Goal: Task Accomplishment & Management: Use online tool/utility

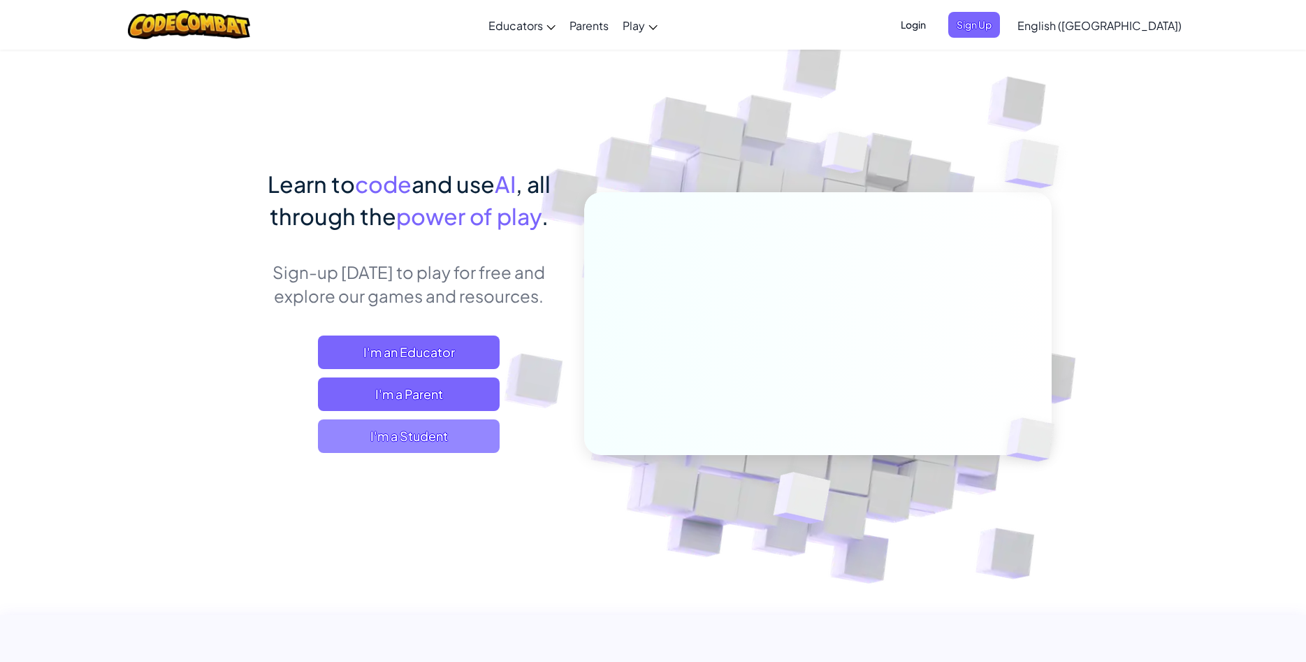
click at [354, 442] on span "I'm a Student" at bounding box center [409, 436] width 182 height 34
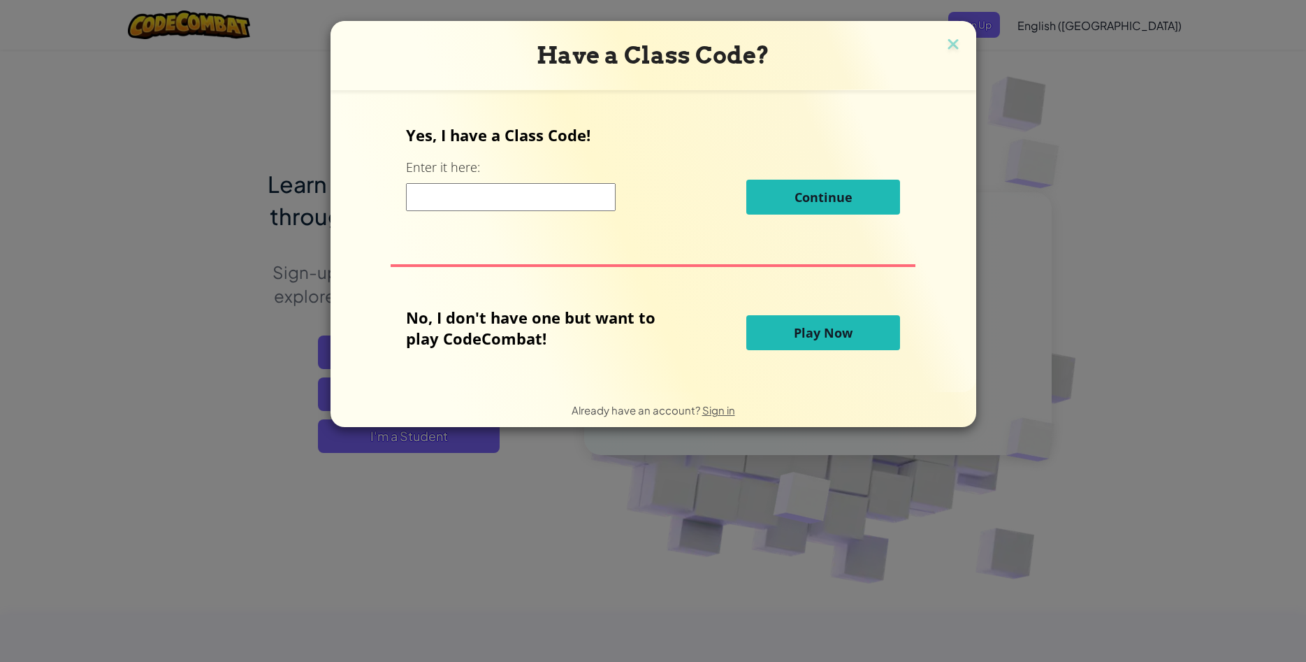
click at [775, 328] on button "Play Now" at bounding box center [823, 332] width 154 height 35
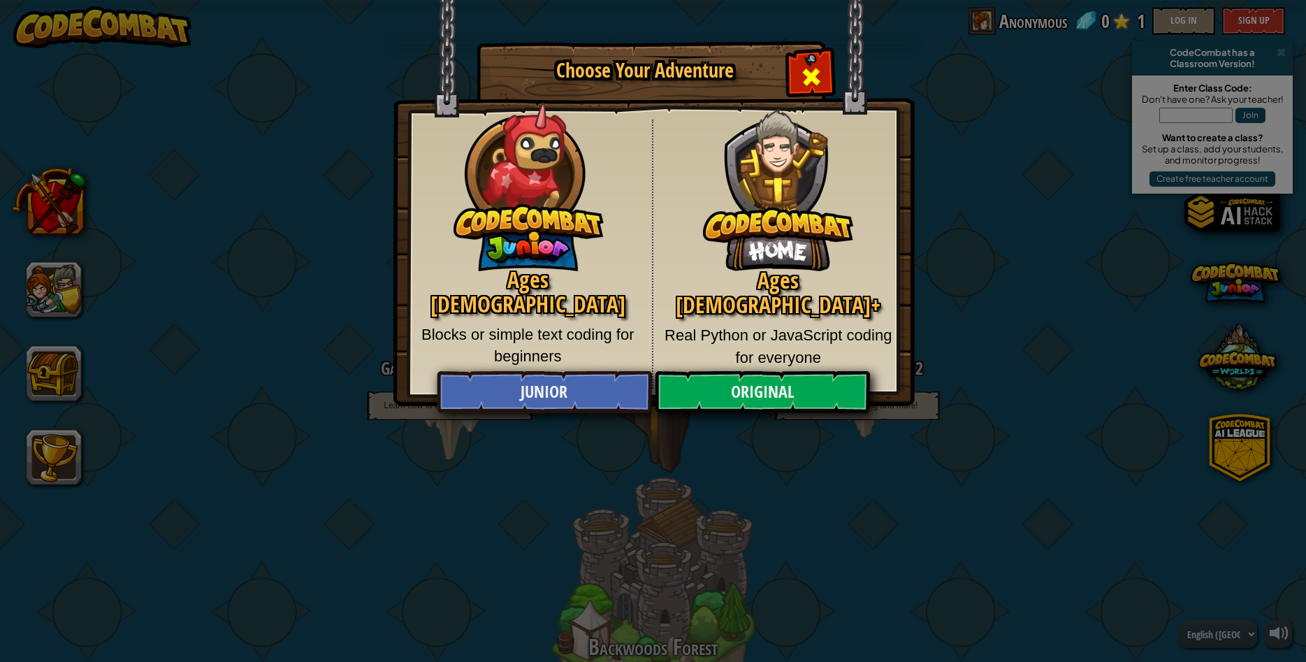
click at [823, 63] on div "Close modal" at bounding box center [811, 75] width 44 height 44
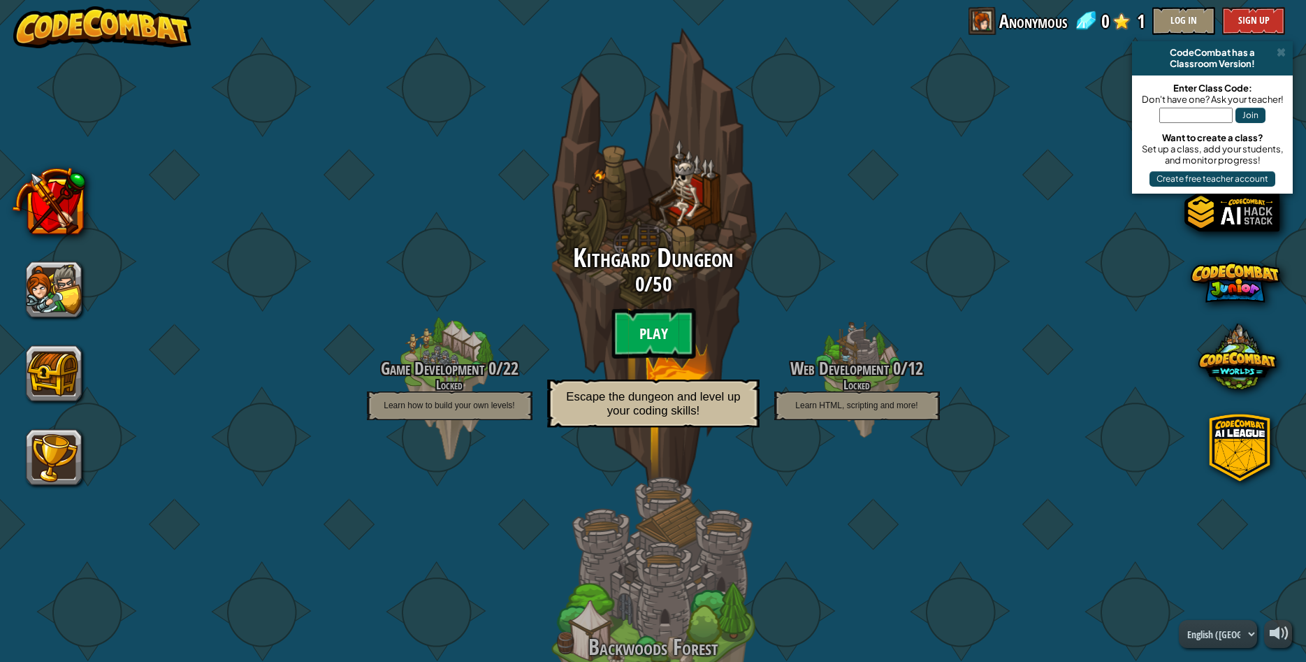
click at [663, 332] on btn "Play" at bounding box center [653, 333] width 84 height 50
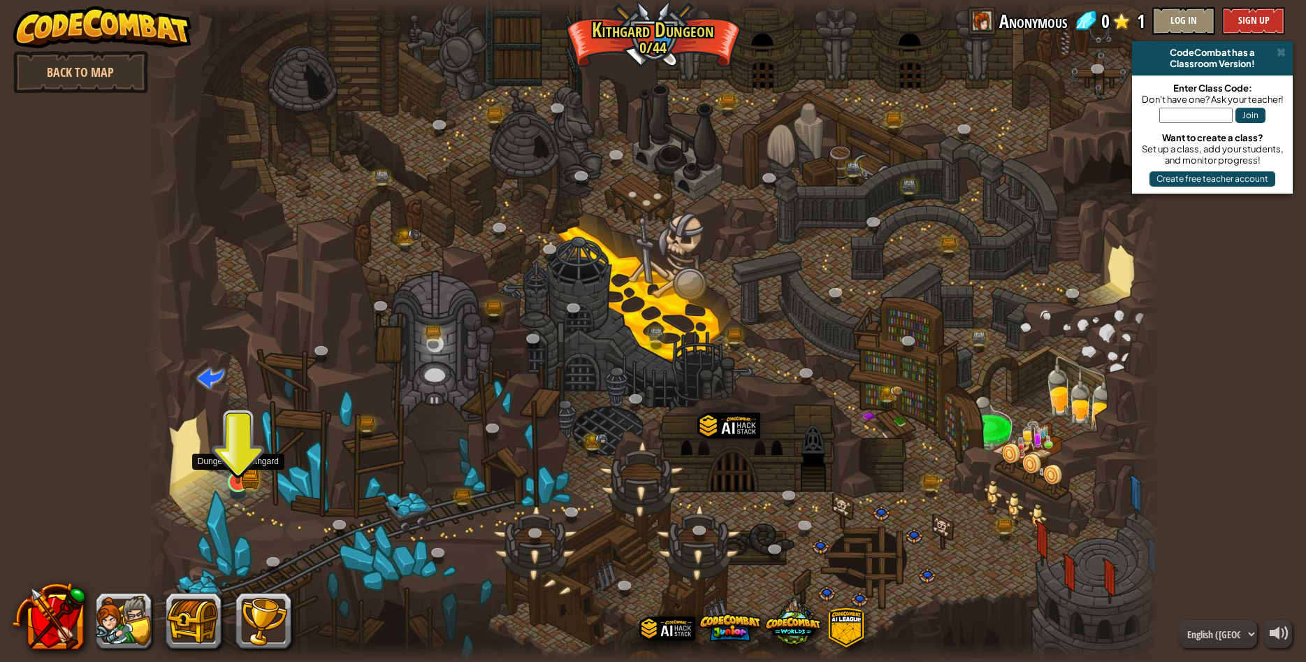
click at [233, 458] on img at bounding box center [238, 454] width 16 height 16
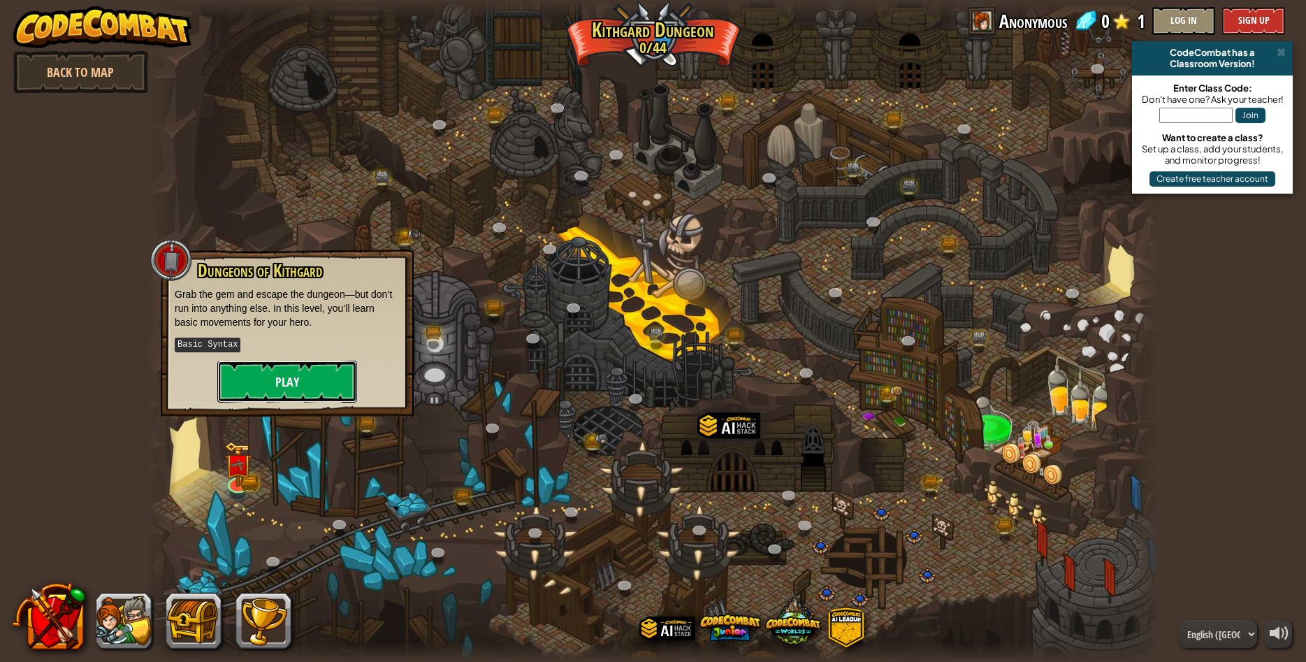
click at [279, 371] on button "Play" at bounding box center [287, 381] width 140 height 42
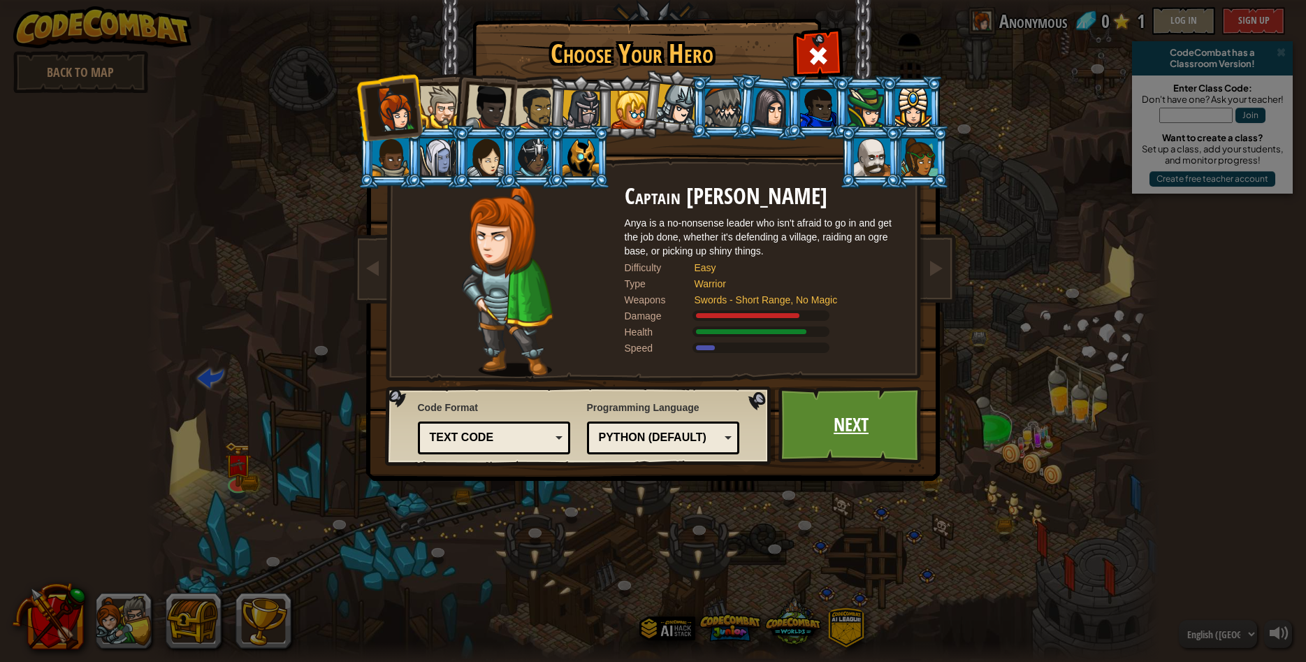
click at [814, 400] on link "Next" at bounding box center [851, 424] width 146 height 77
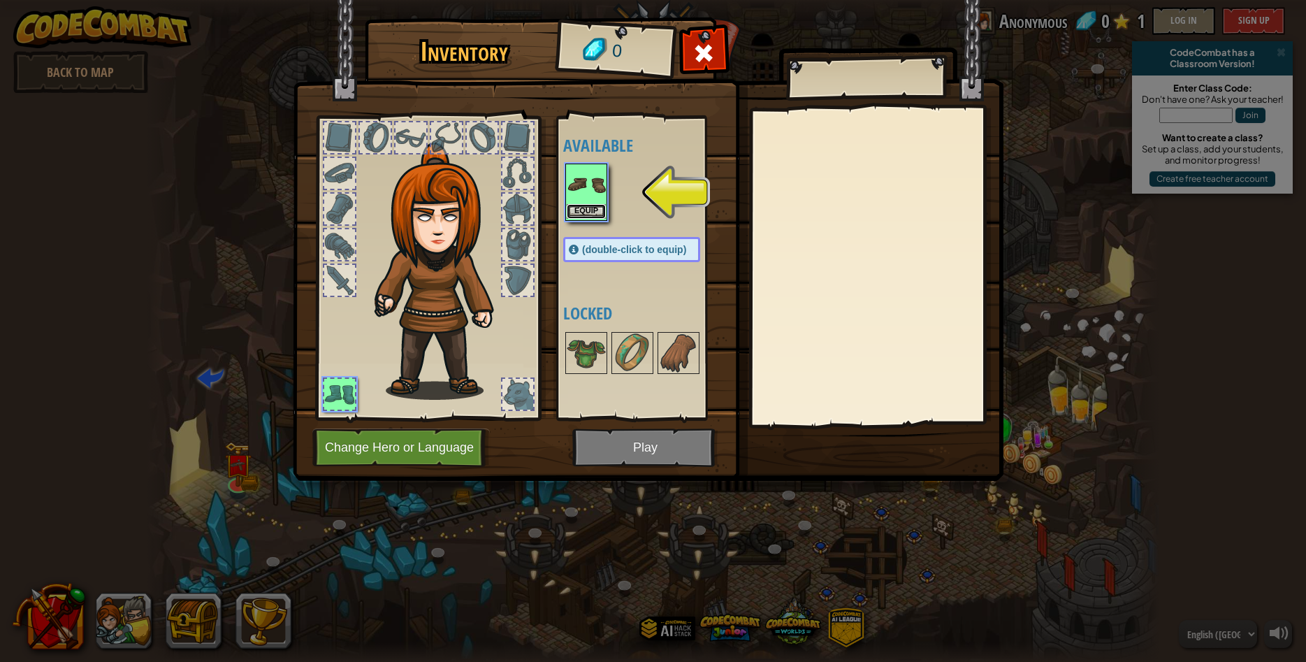
click at [578, 207] on button "Equip" at bounding box center [586, 211] width 39 height 15
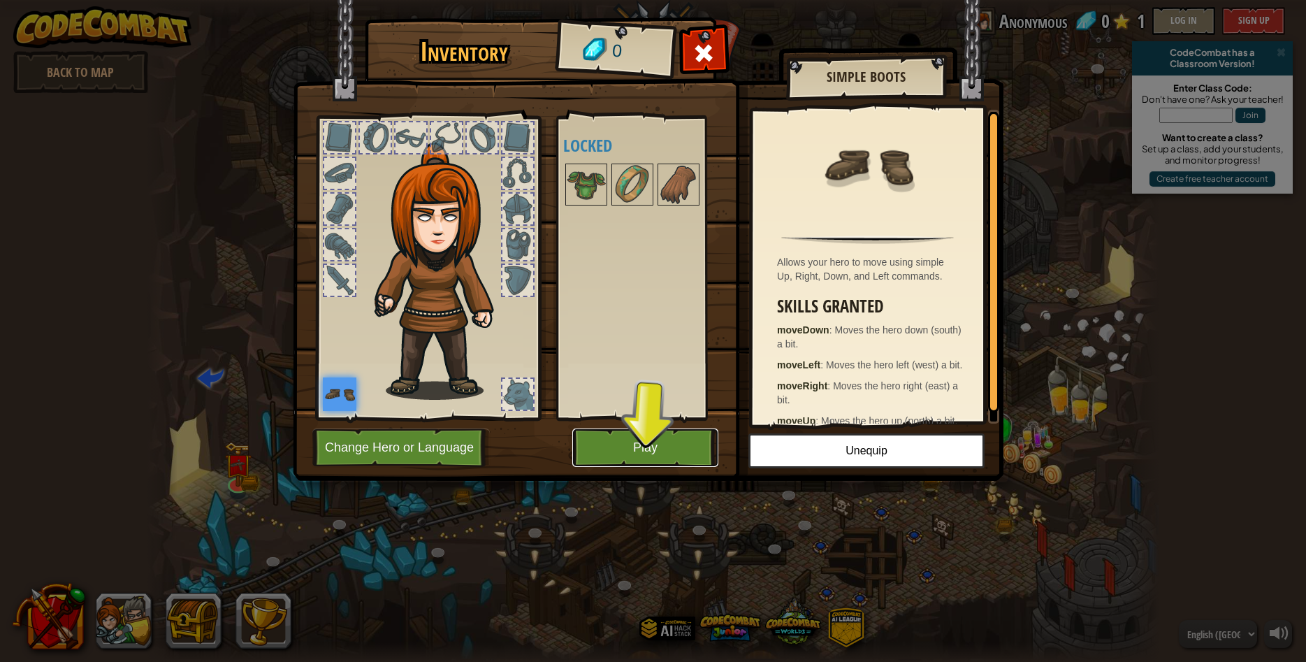
click at [629, 449] on button "Play" at bounding box center [645, 447] width 146 height 38
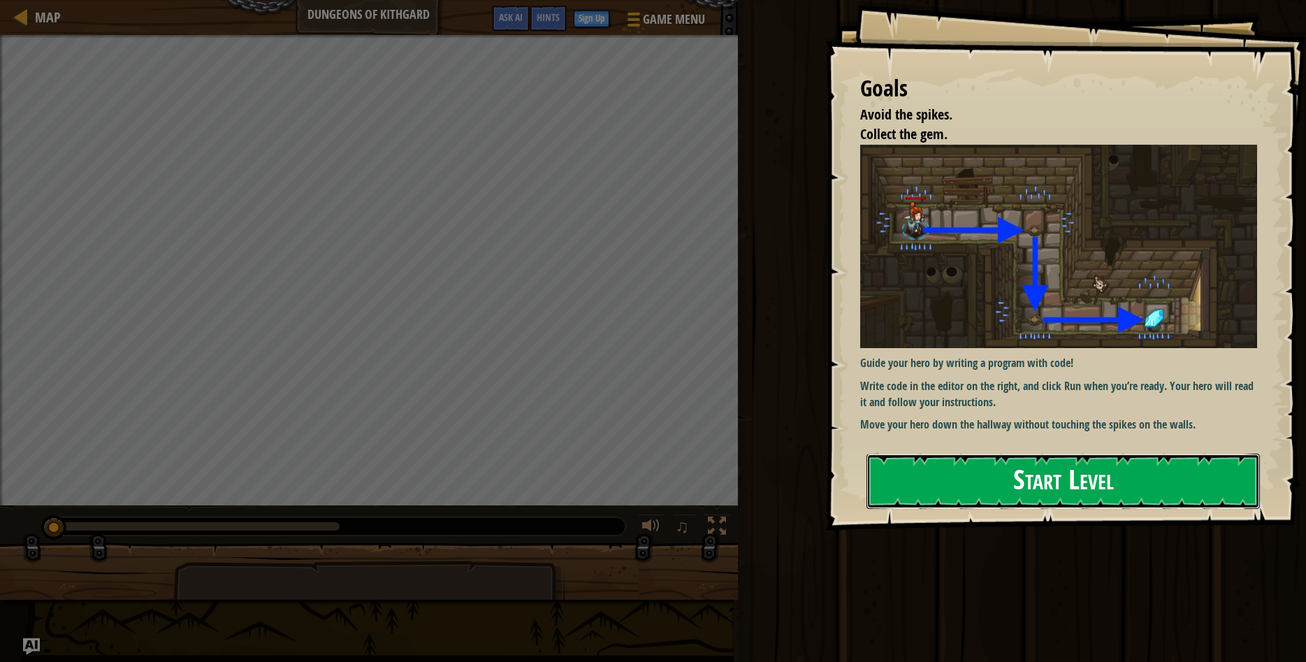
click at [952, 460] on button "Start Level" at bounding box center [1062, 480] width 393 height 55
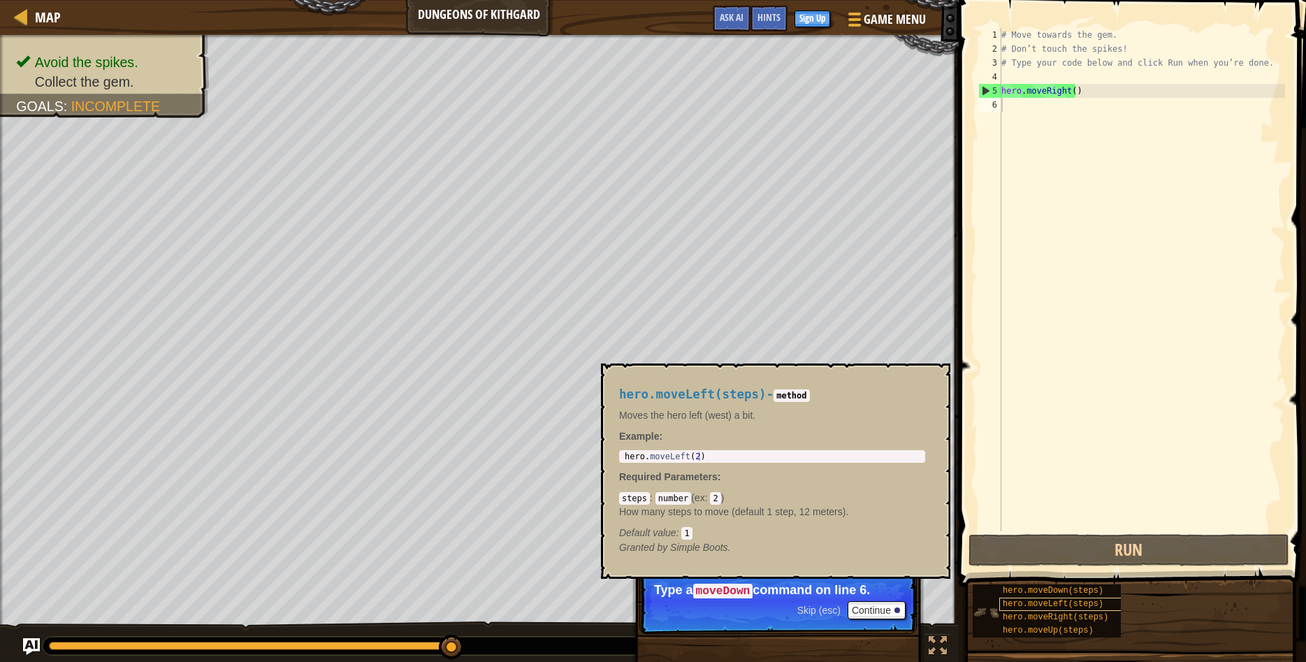
click at [1021, 602] on span "hero.moveLeft(steps)" at bounding box center [1053, 604] width 101 height 10
click at [932, 377] on button "×" at bounding box center [934, 380] width 11 height 20
click at [1014, 585] on div "hero.moveDown(steps)" at bounding box center [1064, 590] width 131 height 13
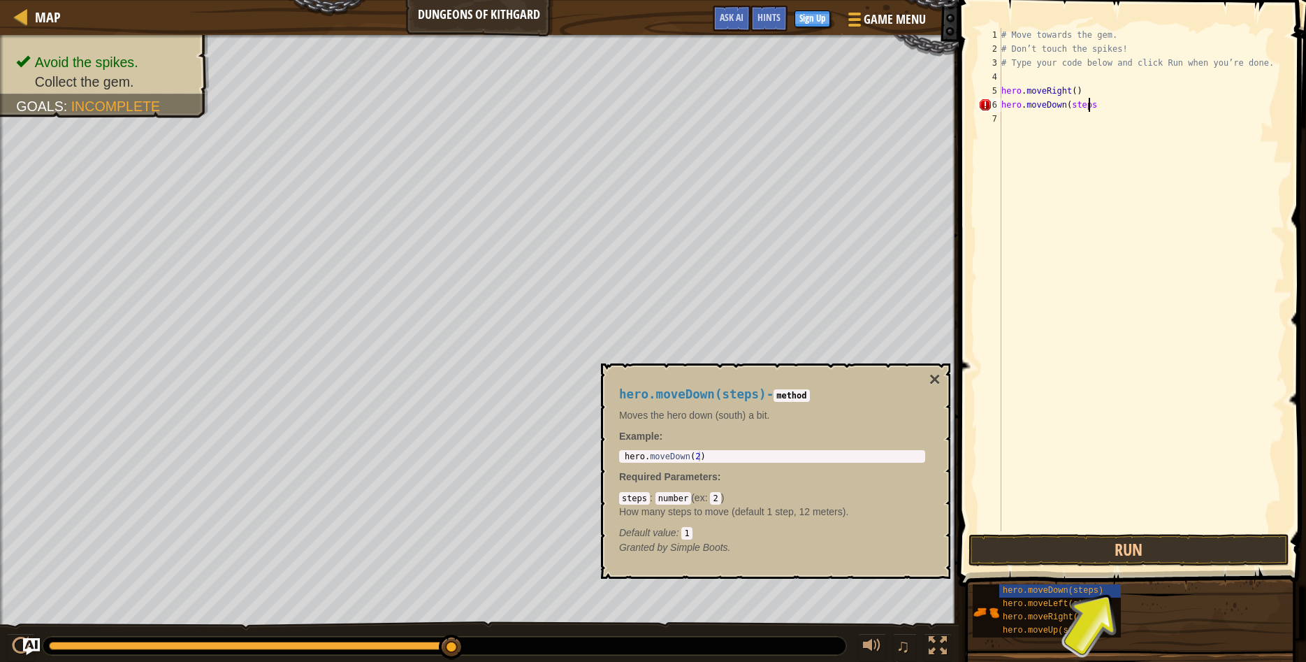
scroll to position [6, 7]
click at [1061, 550] on button "Run" at bounding box center [1128, 550] width 321 height 32
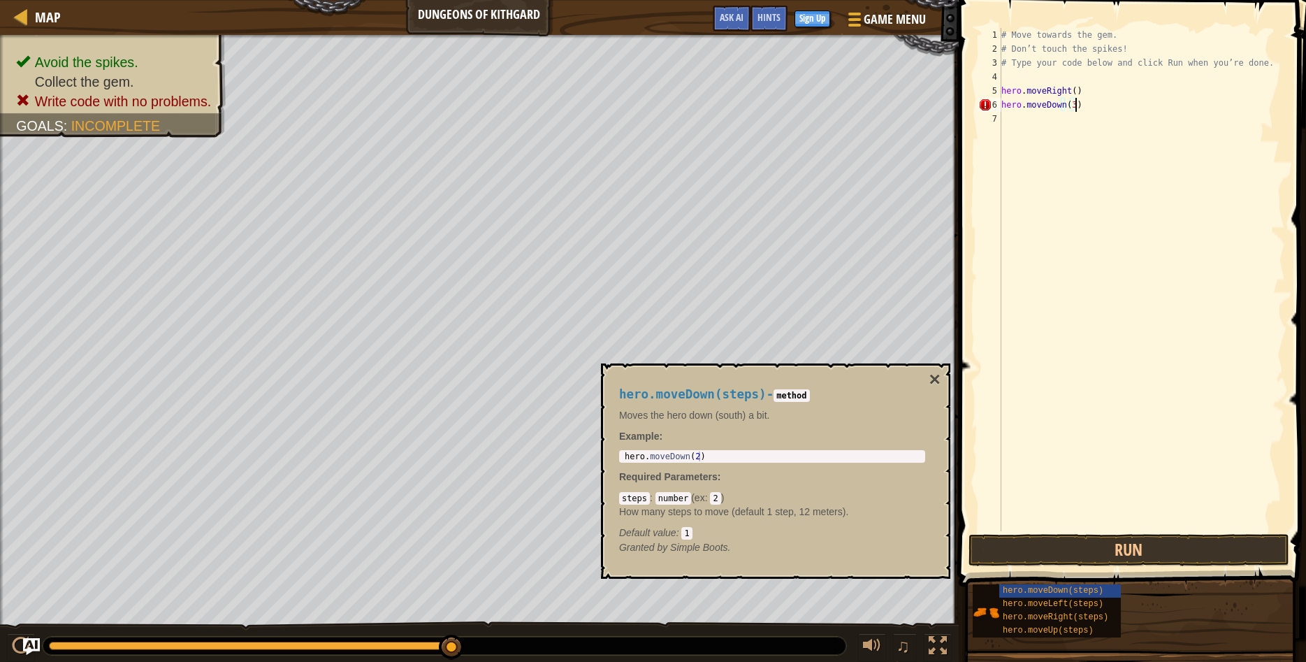
scroll to position [6, 6]
click at [1173, 551] on button "Run" at bounding box center [1128, 550] width 321 height 32
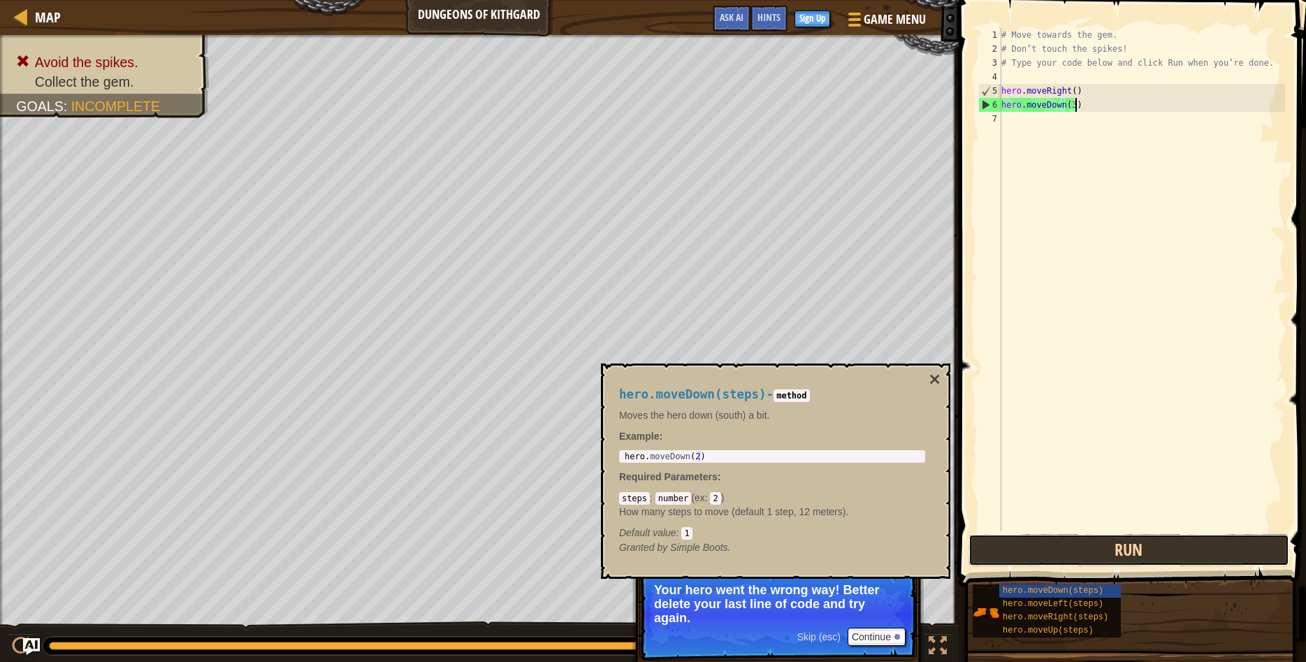
click at [1076, 547] on button "Run" at bounding box center [1128, 550] width 321 height 32
click at [1068, 103] on div "# Move towards the gem. # Don’t touch the spikes! # Type your code below and cl…" at bounding box center [1141, 293] width 286 height 531
click at [1064, 548] on button "Run" at bounding box center [1128, 550] width 321 height 32
click at [1033, 544] on button "Run" at bounding box center [1128, 550] width 321 height 32
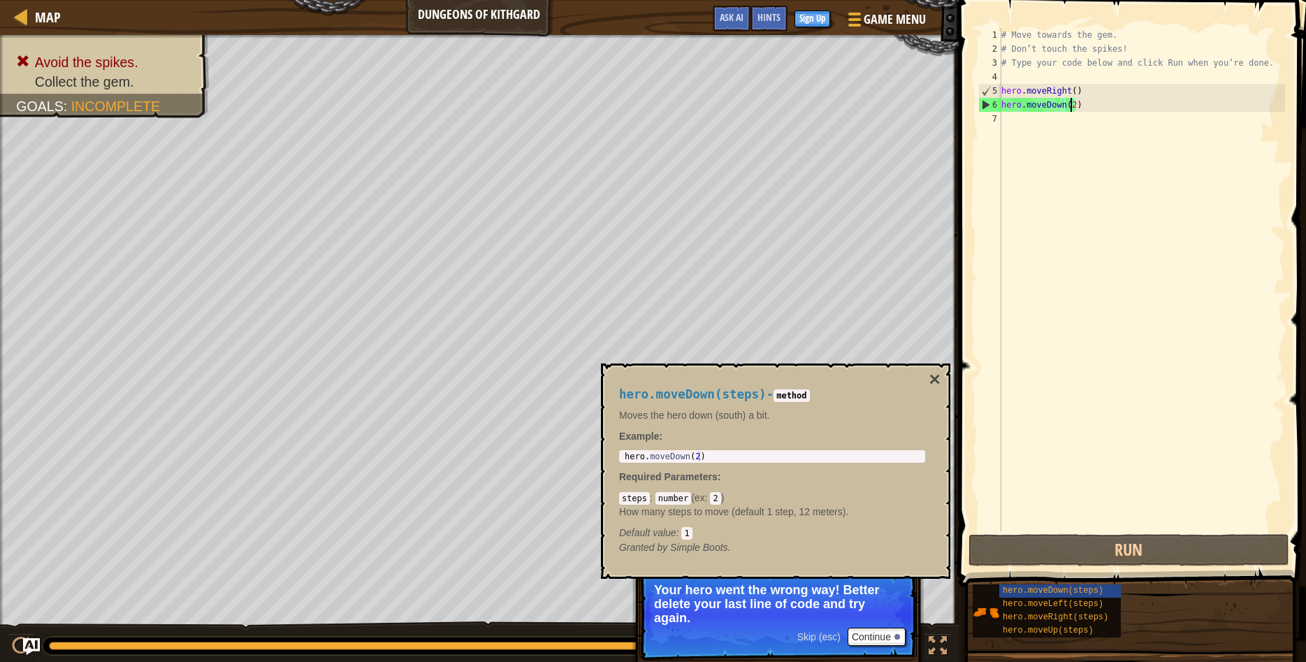
click at [1067, 90] on div "# Move towards the gem. # Don’t touch the spikes! # Type your code below and cl…" at bounding box center [1141, 293] width 286 height 531
click at [1068, 87] on div "# Move towards the gem. # Don’t touch the spikes! # Type your code below and cl…" at bounding box center [1141, 293] width 286 height 531
type textarea "hero.moveRight(1)"
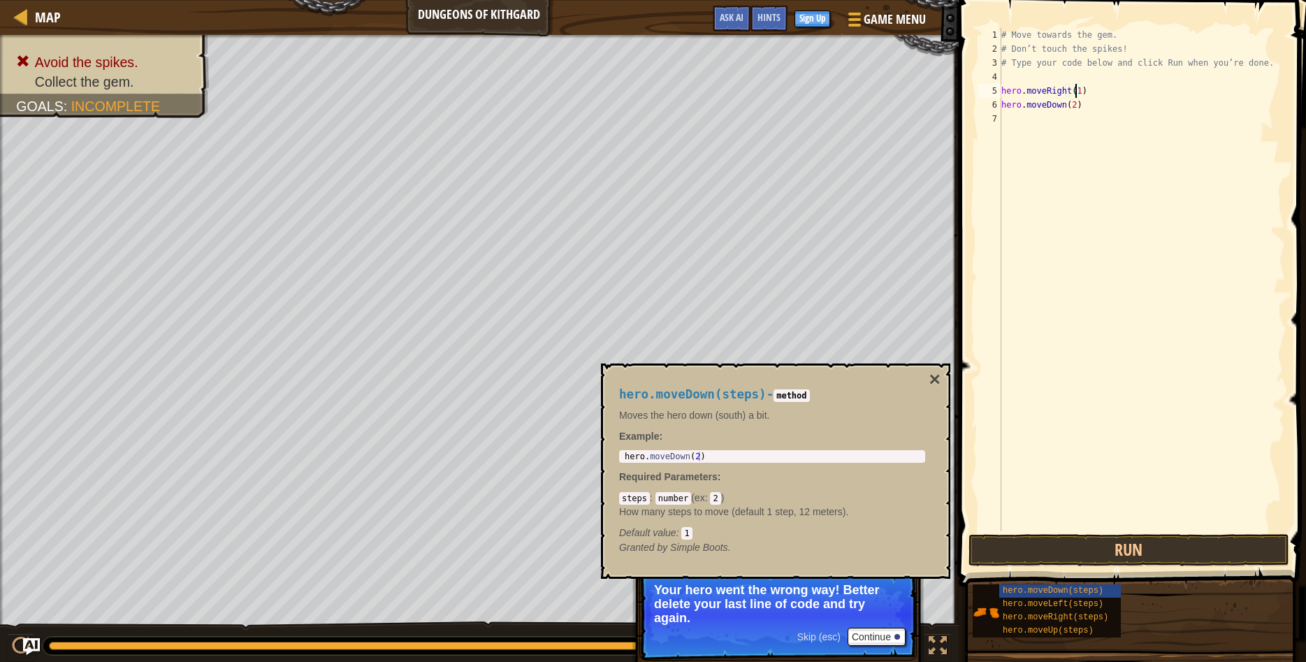
click at [1005, 118] on div "# Move towards the gem. # Don’t touch the spikes! # Type your code below and cl…" at bounding box center [1141, 293] width 286 height 531
type textarea "h"
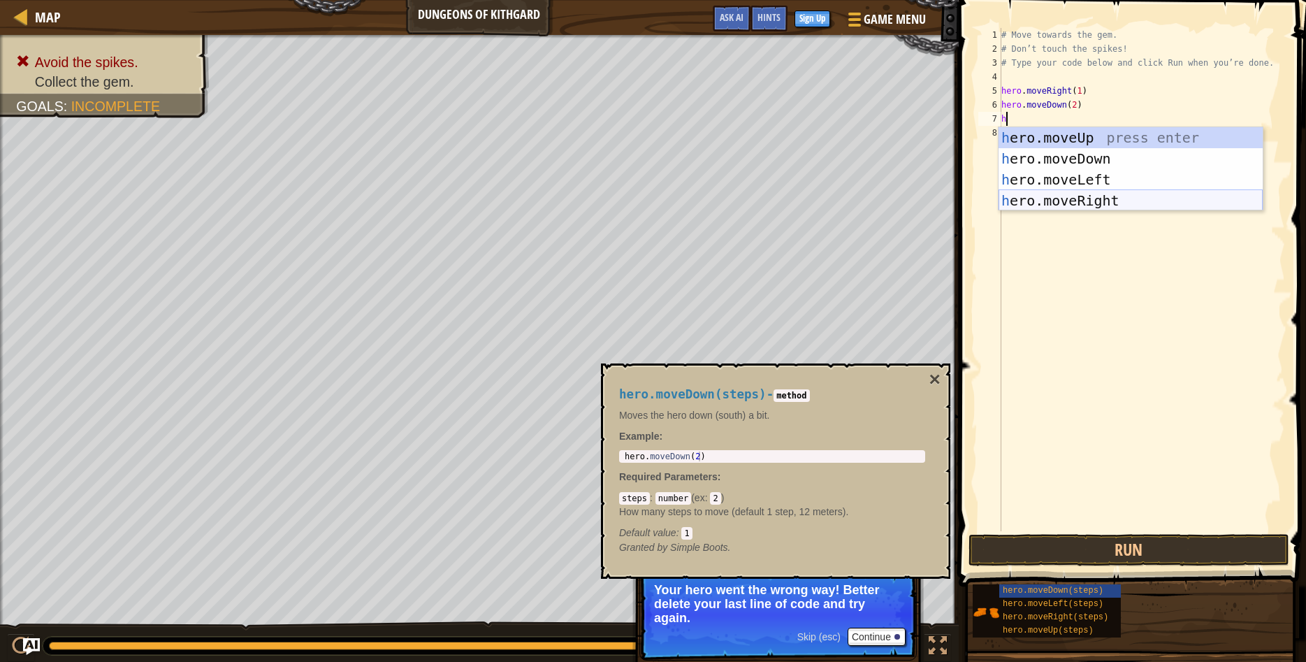
click at [1030, 194] on div "h ero.moveUp press enter h ero.moveDown press enter h ero.moveLeft press enter …" at bounding box center [1130, 190] width 264 height 126
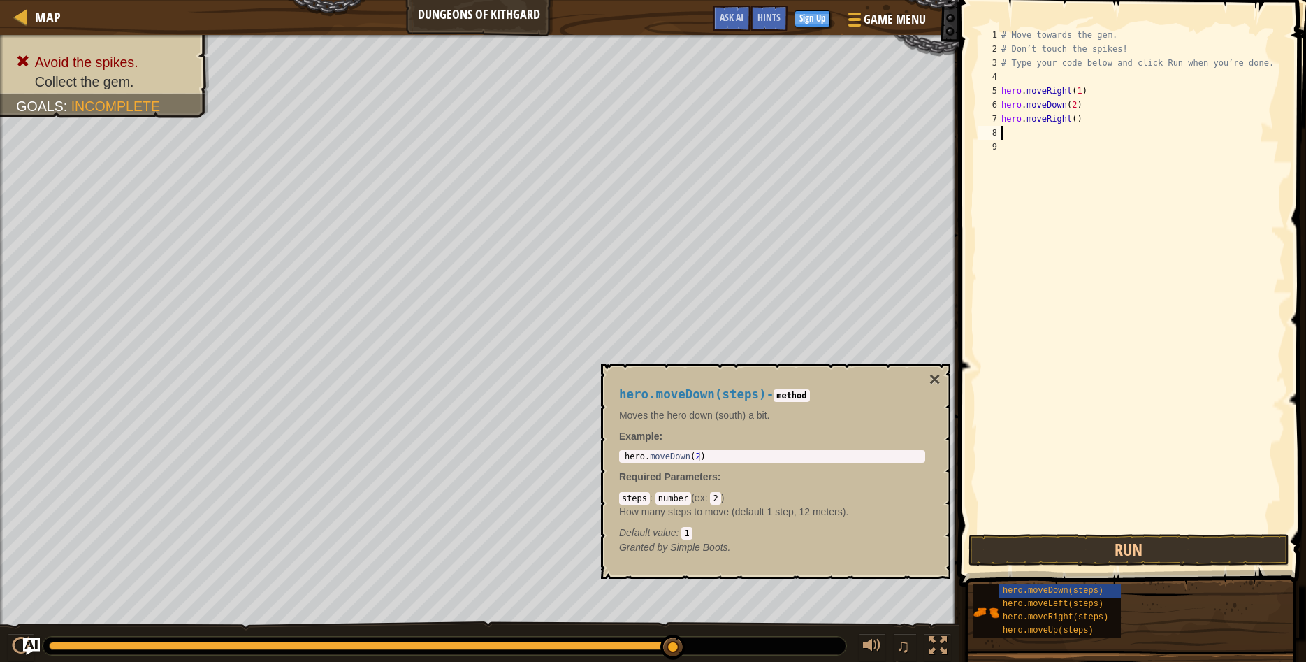
click at [1069, 120] on div "# Move towards the gem. # Don’t touch the spikes! # Type your code below and cl…" at bounding box center [1141, 293] width 286 height 531
click at [1102, 543] on button "Run" at bounding box center [1128, 550] width 321 height 32
click at [1109, 550] on button "Run" at bounding box center [1128, 550] width 321 height 32
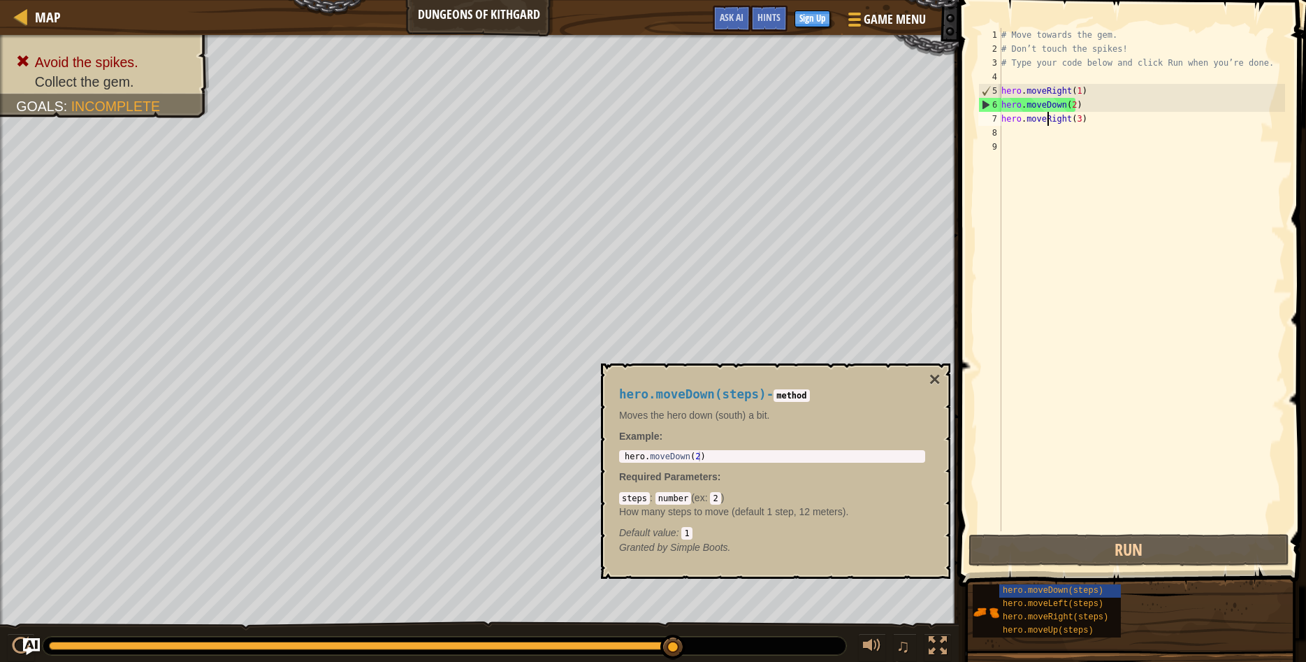
click at [1045, 121] on div "# Move towards the gem. # Don’t touch the spikes! # Type your code below and cl…" at bounding box center [1141, 293] width 286 height 531
click at [1077, 121] on div "# Move towards the gem. # Don’t touch the spikes! # Type your code below and cl…" at bounding box center [1141, 293] width 286 height 531
click at [995, 119] on div "7" at bounding box center [989, 119] width 23 height 14
click at [993, 115] on div "7" at bounding box center [989, 119] width 23 height 14
click at [994, 114] on div "7" at bounding box center [989, 119] width 23 height 14
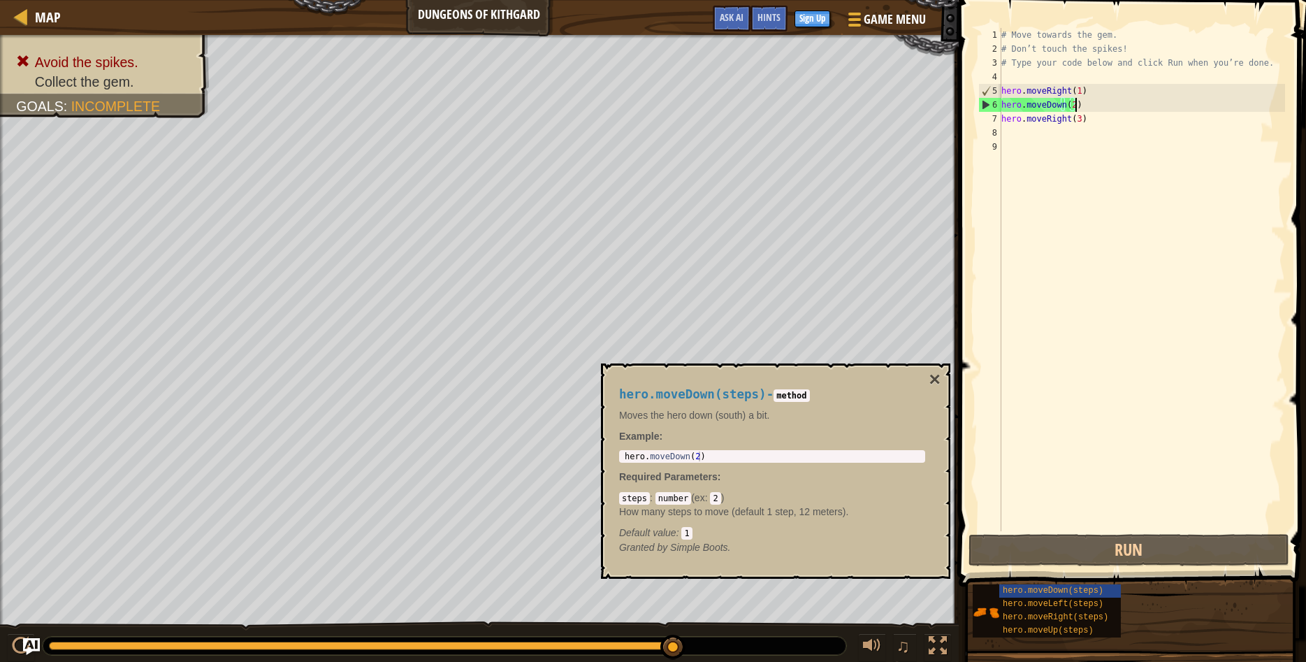
click at [1100, 106] on div "# Move towards the gem. # Don’t touch the spikes! # Type your code below and cl…" at bounding box center [1141, 293] width 286 height 531
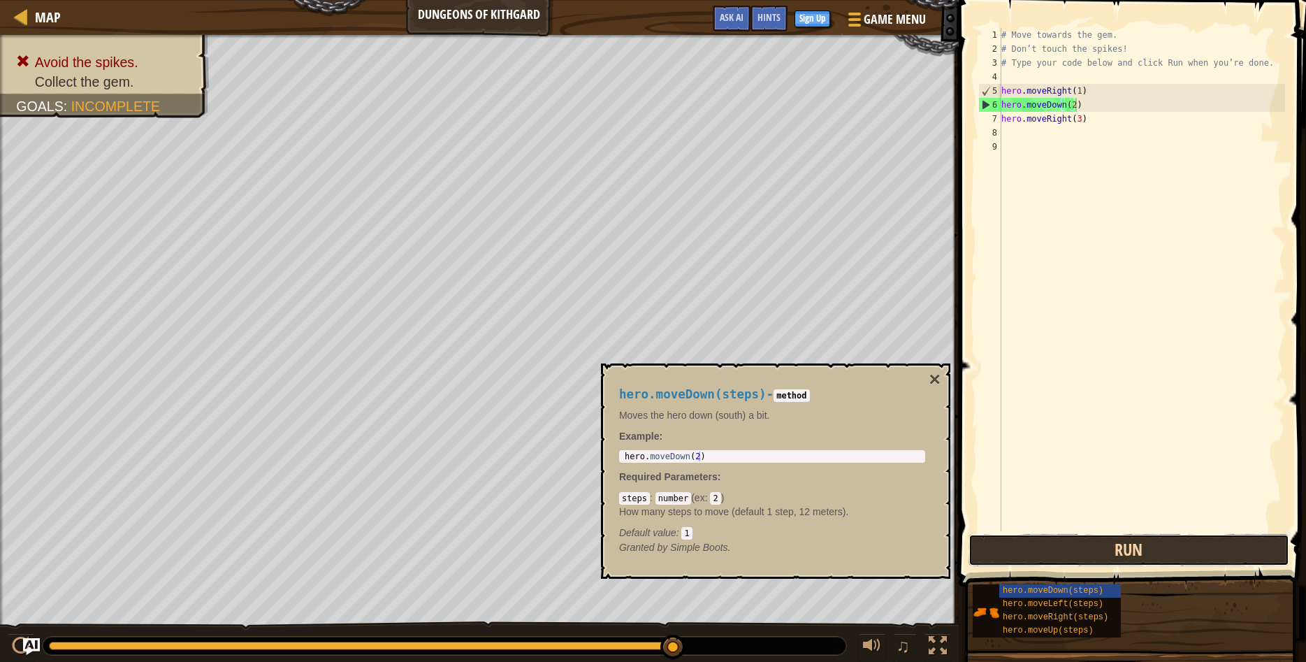
click at [1095, 546] on button "Run" at bounding box center [1128, 550] width 321 height 32
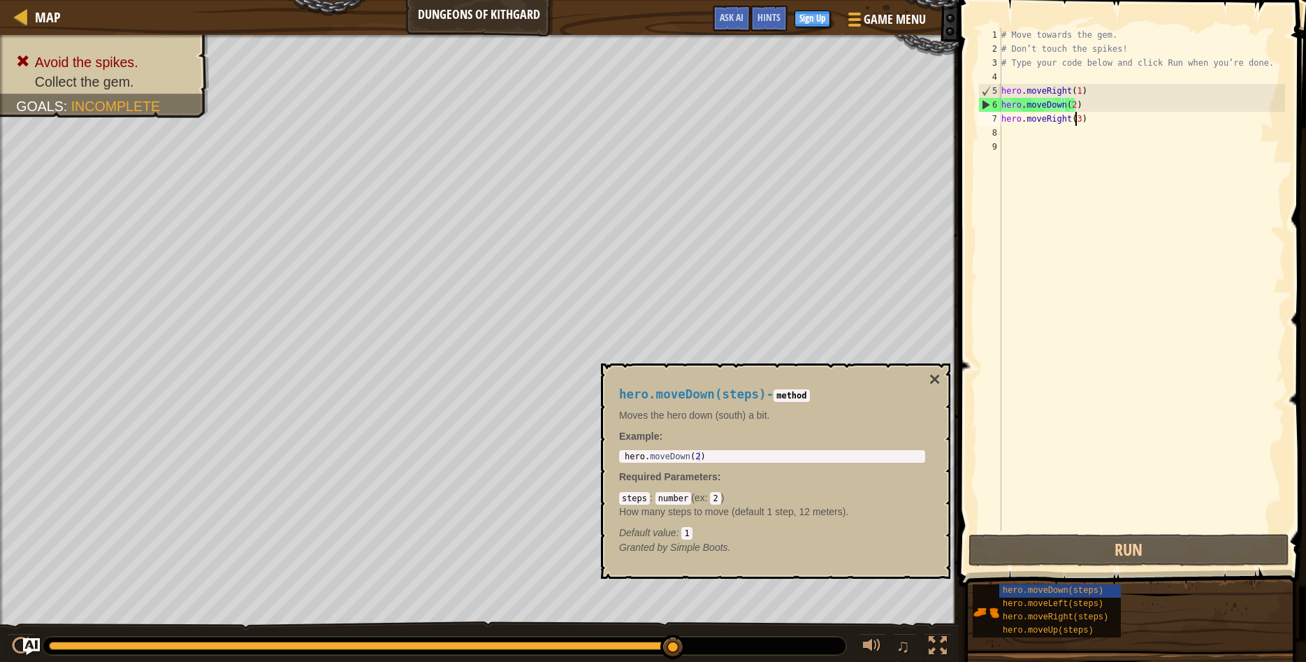
click at [1075, 116] on div "# Move towards the gem. # Don’t touch the spikes! # Type your code below and cl…" at bounding box center [1141, 293] width 286 height 531
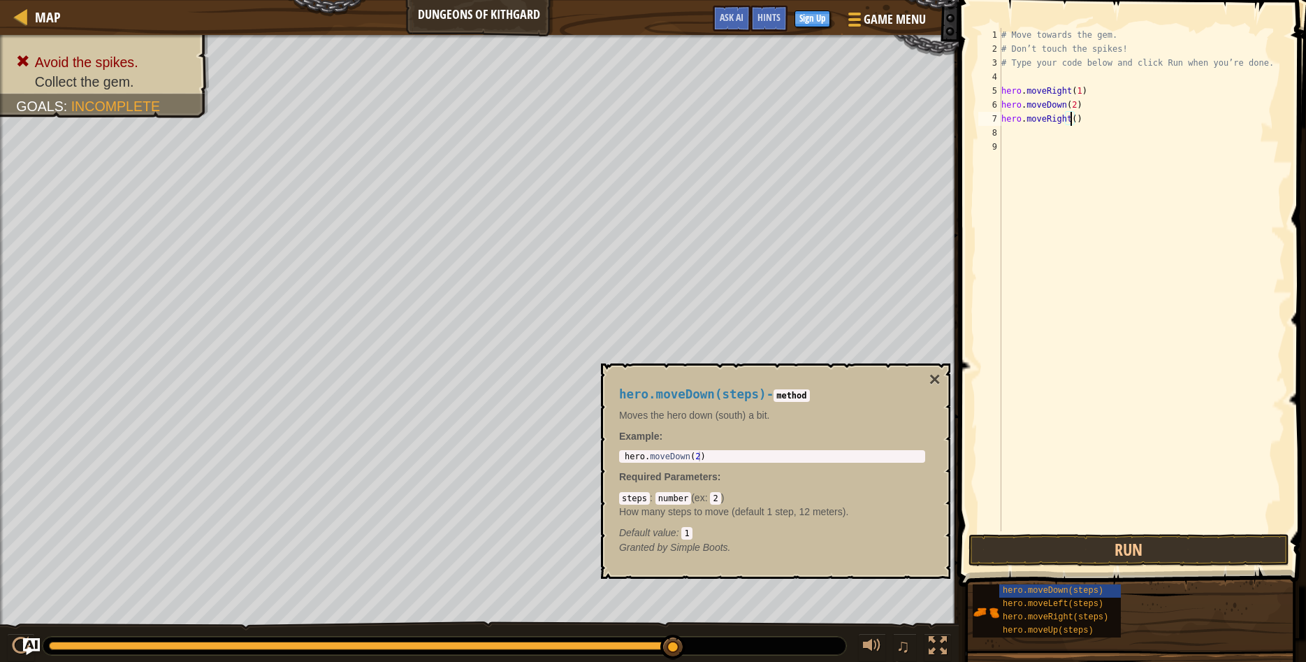
click at [1071, 95] on div "# Move towards the gem. # Don’t touch the spikes! # Type your code below and cl…" at bounding box center [1141, 293] width 286 height 531
click at [1079, 92] on div "# Move towards the gem. # Don’t touch the spikes! # Type your code below and cl…" at bounding box center [1141, 293] width 286 height 531
click at [1074, 90] on div "# Move towards the gem. # Don’t touch the spikes! # Type your code below and cl…" at bounding box center [1141, 293] width 286 height 531
click at [1071, 102] on div "# Move towards the gem. # Don’t touch the spikes! # Type your code below and cl…" at bounding box center [1141, 293] width 286 height 531
type textarea "hero.moveDown()"
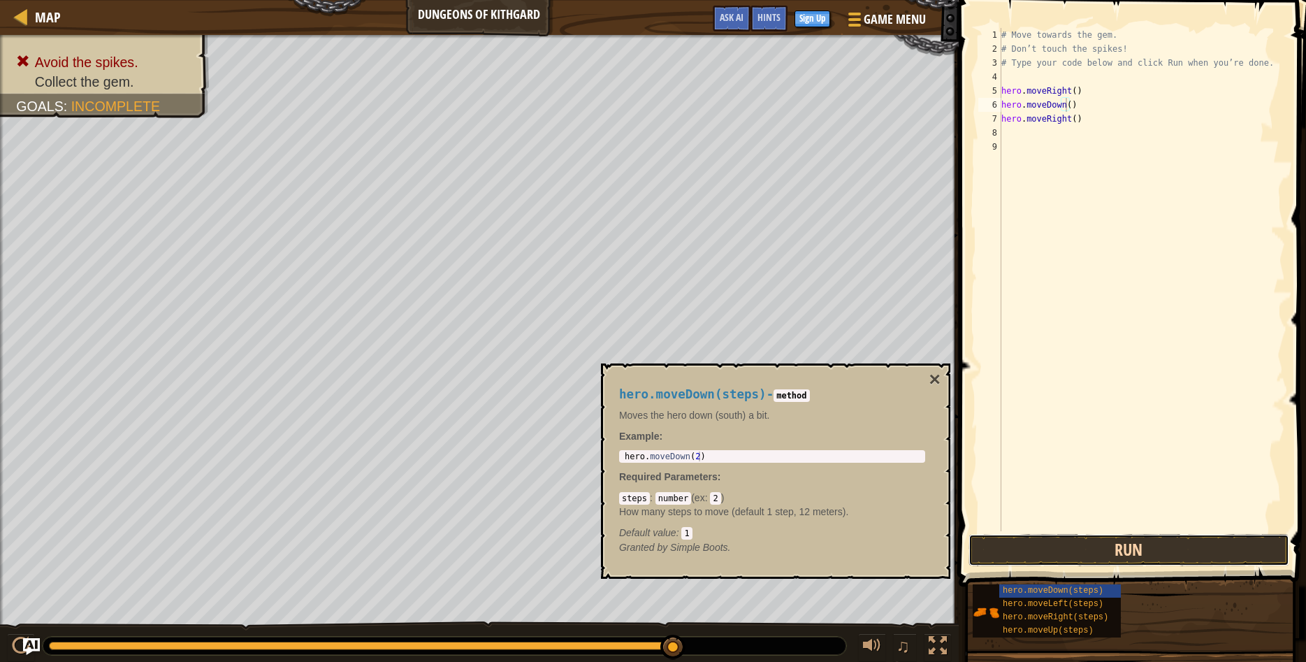
click at [1121, 548] on button "Run" at bounding box center [1128, 550] width 321 height 32
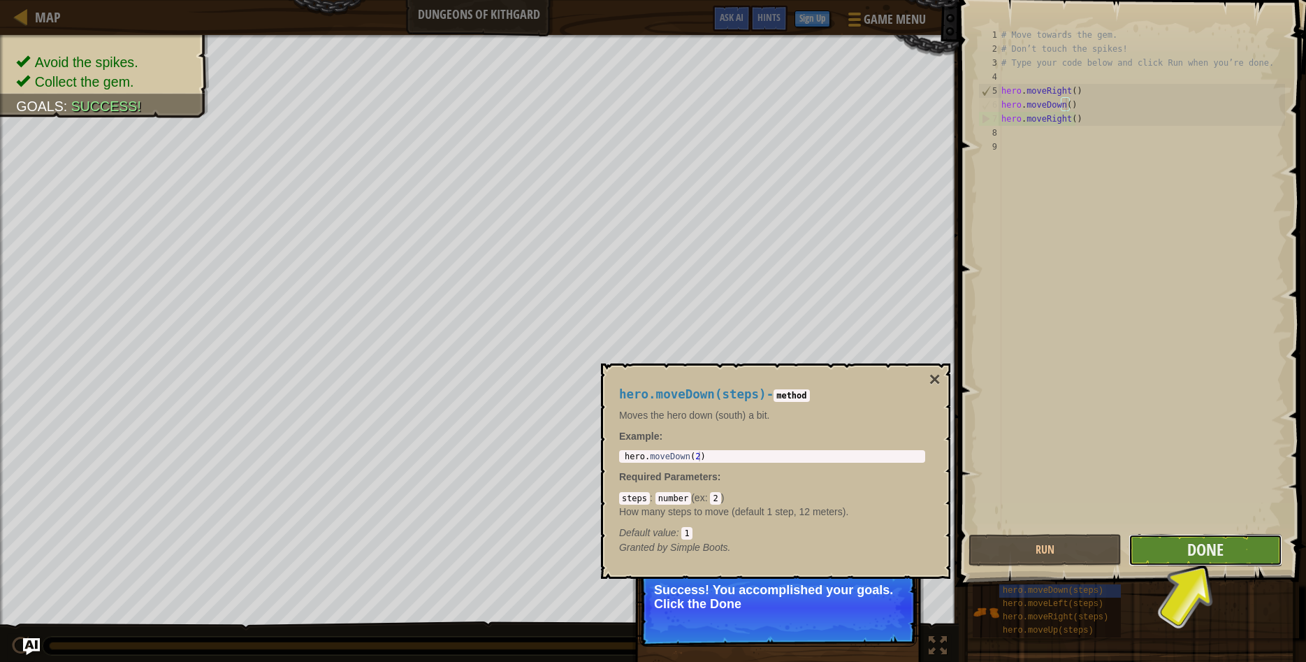
click at [1178, 546] on button "Done" at bounding box center [1204, 550] width 153 height 32
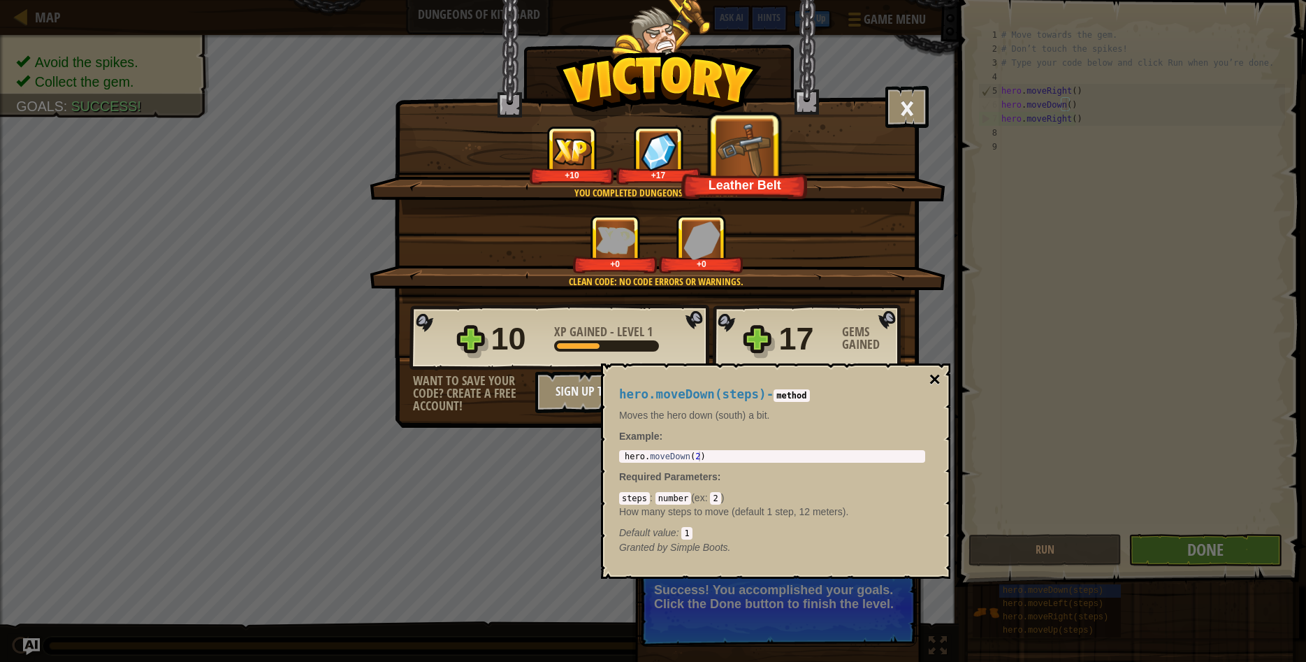
click at [940, 379] on button "×" at bounding box center [934, 380] width 11 height 20
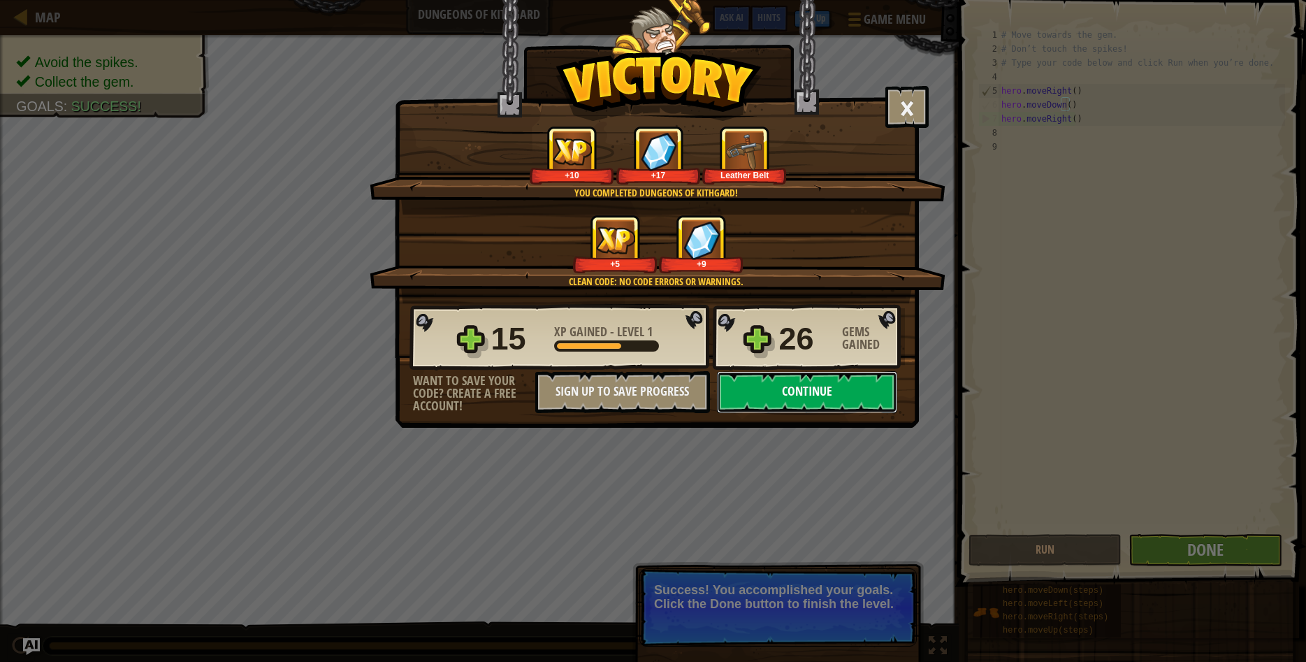
click at [880, 389] on button "Continue" at bounding box center [807, 392] width 180 height 42
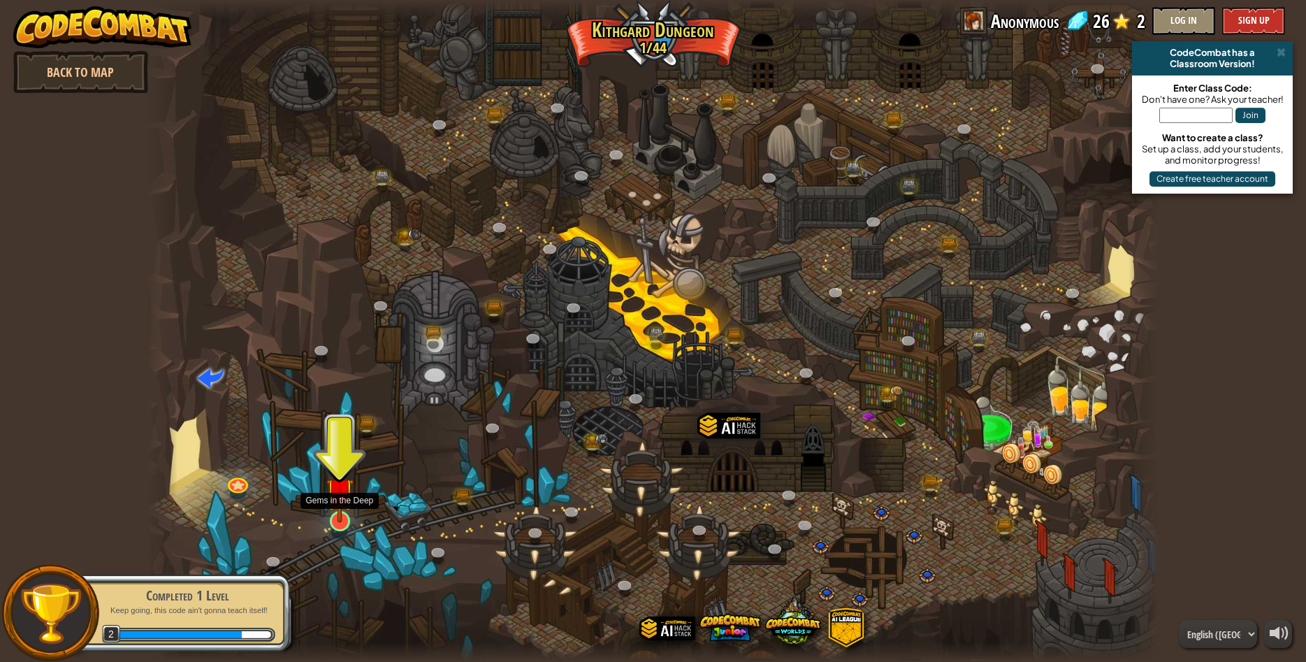
click at [349, 520] on img at bounding box center [339, 491] width 27 height 63
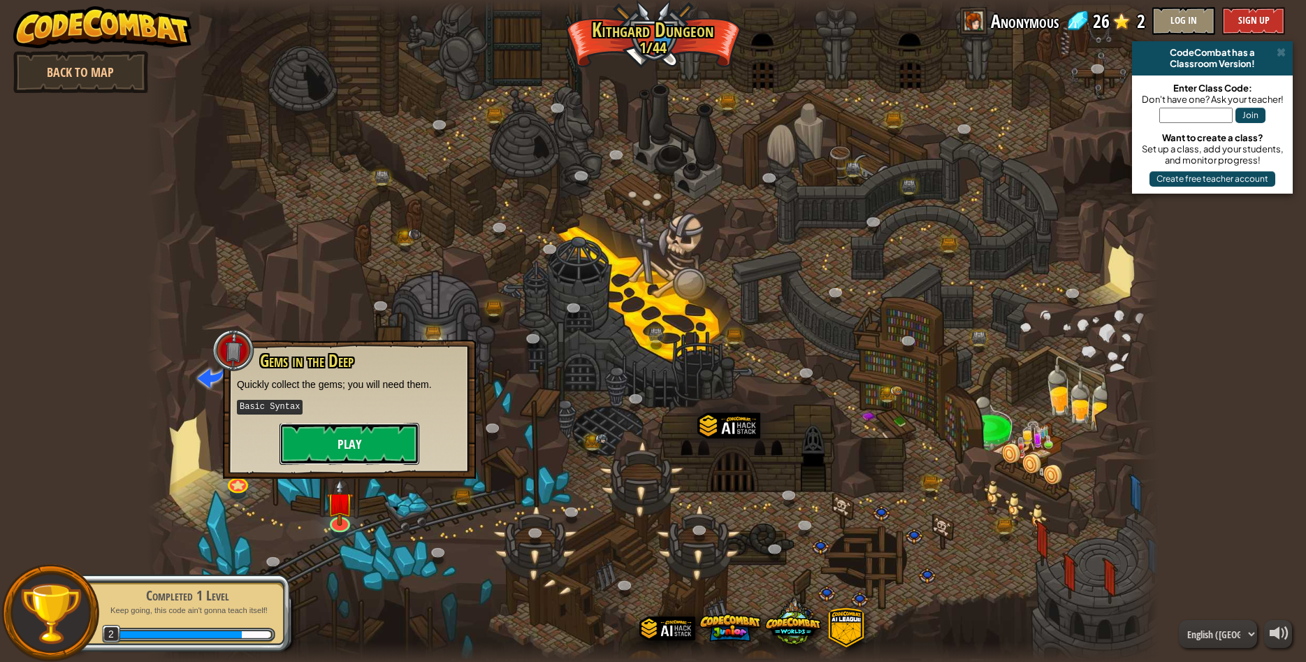
click at [344, 443] on button "Play" at bounding box center [349, 444] width 140 height 42
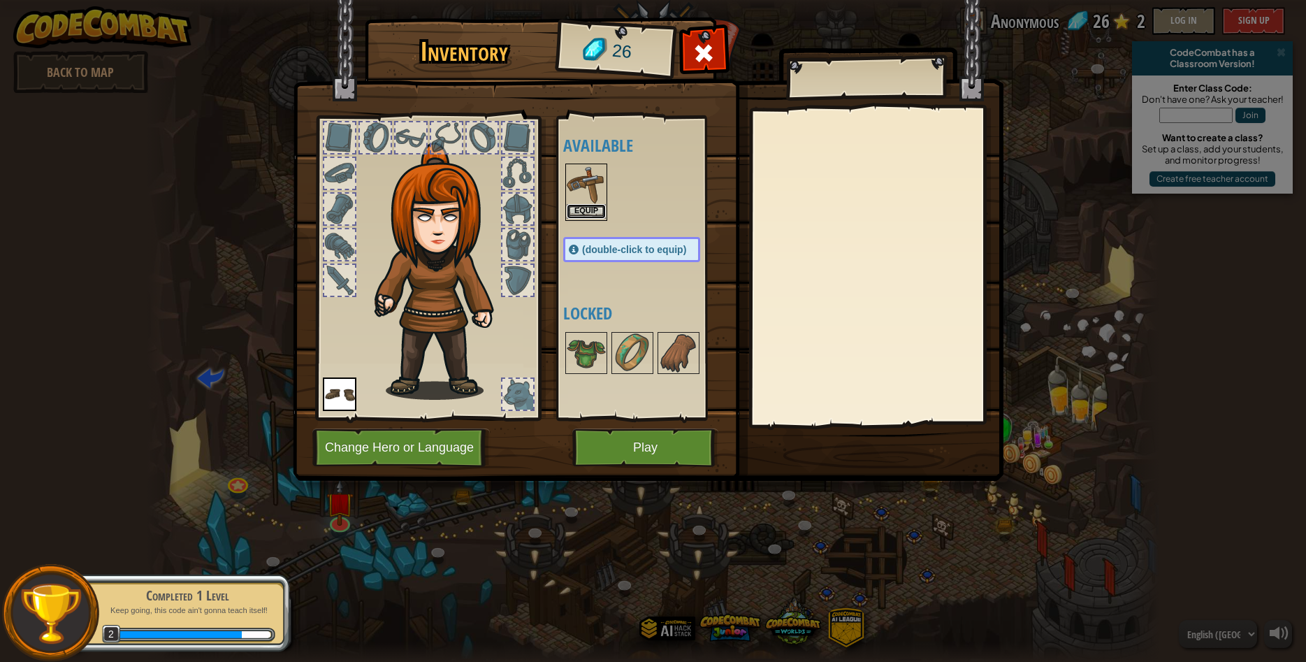
click at [596, 210] on button "Equip" at bounding box center [586, 211] width 39 height 15
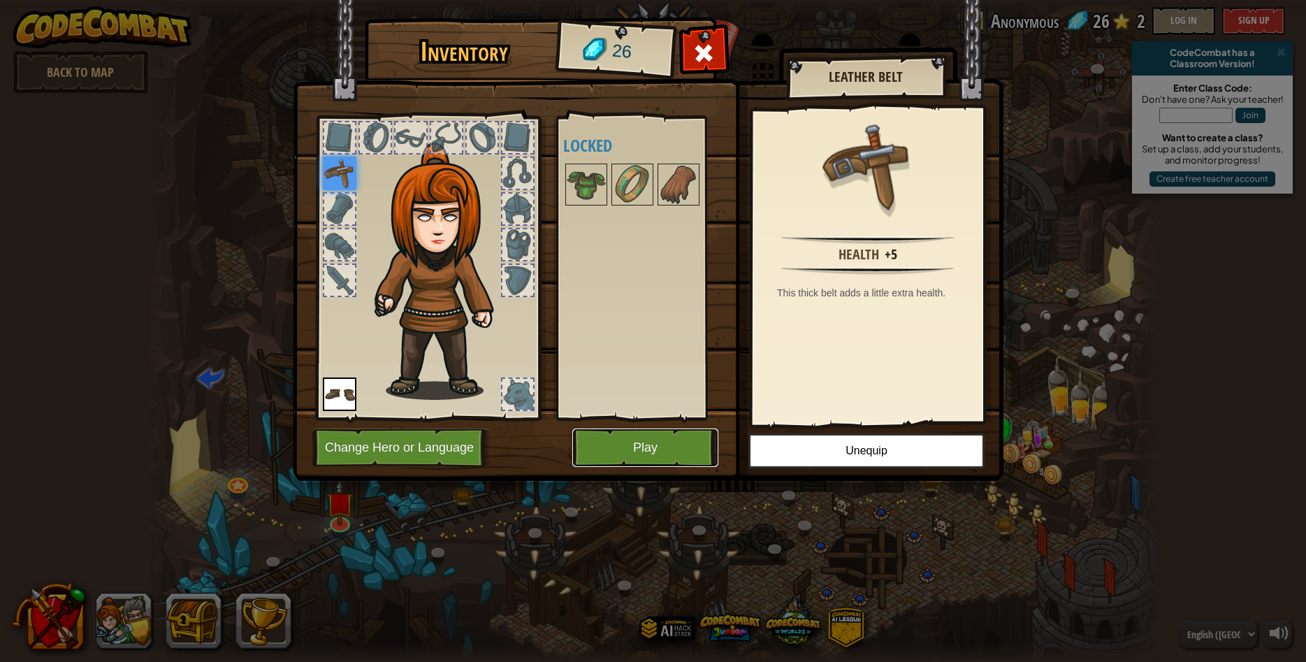
click at [619, 444] on button "Play" at bounding box center [645, 447] width 146 height 38
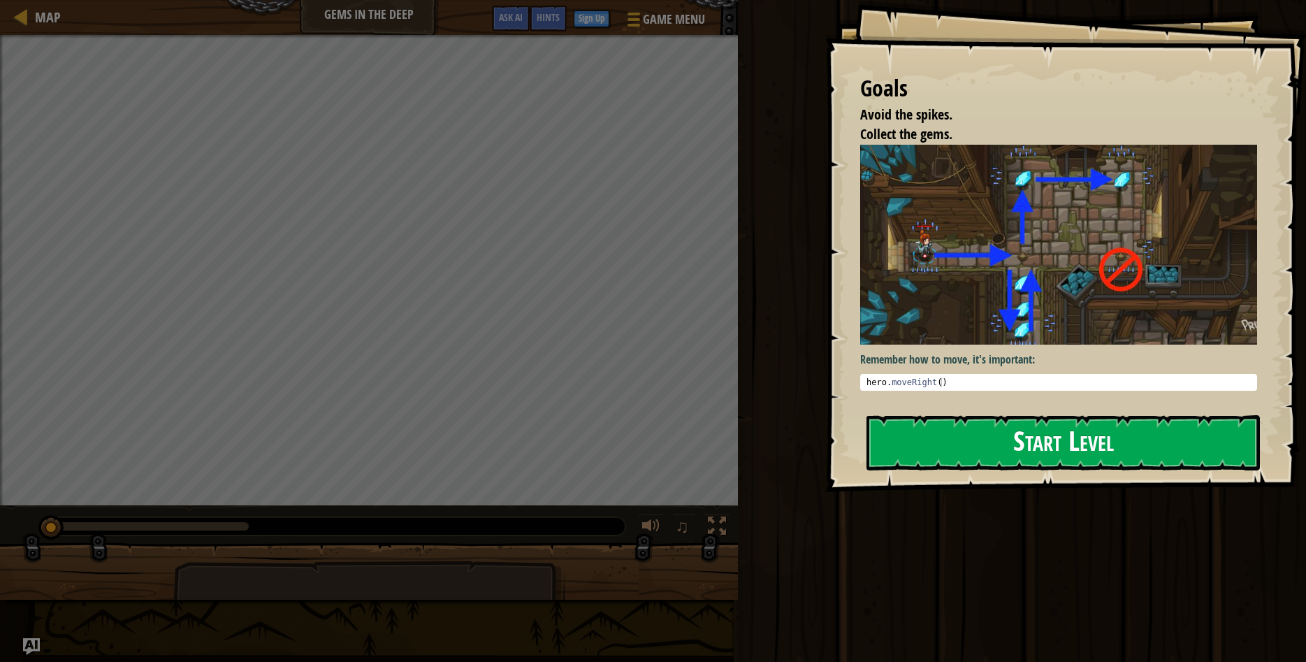
click at [931, 440] on button "Start Level" at bounding box center [1062, 442] width 393 height 55
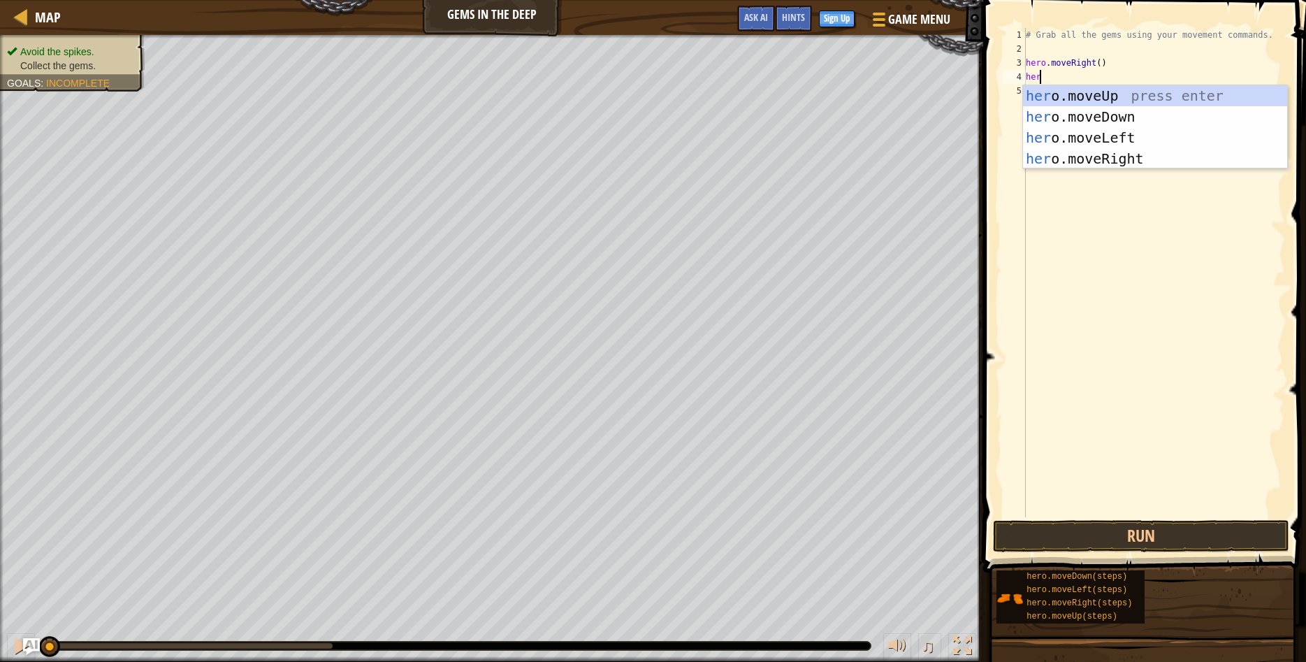
scroll to position [6, 1]
type textarea "hero"
click at [1074, 89] on div "hero .moveUp press enter hero .moveDown press enter hero .moveLeft press enter …" at bounding box center [1155, 148] width 264 height 126
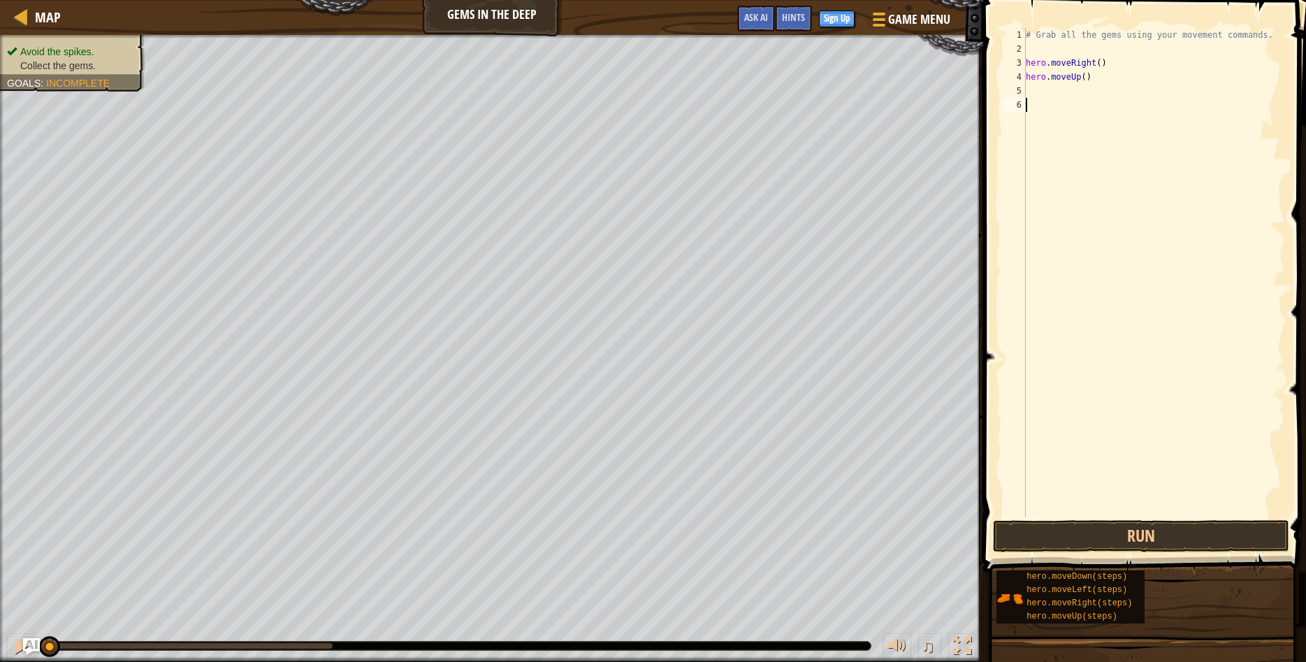
click at [1041, 98] on div "# Grab all the gems using your movement commands. hero . moveRight ( ) hero . m…" at bounding box center [1154, 286] width 262 height 517
click at [1039, 90] on div "# Grab all the gems using your movement commands. hero . moveRight ( ) hero . m…" at bounding box center [1154, 286] width 262 height 517
type textarea "h"
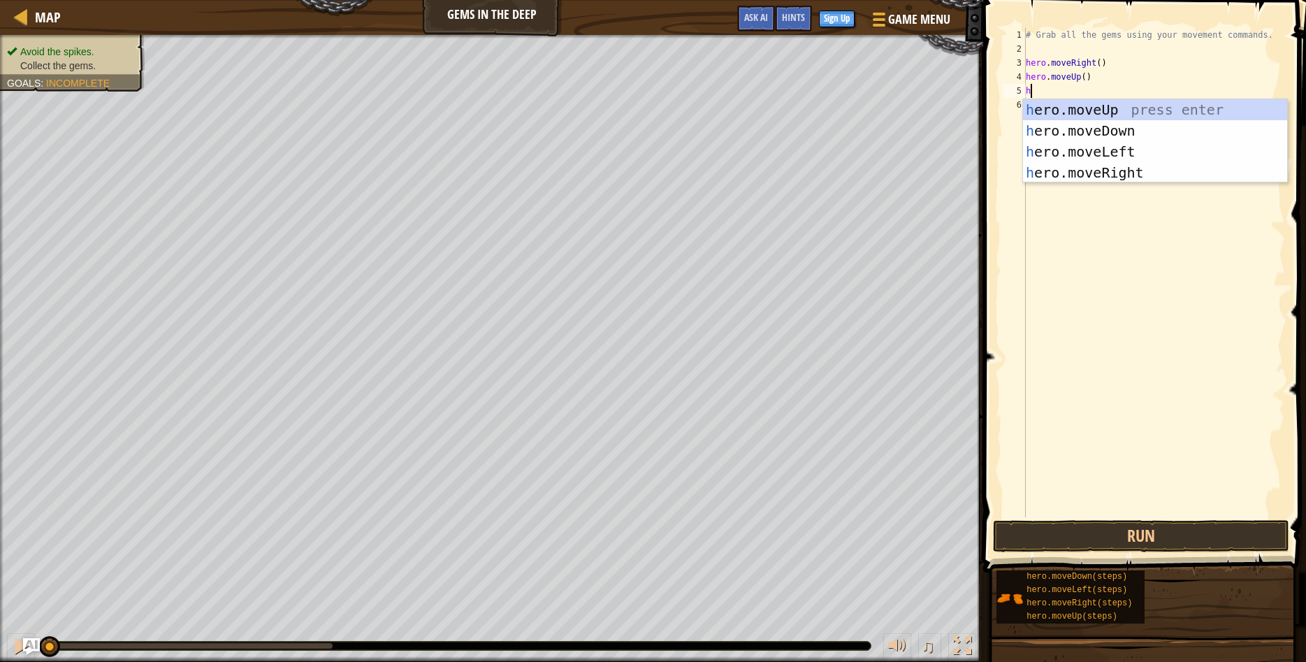
scroll to position [6, 0]
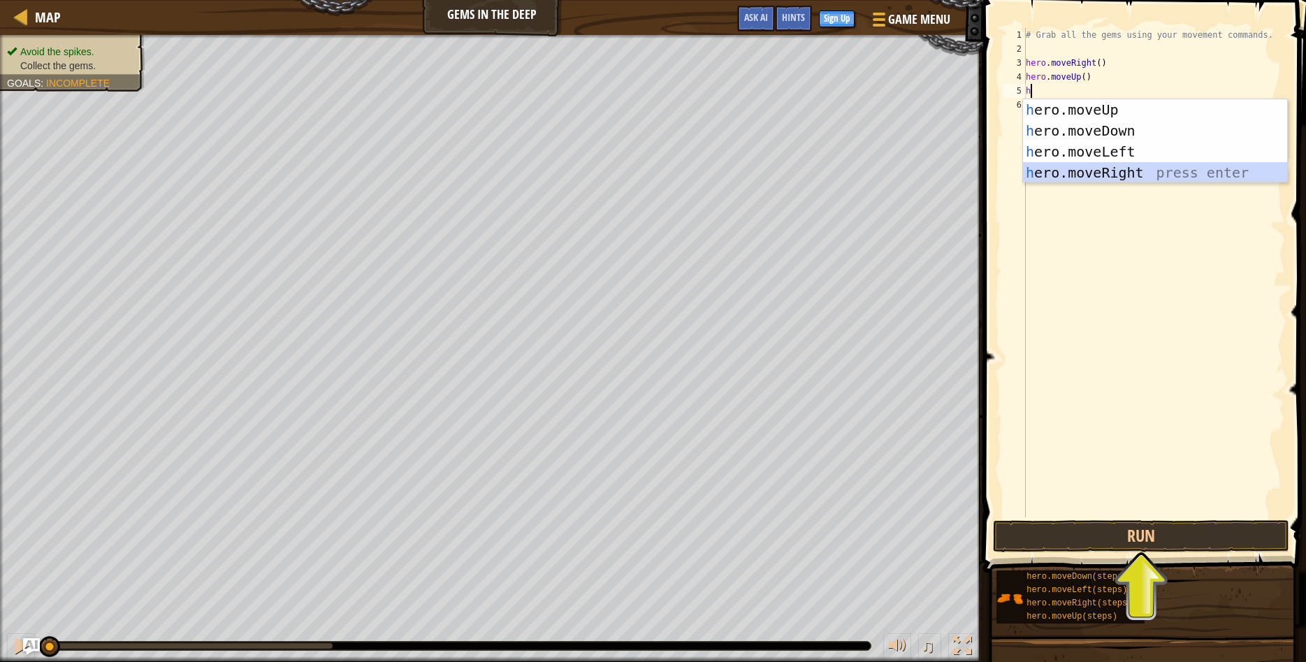
click at [1051, 168] on div "h ero.moveUp press enter h ero.moveDown press enter h ero.moveLeft press enter …" at bounding box center [1155, 162] width 264 height 126
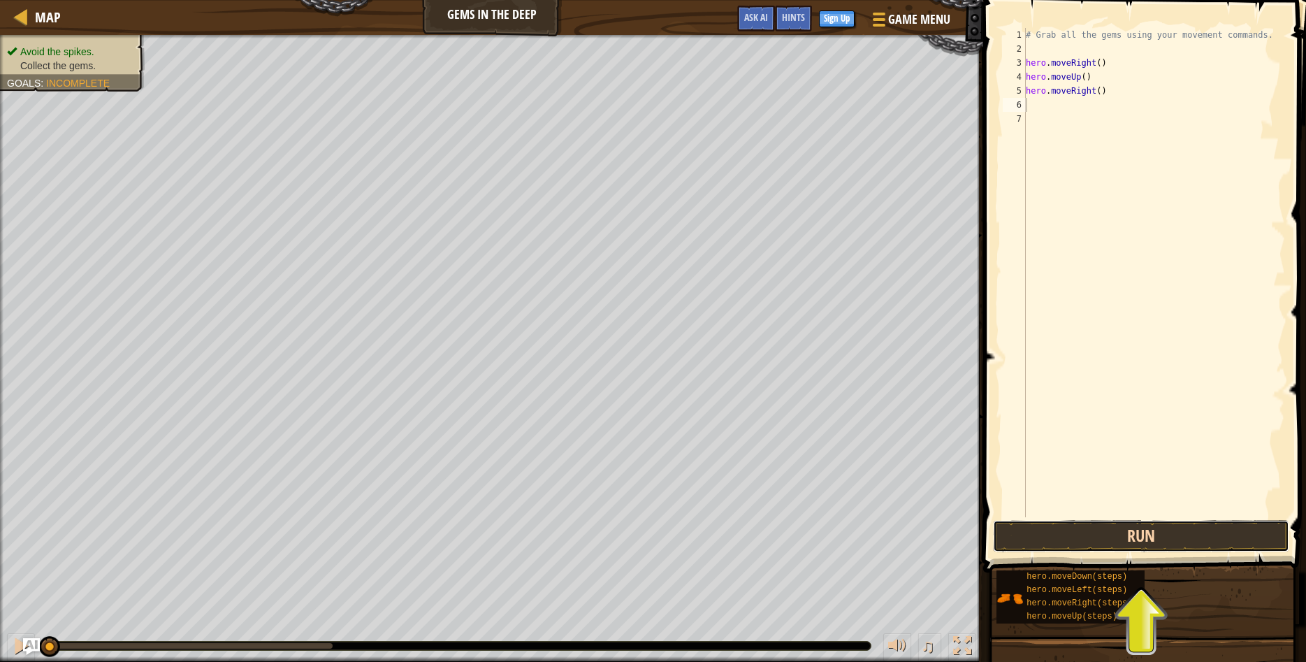
click at [1108, 527] on button "Run" at bounding box center [1141, 536] width 297 height 32
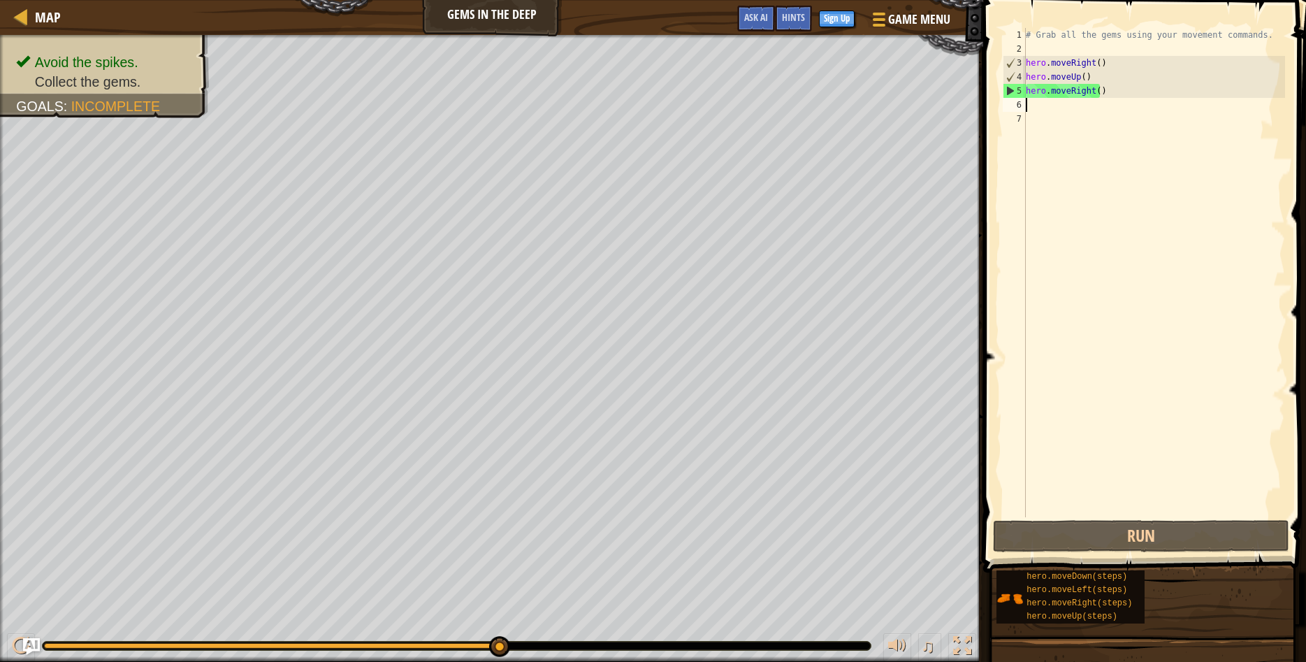
click at [1070, 101] on div "# Grab all the gems using your movement commands. hero . moveRight ( ) hero . m…" at bounding box center [1154, 286] width 262 height 517
click at [1068, 92] on div "# Grab all the gems using your movement commands. hero . moveRight ( ) hero . m…" at bounding box center [1154, 286] width 262 height 517
click at [1077, 79] on div "# Grab all the gems using your movement commands. hero . moveRight ( ) hero . m…" at bounding box center [1154, 286] width 262 height 517
click at [1083, 78] on div "# Grab all the gems using your movement commands. hero . moveRight ( ) hero . m…" at bounding box center [1154, 286] width 262 height 517
click at [1086, 76] on div "# Grab all the gems using your movement commands. hero . moveRight ( ) hero . m…" at bounding box center [1154, 286] width 262 height 517
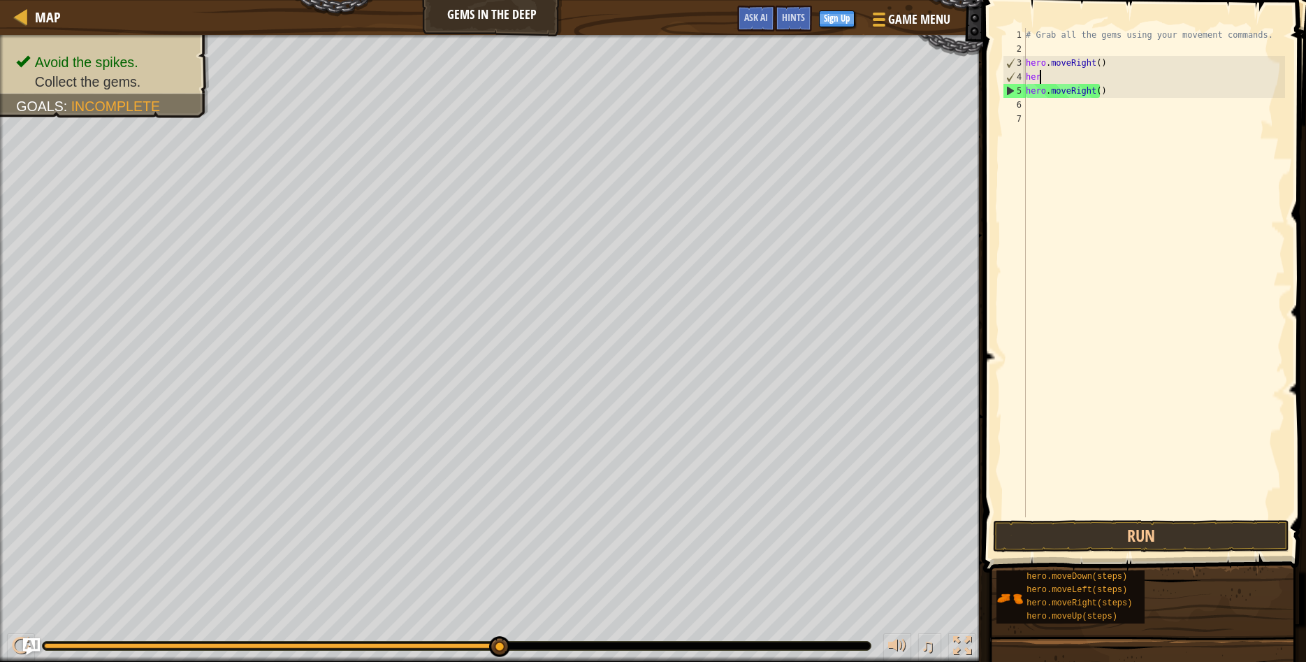
type textarea "h"
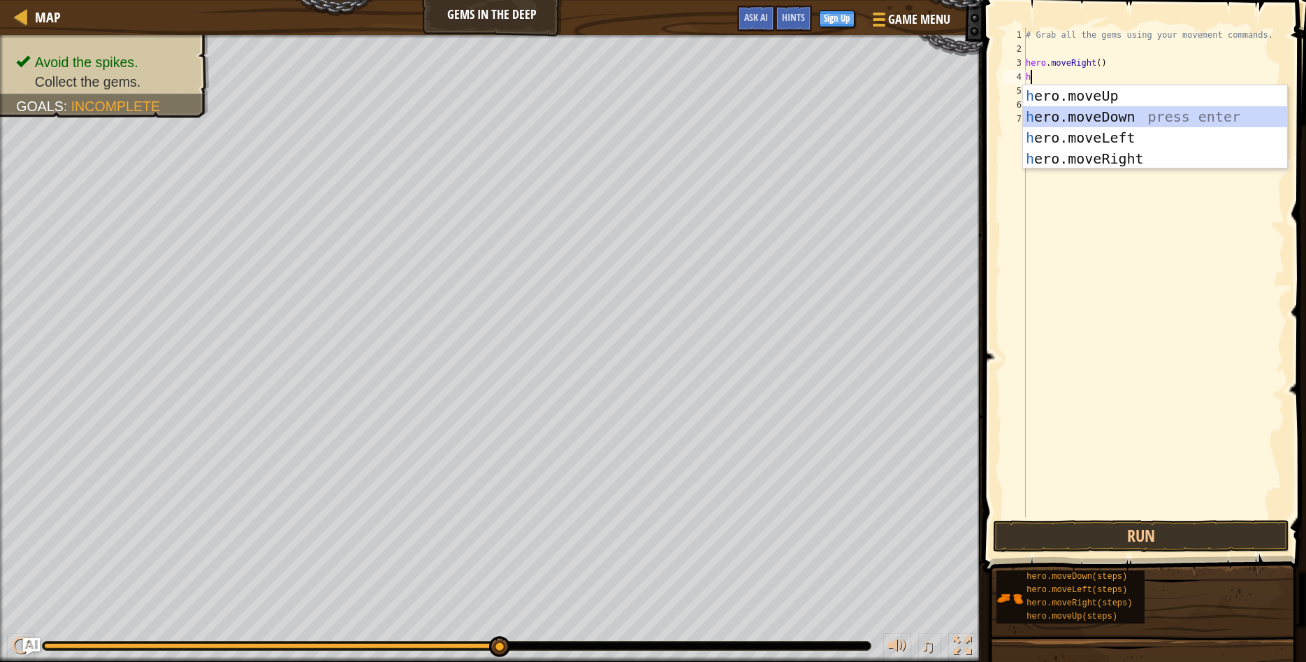
click at [1061, 115] on div "h ero.moveUp press enter h ero.moveDown press enter h ero.moveLeft press enter …" at bounding box center [1155, 148] width 264 height 126
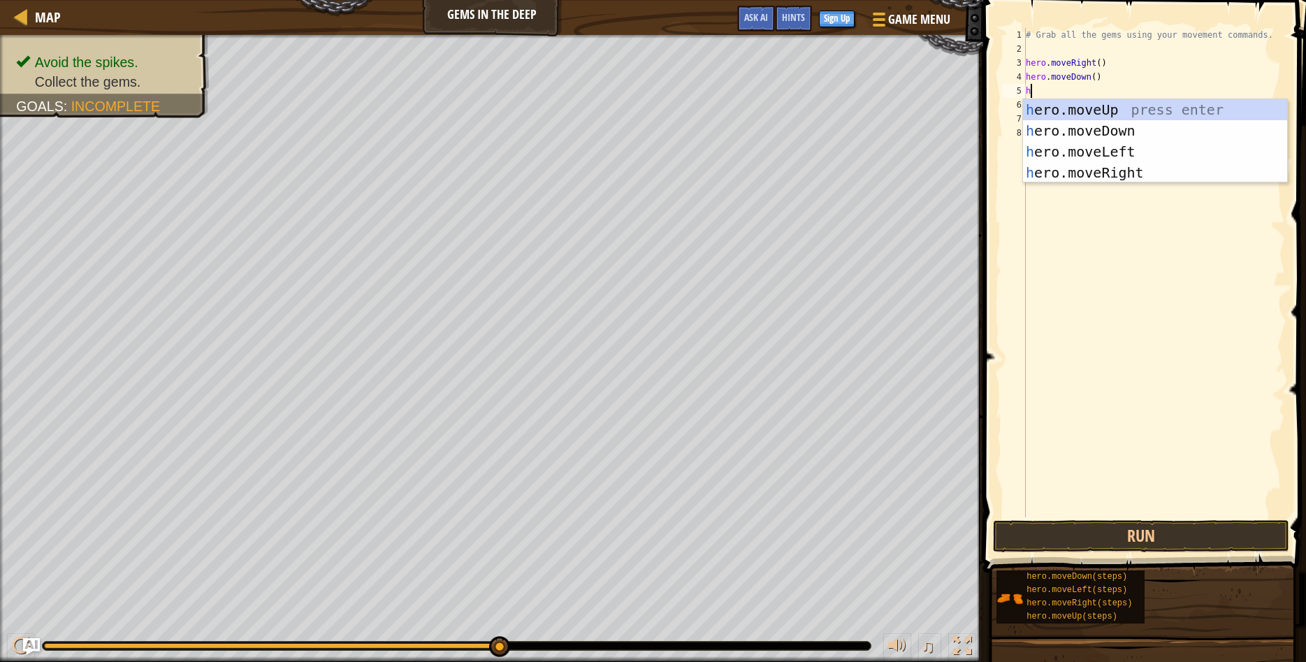
type textarea "he"
click at [1075, 102] on div "he ro.moveUp press enter he ro.moveDown press enter he ro.moveLeft press enter …" at bounding box center [1155, 162] width 264 height 126
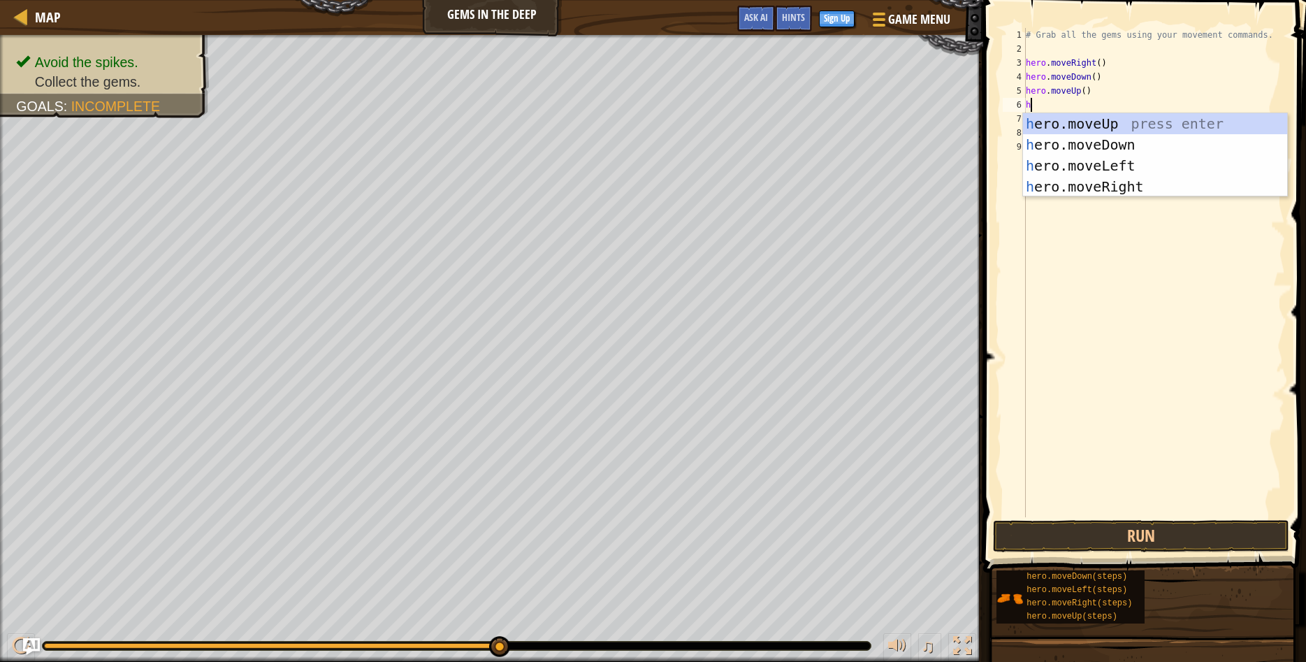
type textarea "he"
click at [1055, 122] on div "he ro.moveUp press enter he ro.moveDown press enter he ro.moveLeft press enter …" at bounding box center [1155, 176] width 264 height 126
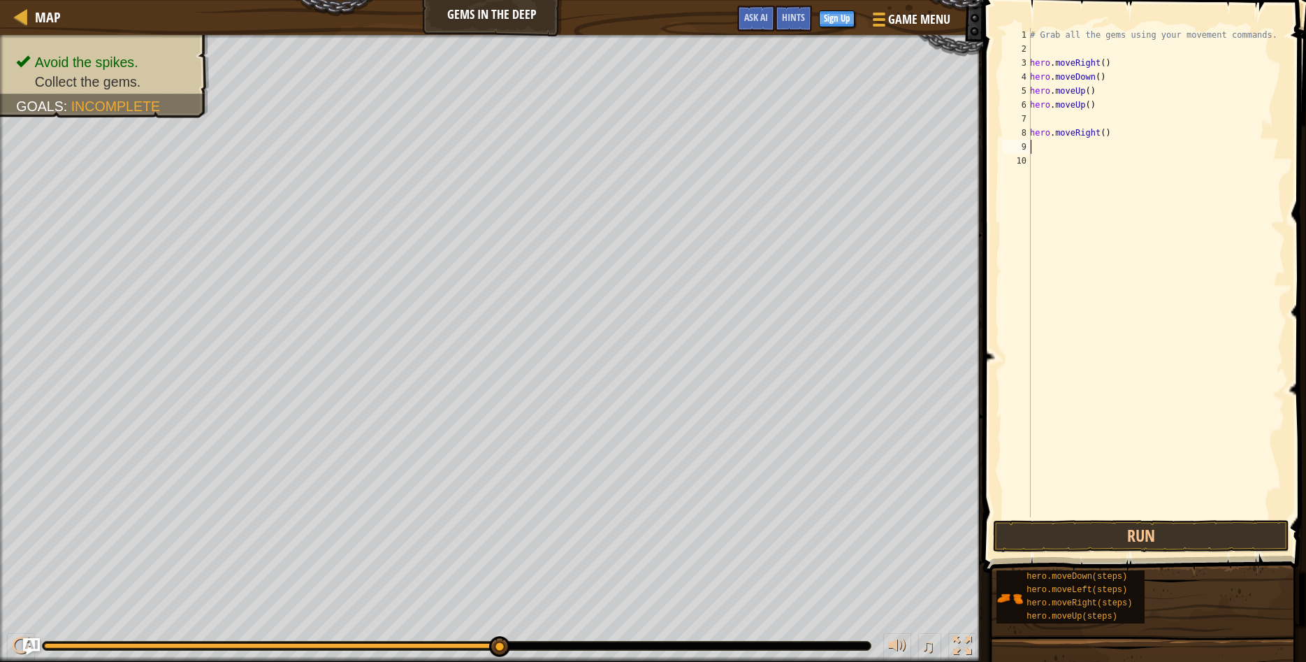
click at [1053, 143] on div "# Grab all the gems using your movement commands. hero . moveRight ( ) hero . m…" at bounding box center [1156, 286] width 258 height 517
click at [1101, 131] on div "# Grab all the gems using your movement commands. hero . moveRight ( ) hero . m…" at bounding box center [1156, 286] width 258 height 517
type textarea ")"
click at [1095, 142] on div "# Grab all the gems using your movement commands. hero . moveRight ( ) hero . m…" at bounding box center [1156, 286] width 258 height 517
click at [1095, 127] on div "# Grab all the gems using your movement commands. hero . moveRight ( ) hero . m…" at bounding box center [1156, 286] width 258 height 517
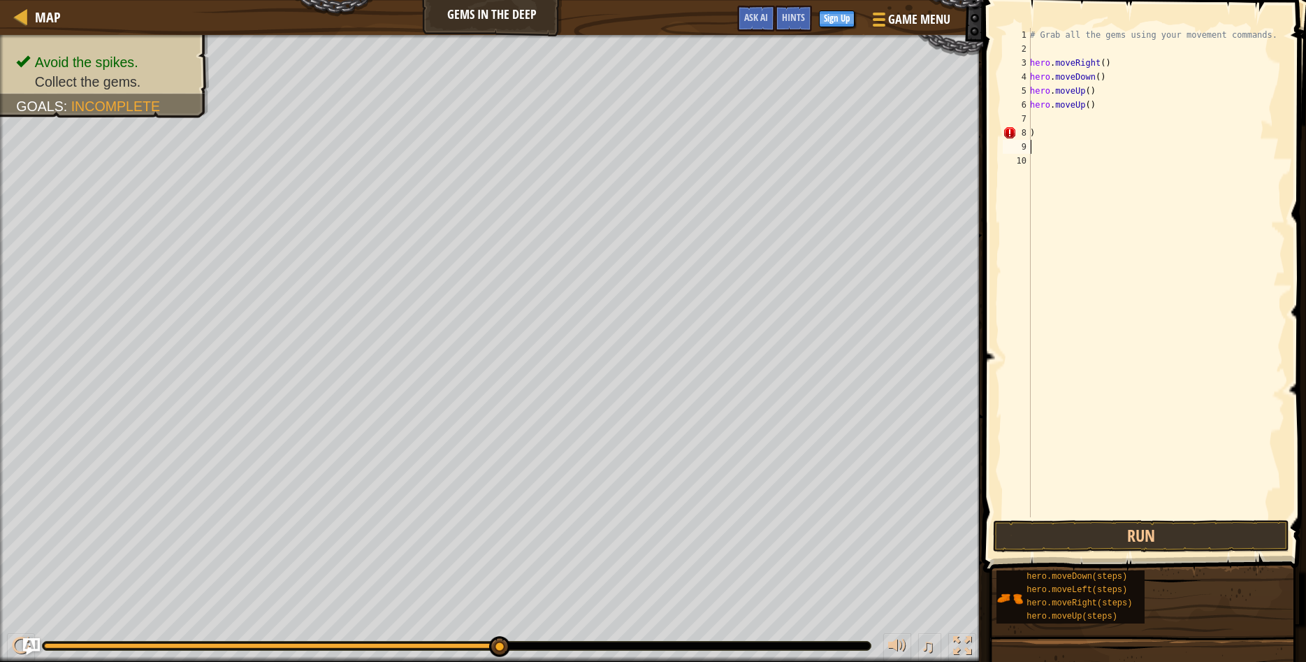
type textarea ")"
click at [1022, 527] on button "Run" at bounding box center [1141, 536] width 297 height 32
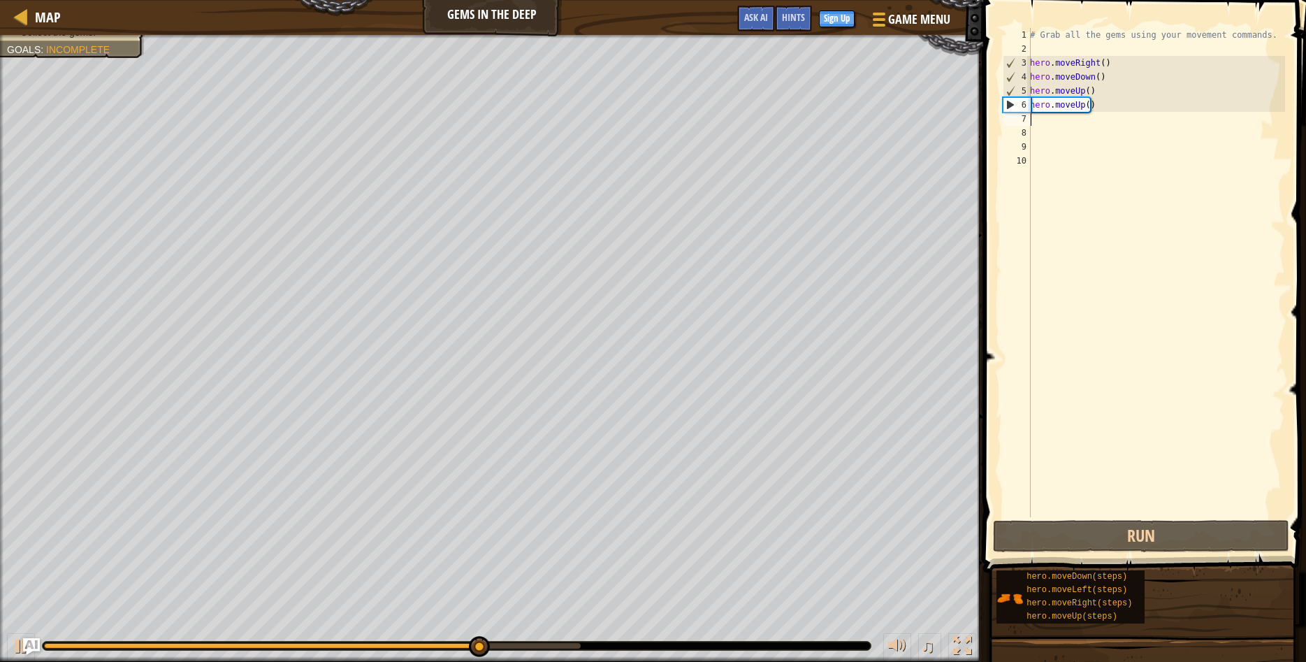
click at [1035, 121] on div "# Grab all the gems using your movement commands. hero . moveRight ( ) hero . m…" at bounding box center [1156, 286] width 258 height 517
type textarea "h"
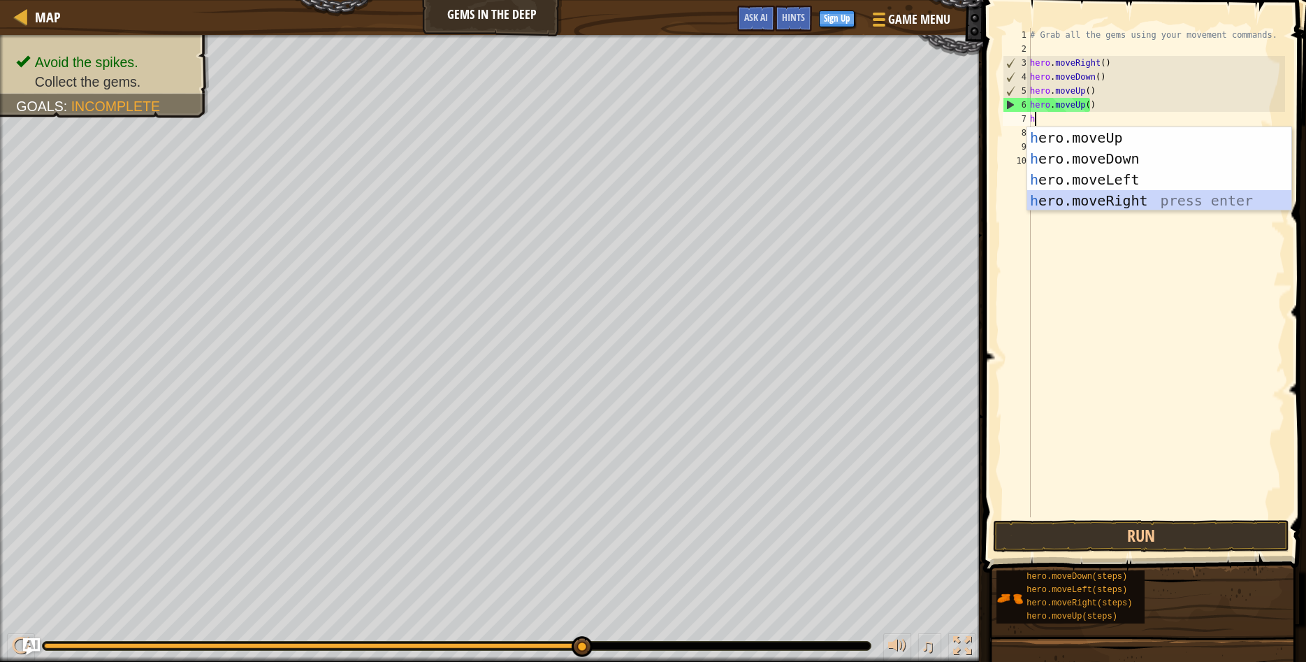
click at [1050, 198] on div "h ero.moveUp press enter h ero.moveDown press enter h ero.moveLeft press enter …" at bounding box center [1159, 190] width 264 height 126
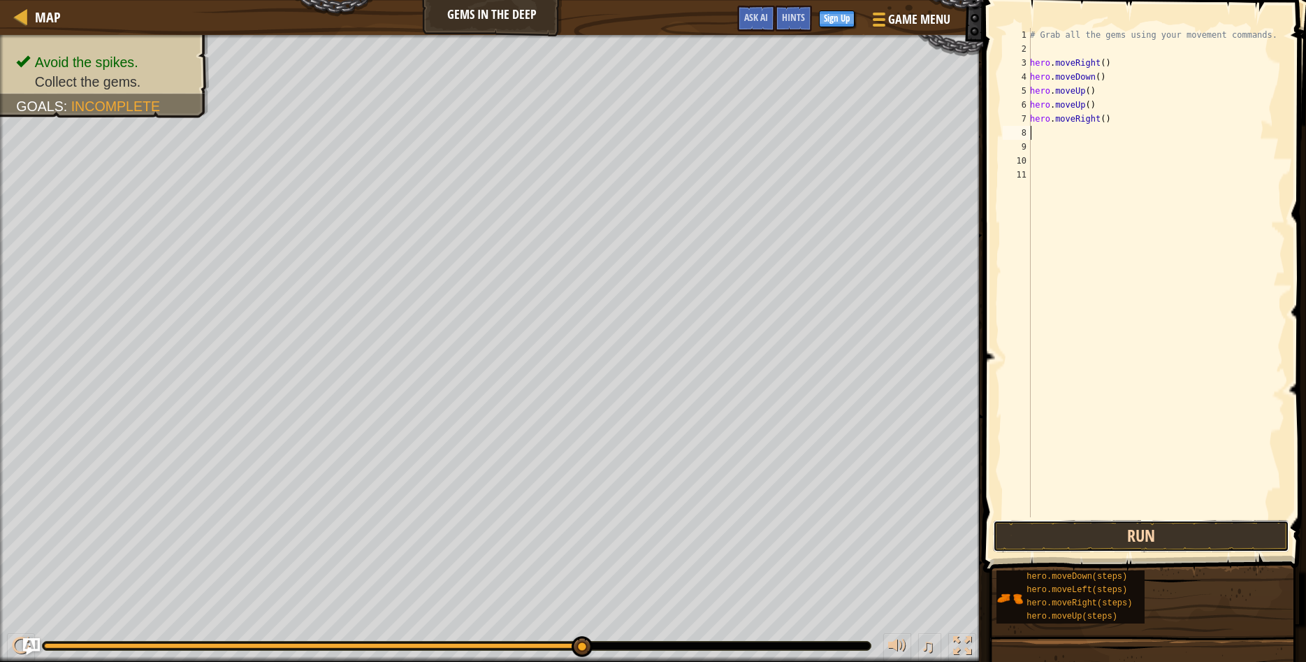
click at [1061, 533] on button "Run" at bounding box center [1141, 536] width 297 height 32
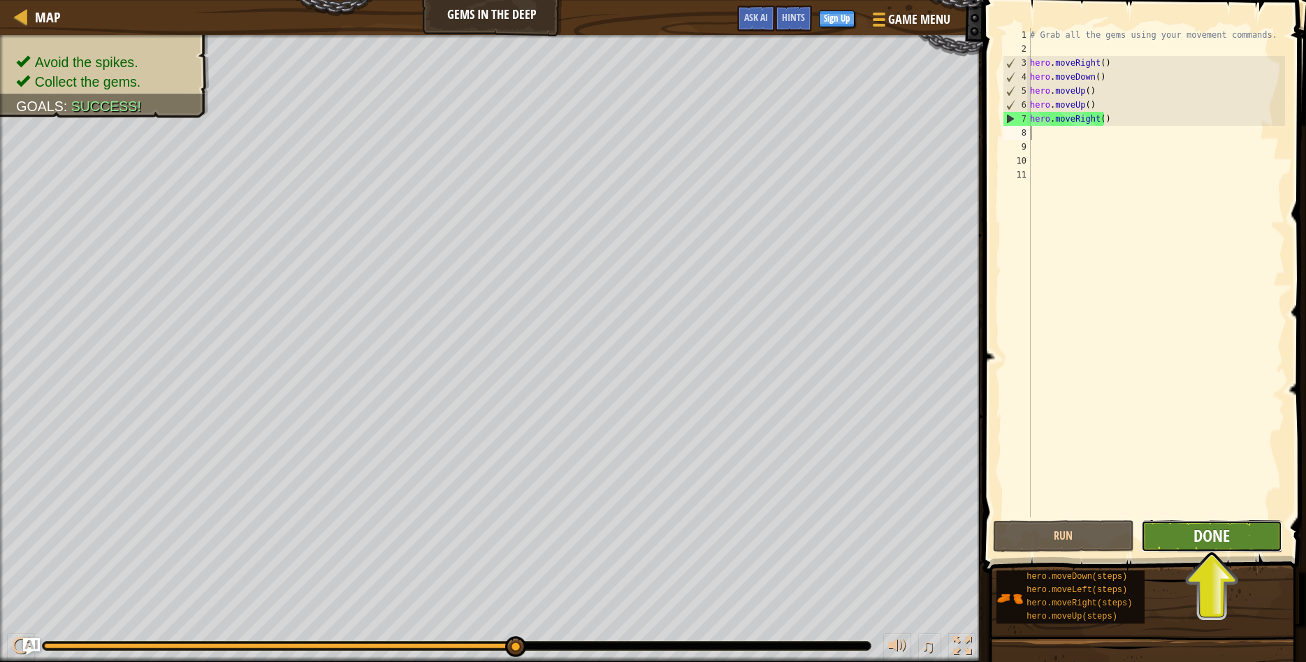
click at [1219, 528] on span "Done" at bounding box center [1211, 535] width 36 height 22
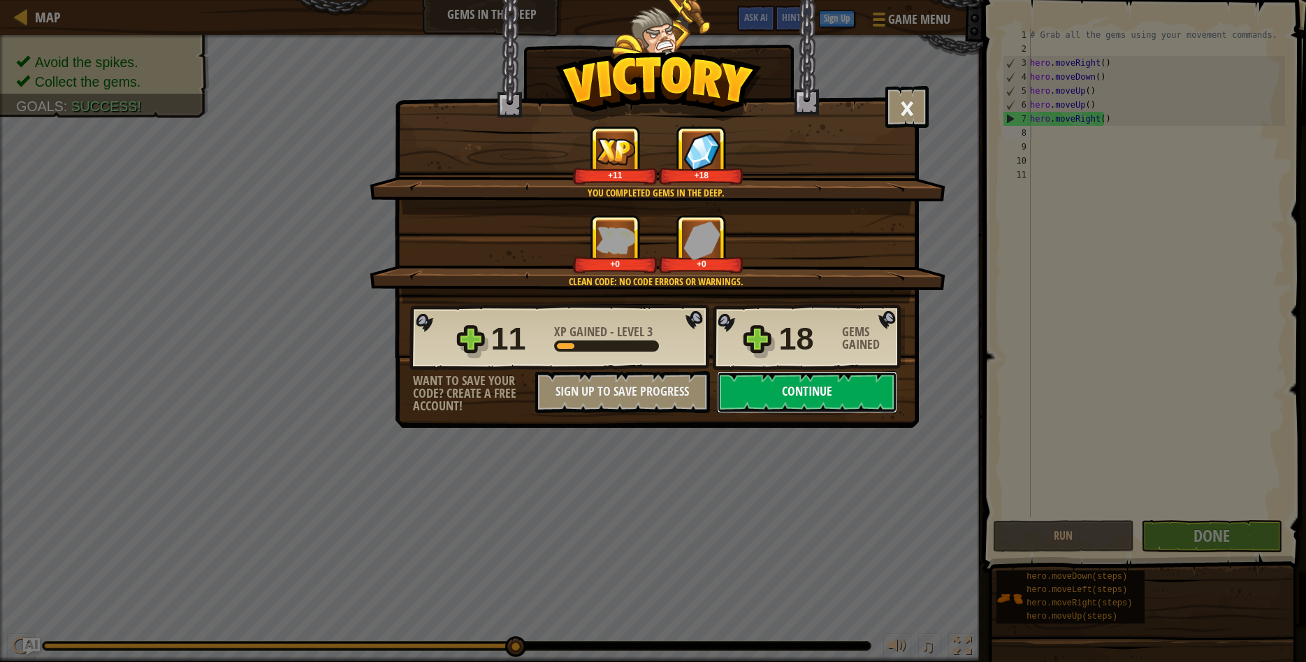
click at [845, 390] on button "Continue" at bounding box center [807, 392] width 180 height 42
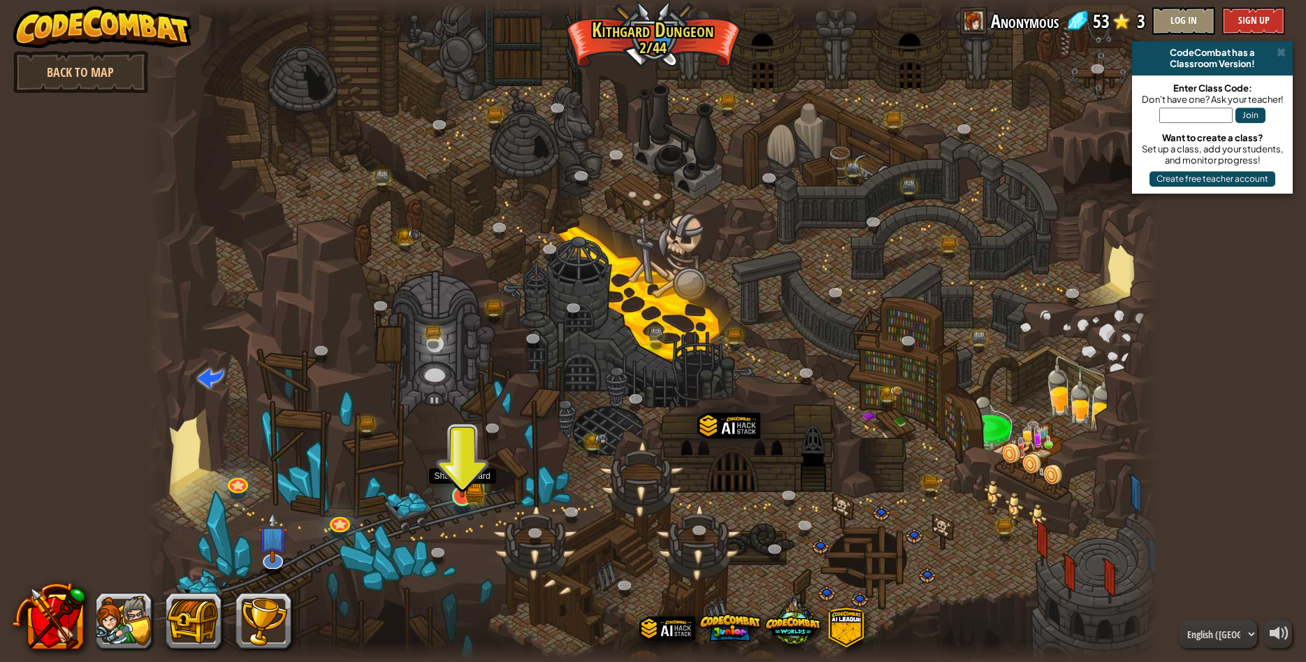
click at [468, 469] on img at bounding box center [462, 468] width 16 height 16
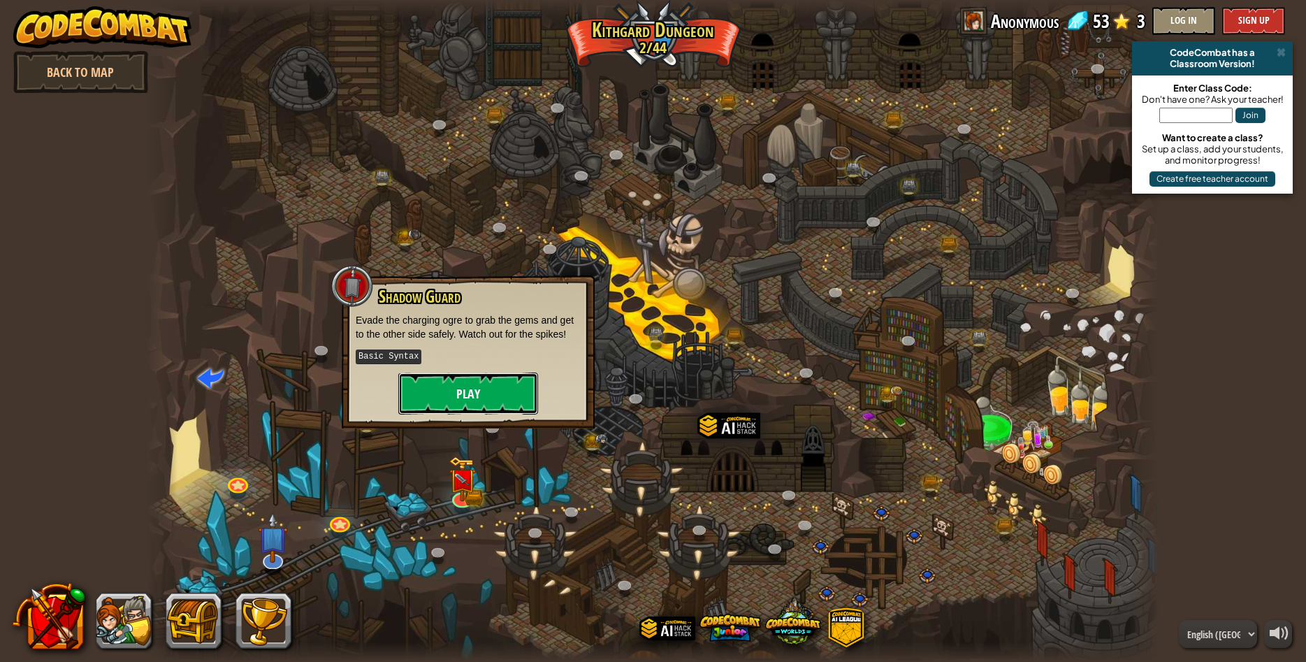
click at [479, 388] on button "Play" at bounding box center [468, 393] width 140 height 42
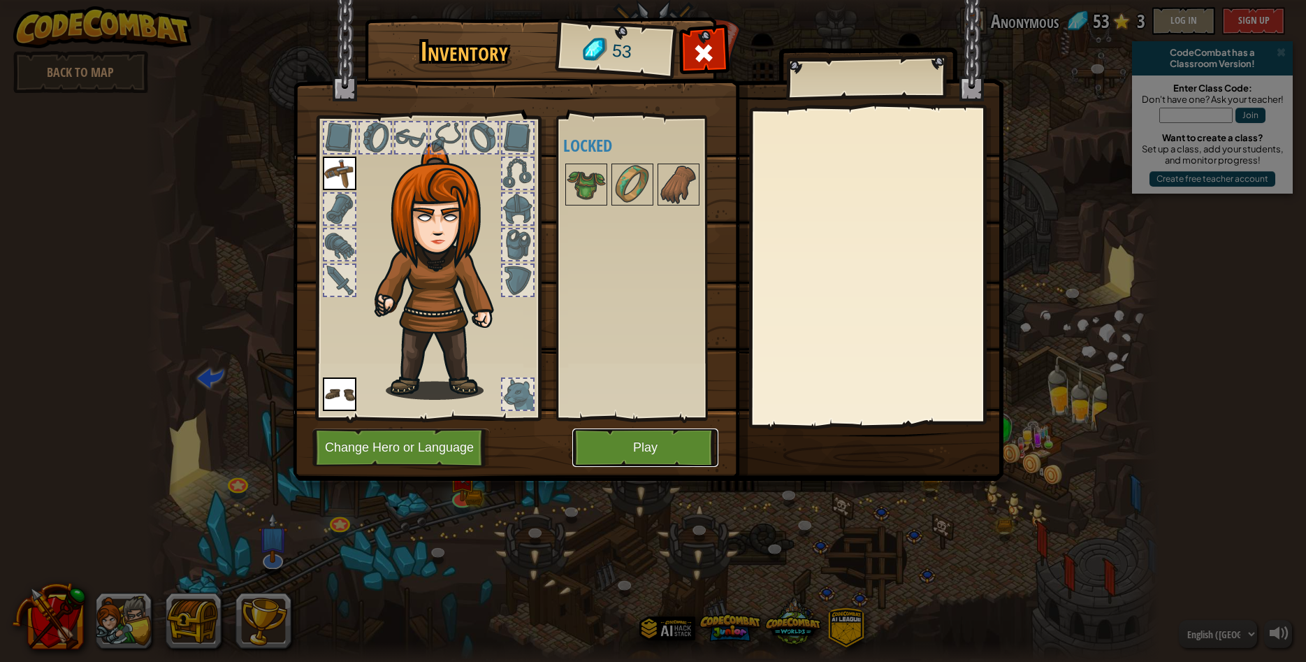
click at [605, 439] on button "Play" at bounding box center [645, 447] width 146 height 38
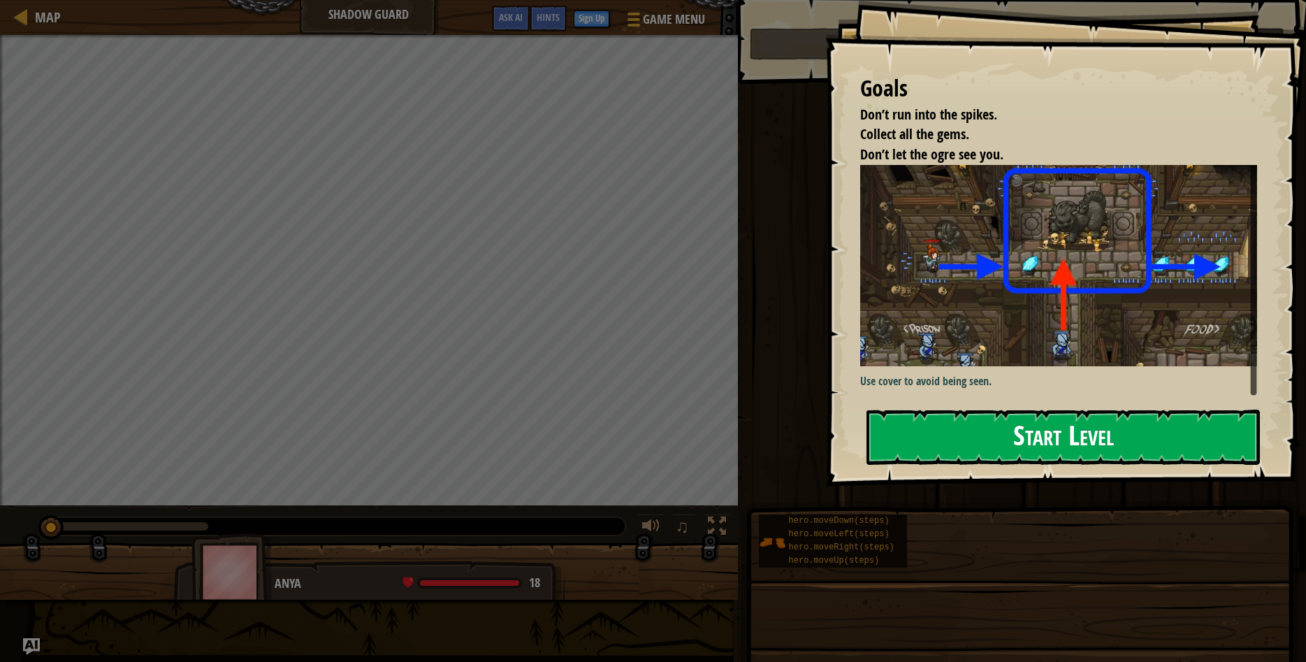
click at [999, 431] on button "Start Level" at bounding box center [1062, 436] width 393 height 55
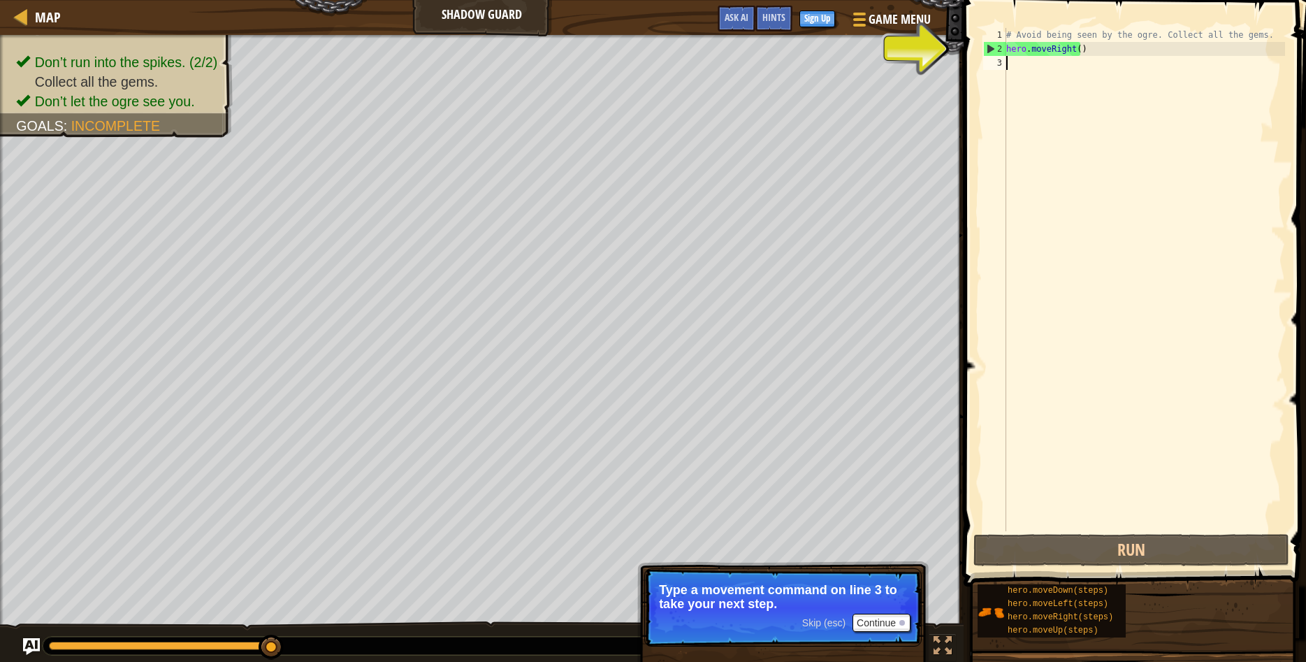
type textarea "h"
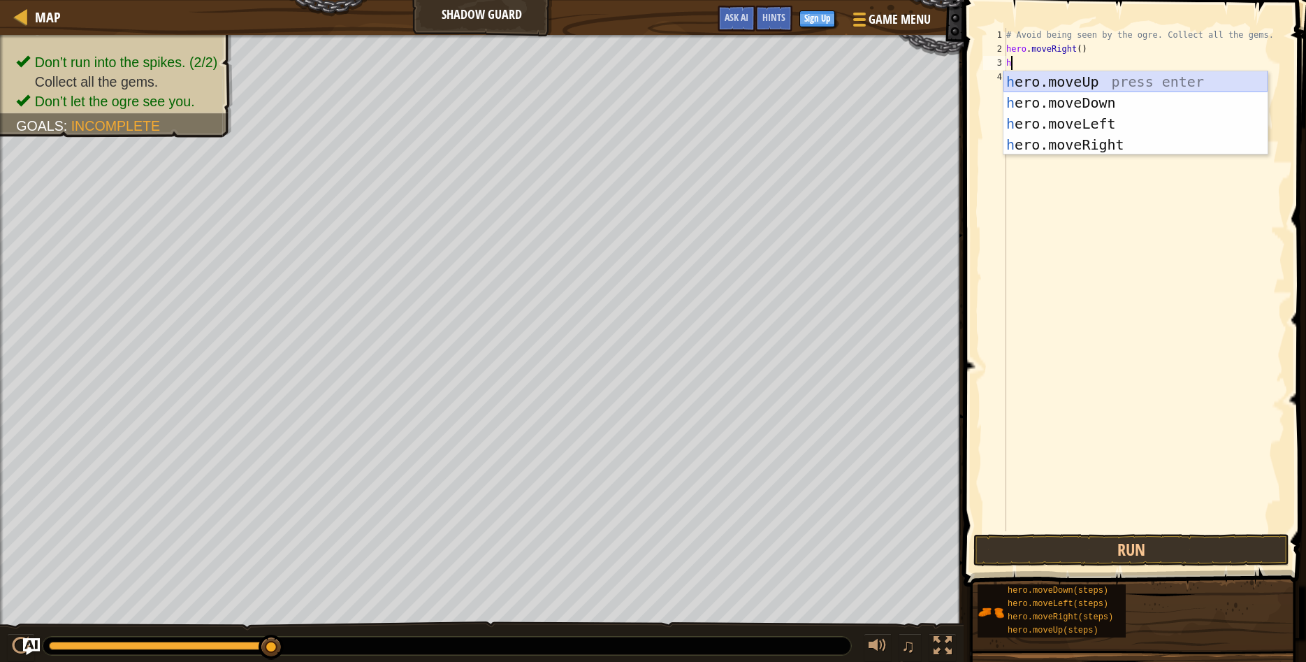
click at [1067, 76] on div "h ero.moveUp press enter h ero.moveDown press enter h ero.moveLeft press enter …" at bounding box center [1135, 134] width 264 height 126
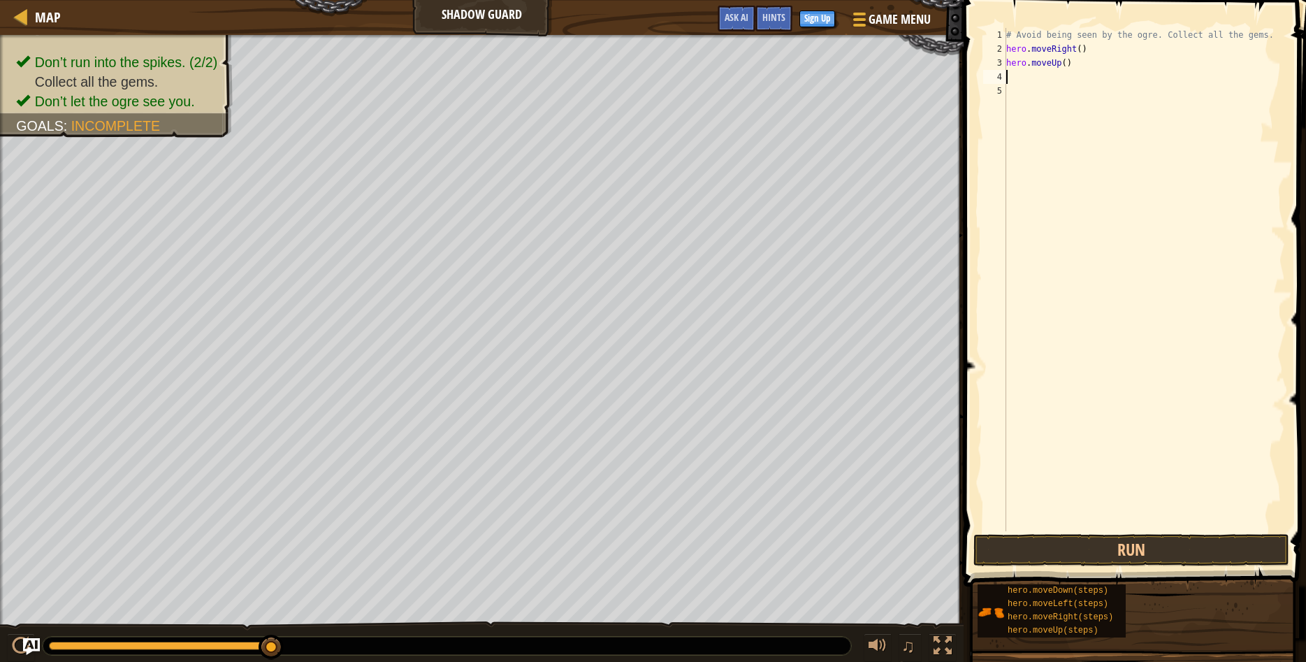
type textarea "h"
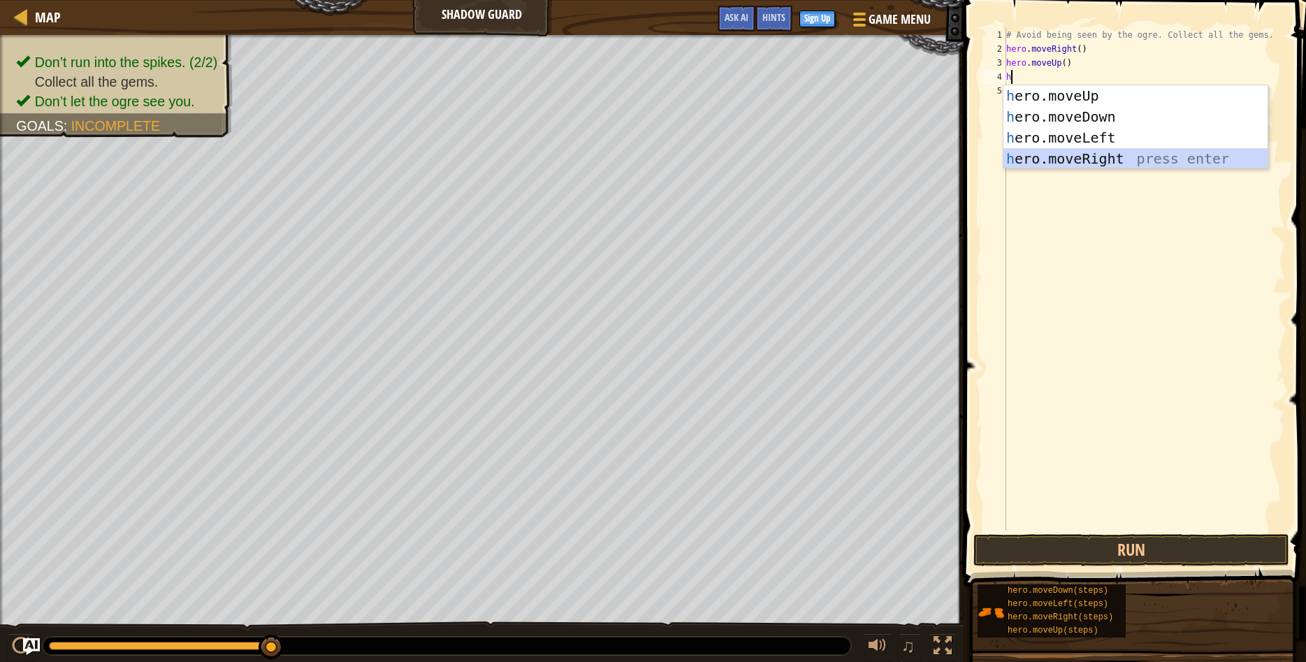
click at [1059, 160] on div "h ero.moveUp press enter h ero.moveDown press enter h ero.moveLeft press enter …" at bounding box center [1135, 148] width 264 height 126
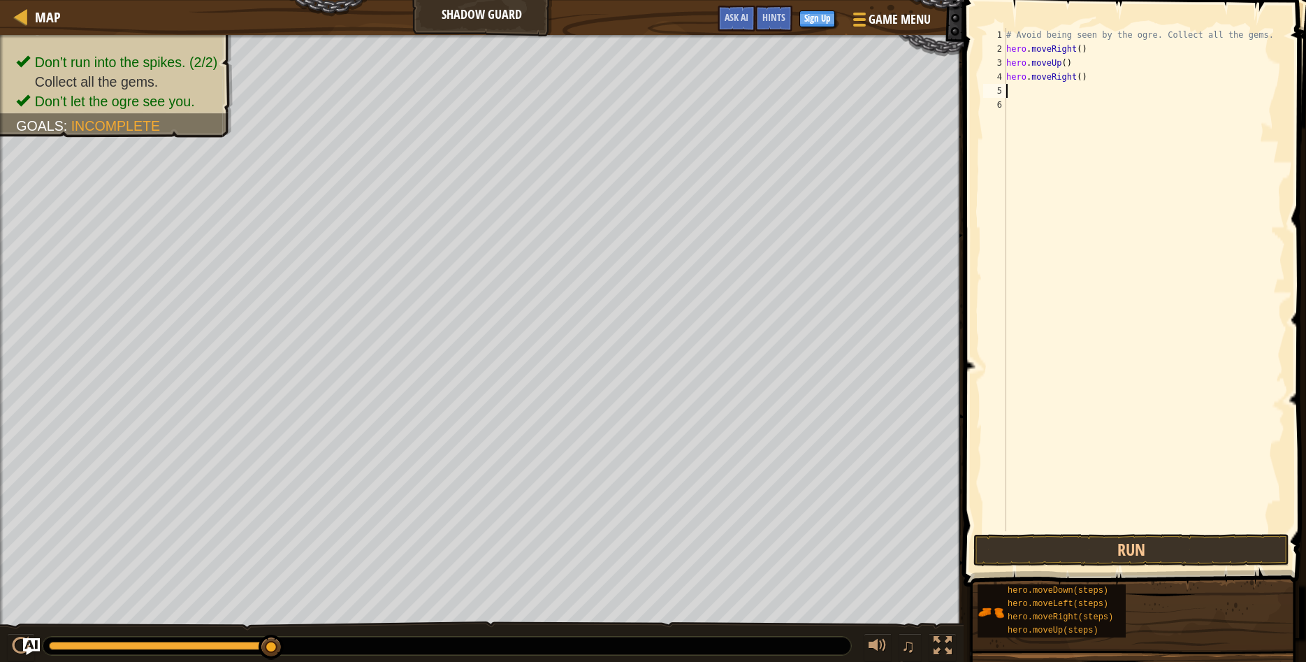
type textarea "h"
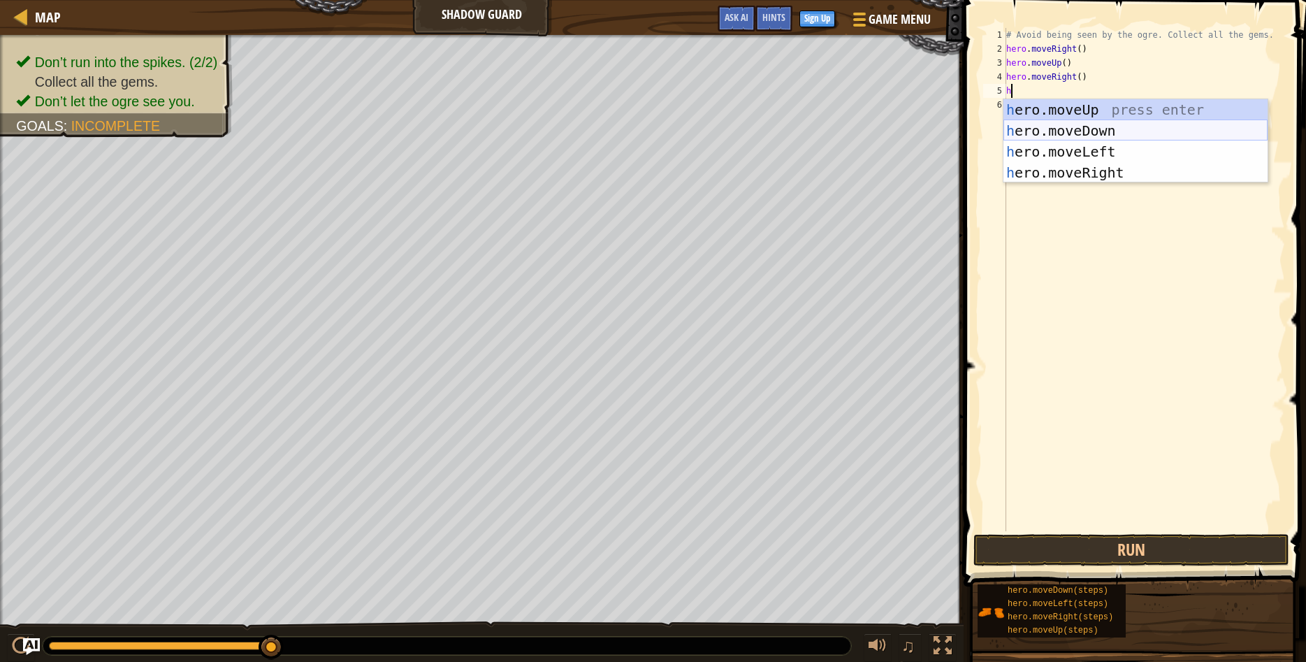
click at [1061, 128] on div "h ero.moveUp press enter h ero.moveDown press enter h ero.moveLeft press enter …" at bounding box center [1135, 162] width 264 height 126
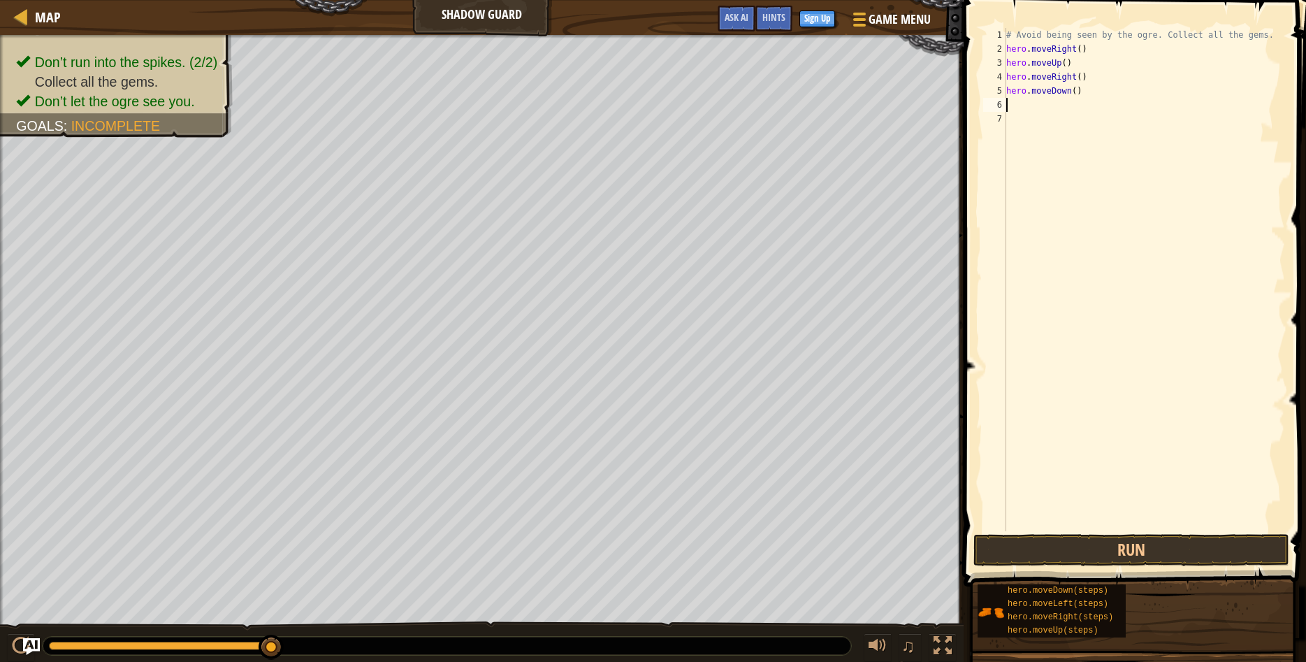
type textarea "h"
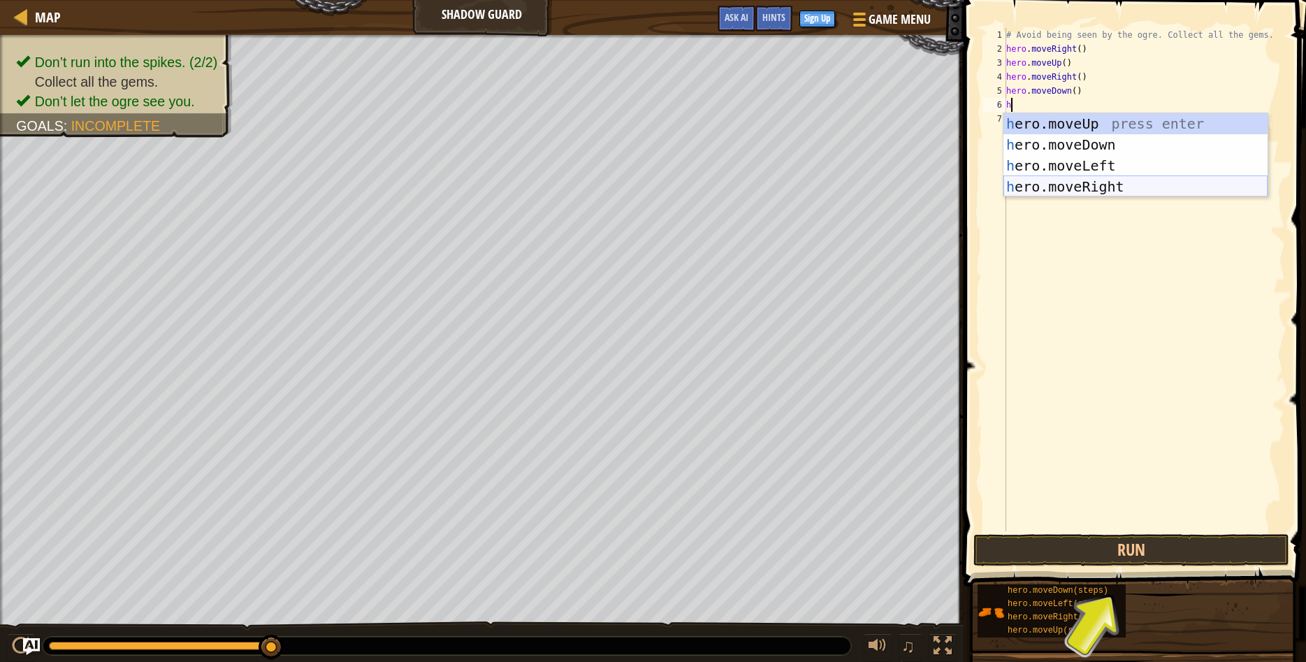
click at [1065, 187] on div "h ero.moveUp press enter h ero.moveDown press enter h ero.moveLeft press enter …" at bounding box center [1135, 176] width 264 height 126
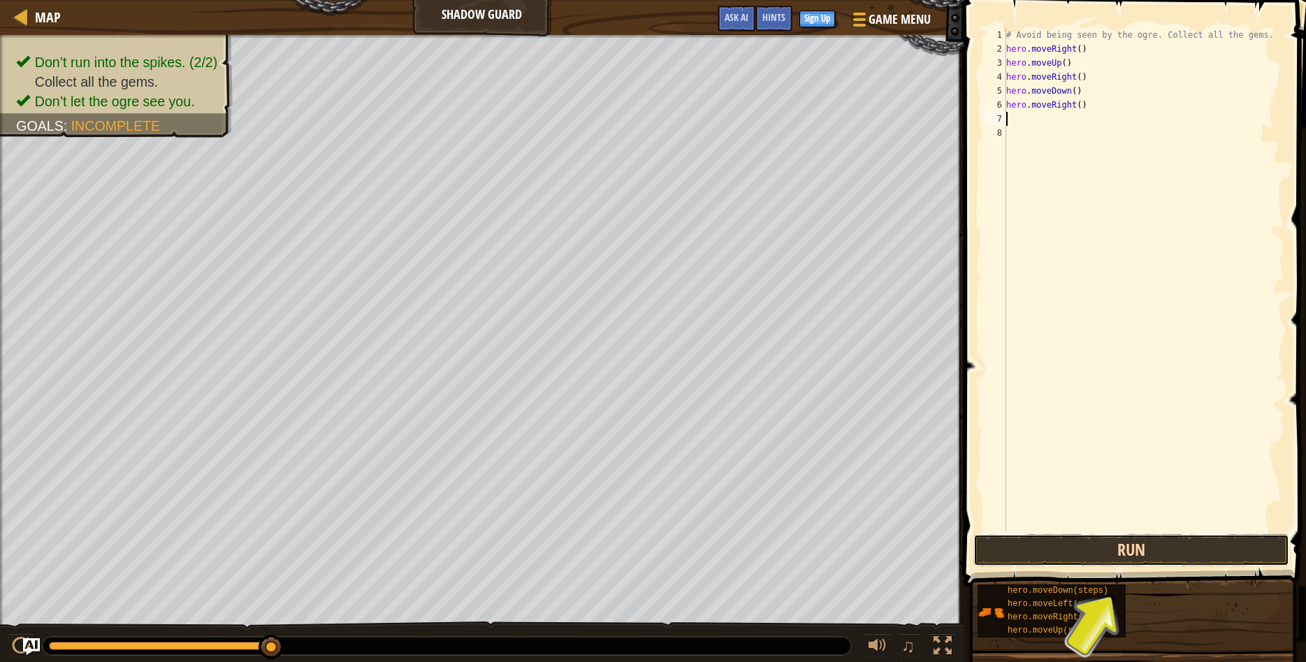
click at [1051, 553] on button "Run" at bounding box center [1131, 550] width 316 height 32
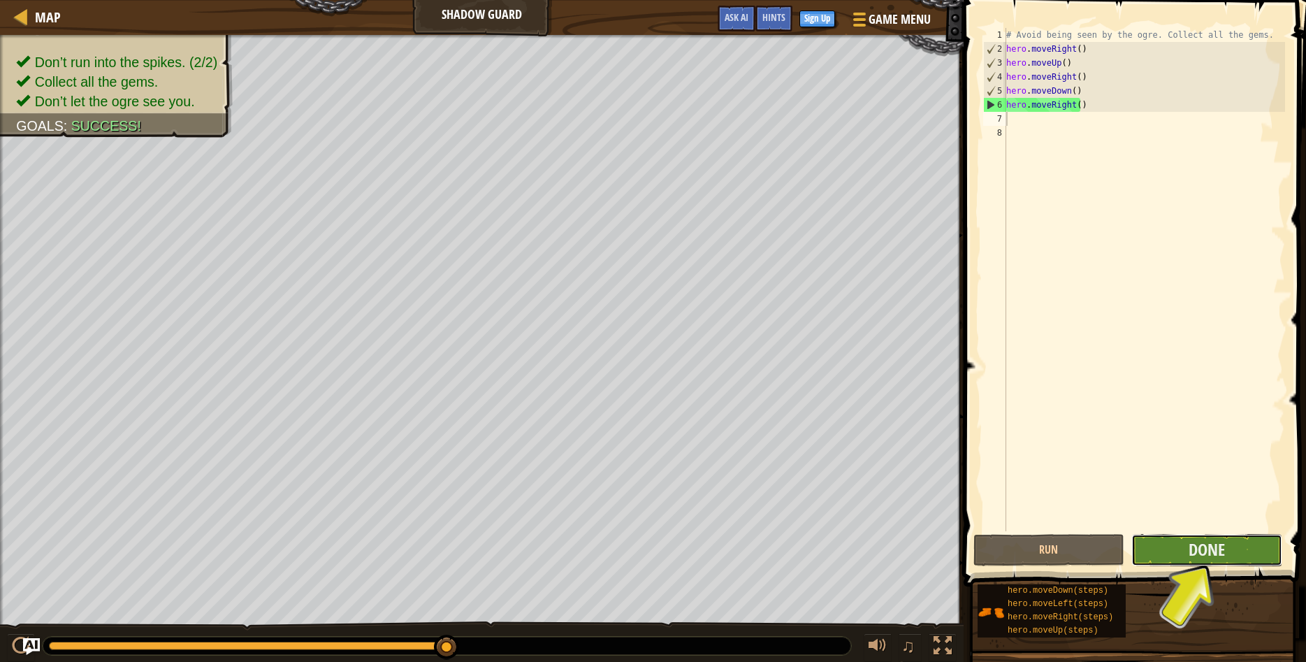
click at [1163, 541] on button "Done" at bounding box center [1206, 550] width 151 height 32
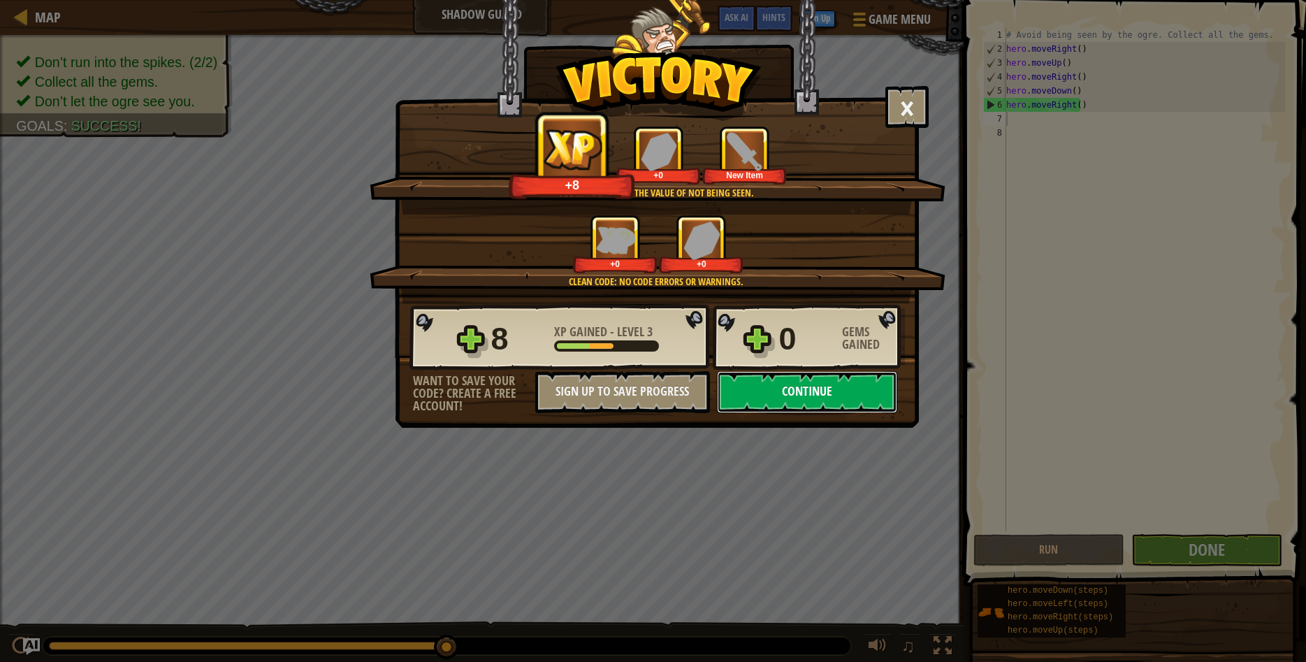
click at [850, 393] on button "Continue" at bounding box center [807, 392] width 180 height 42
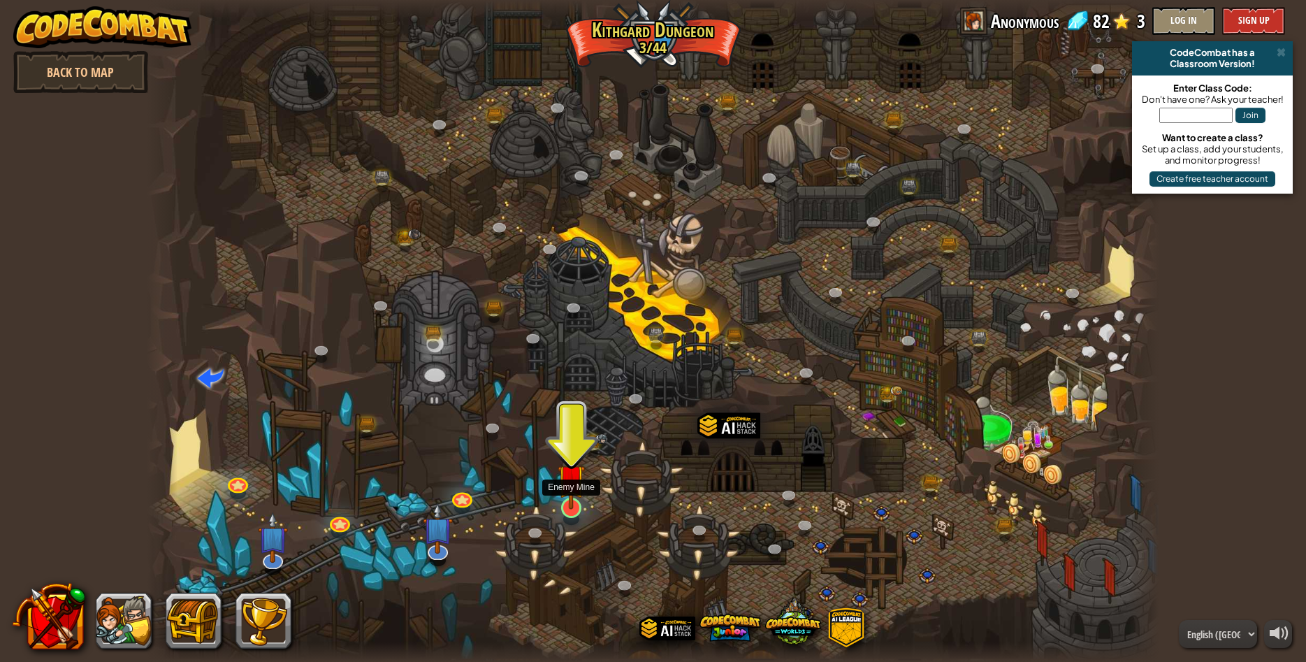
click at [579, 501] on img at bounding box center [571, 477] width 27 height 63
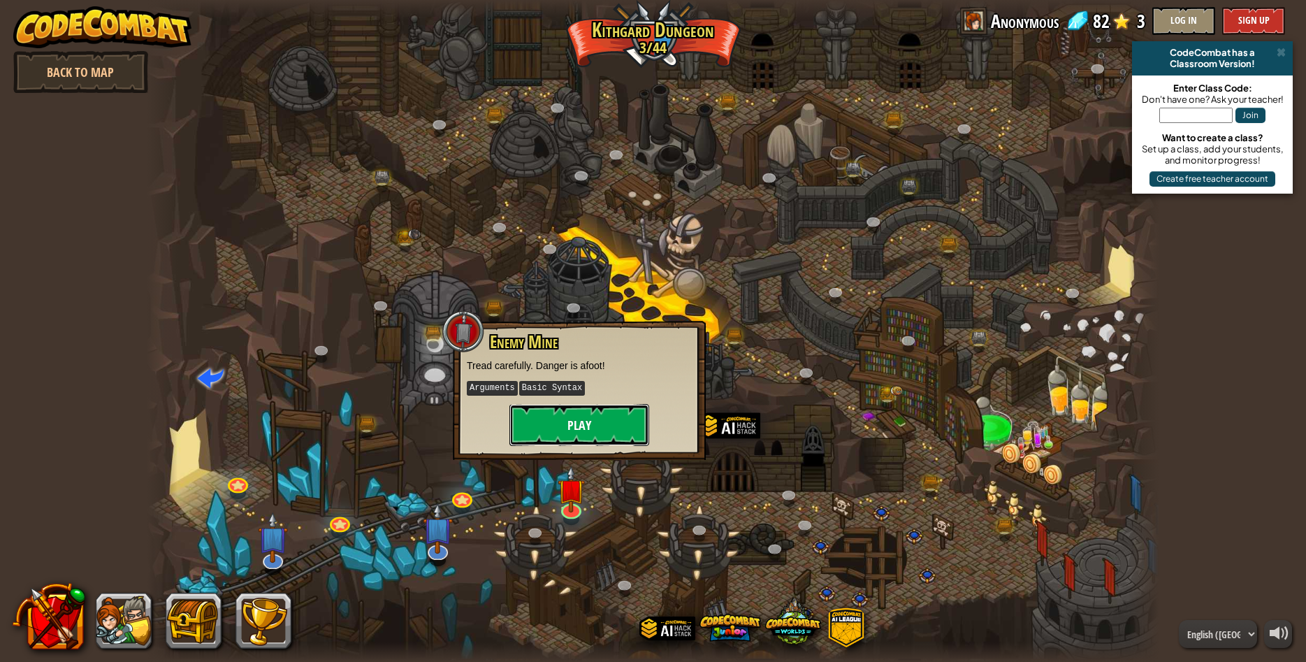
click at [584, 420] on button "Play" at bounding box center [579, 425] width 140 height 42
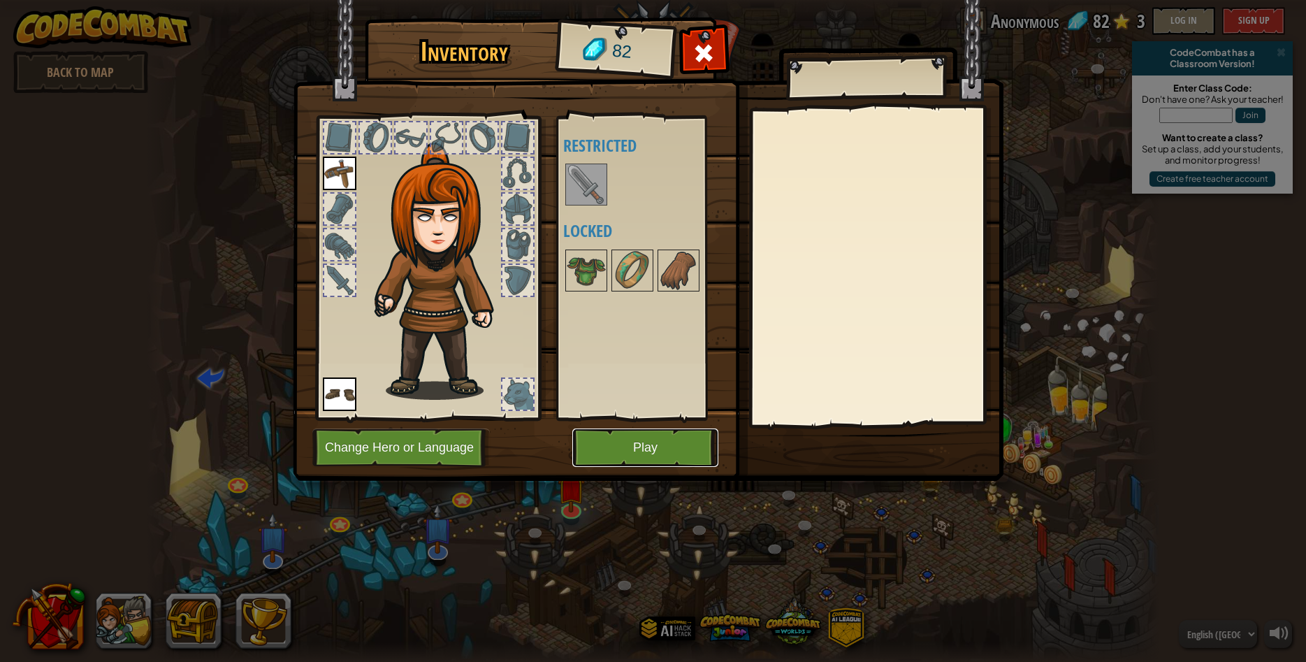
click at [617, 451] on button "Play" at bounding box center [645, 447] width 146 height 38
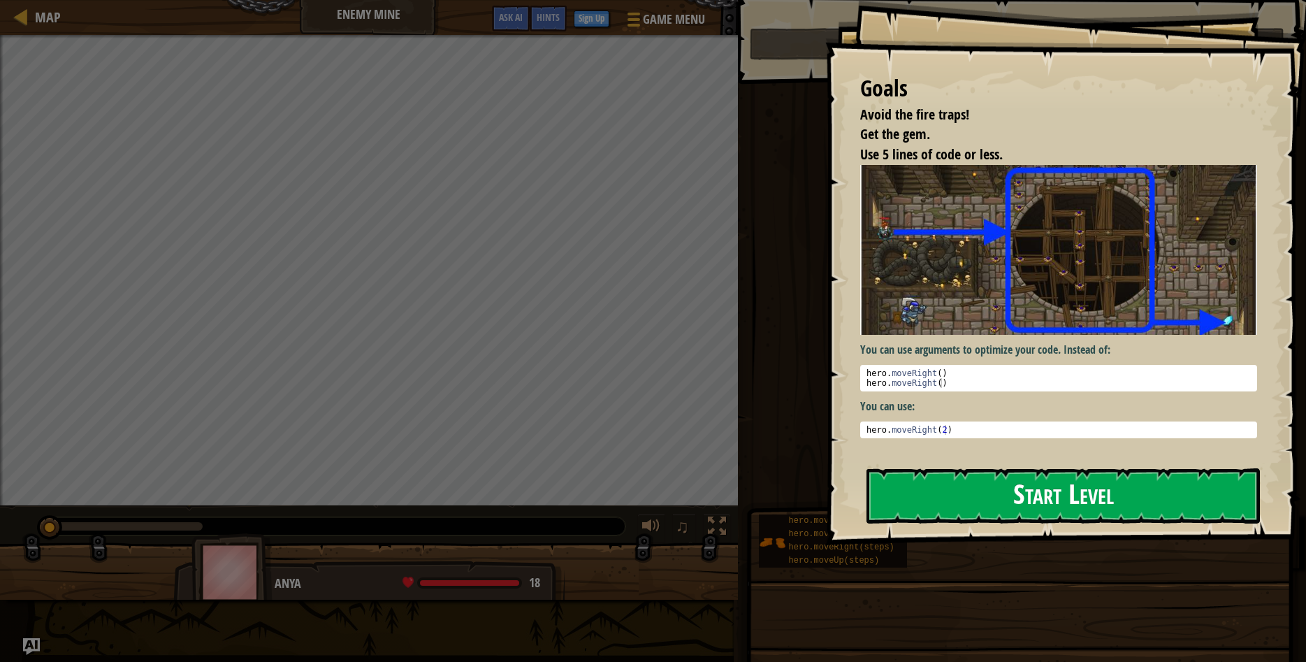
click at [952, 492] on button "Start Level" at bounding box center [1062, 495] width 393 height 55
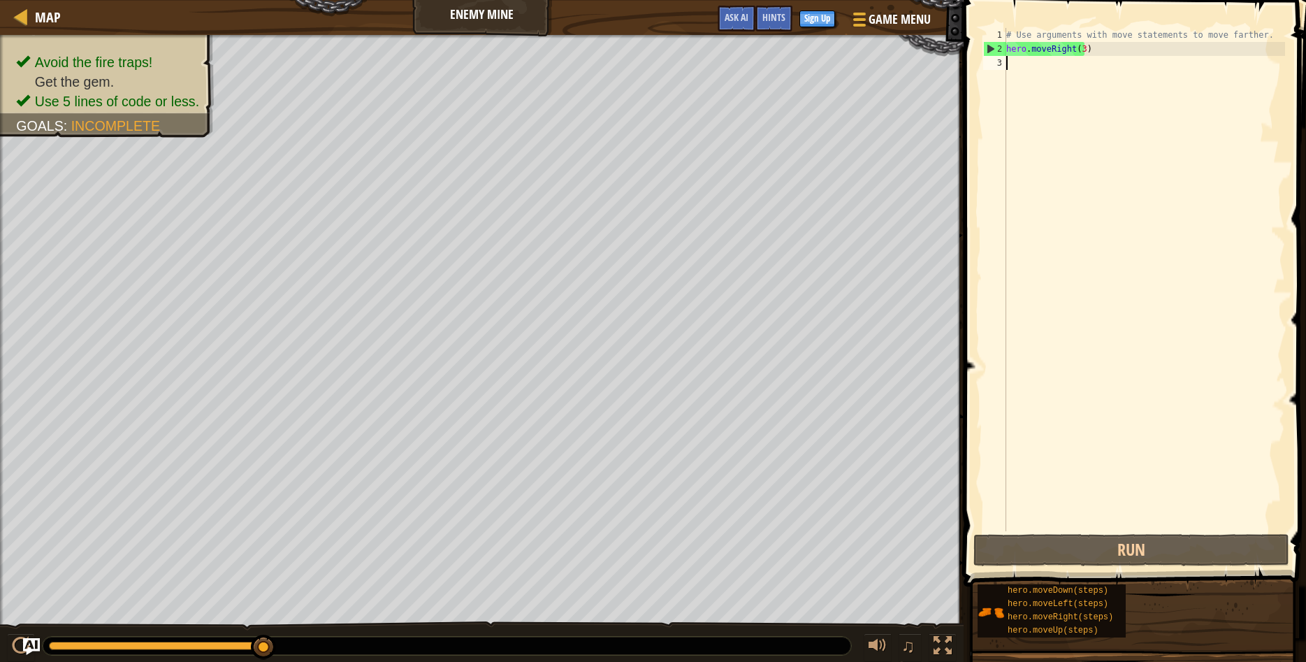
type textarea "h"
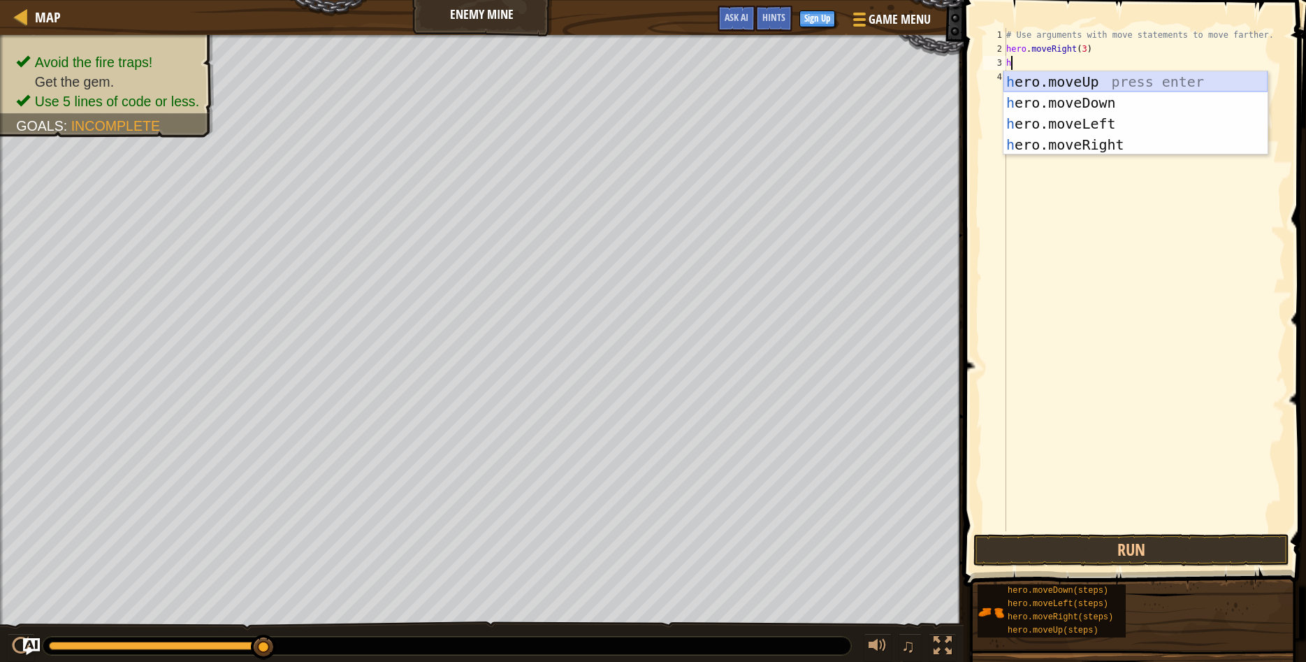
click at [1041, 77] on div "h ero.moveUp press enter h ero.moveDown press enter h ero.moveLeft press enter …" at bounding box center [1135, 134] width 264 height 126
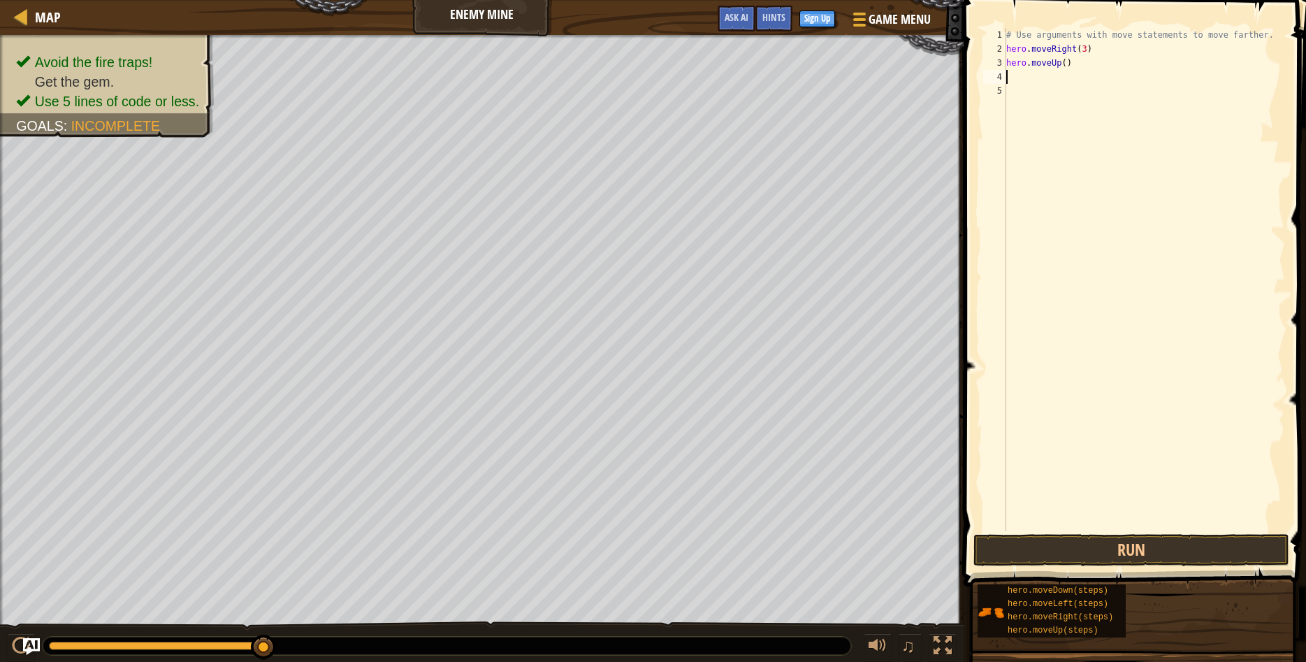
type textarea "h"
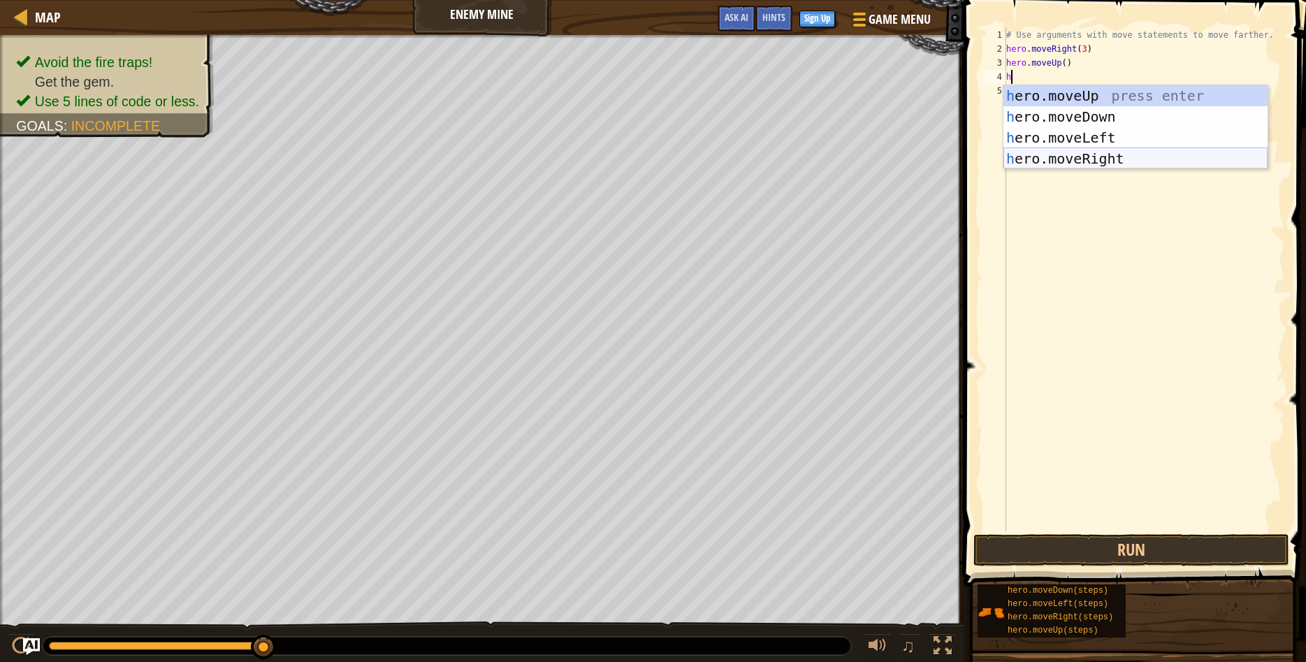
click at [1056, 154] on div "h ero.moveUp press enter h ero.moveDown press enter h ero.moveLeft press enter …" at bounding box center [1135, 148] width 264 height 126
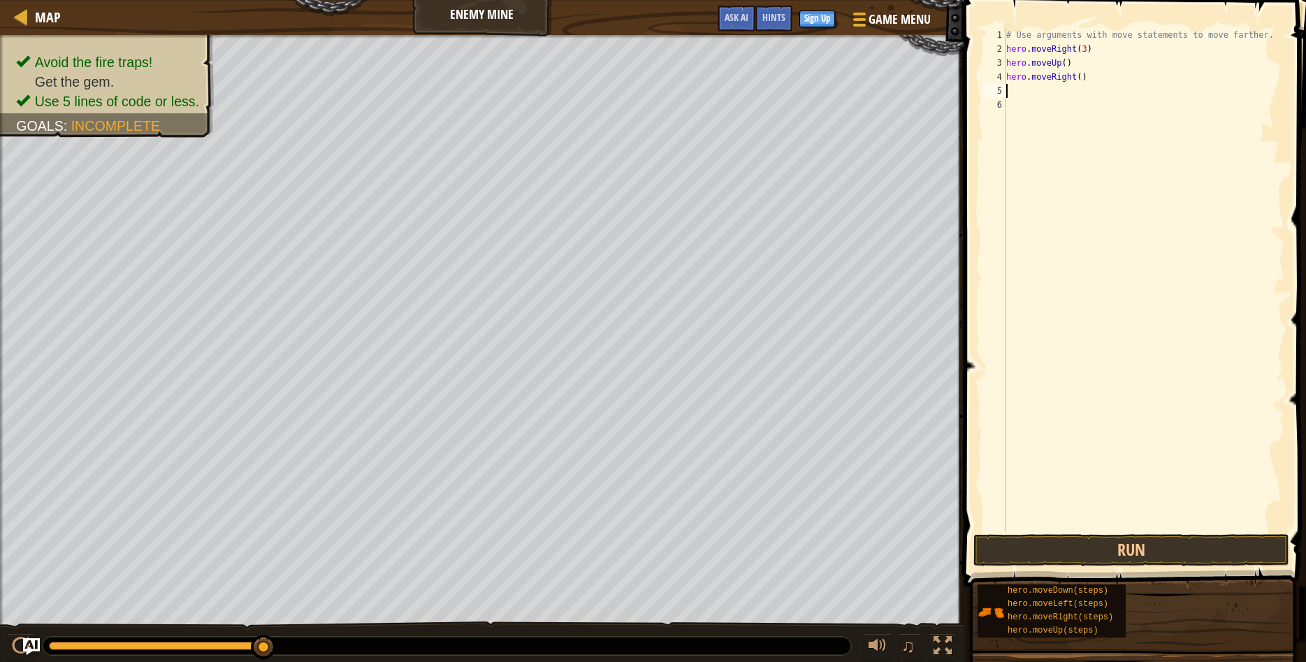
type textarea "h"
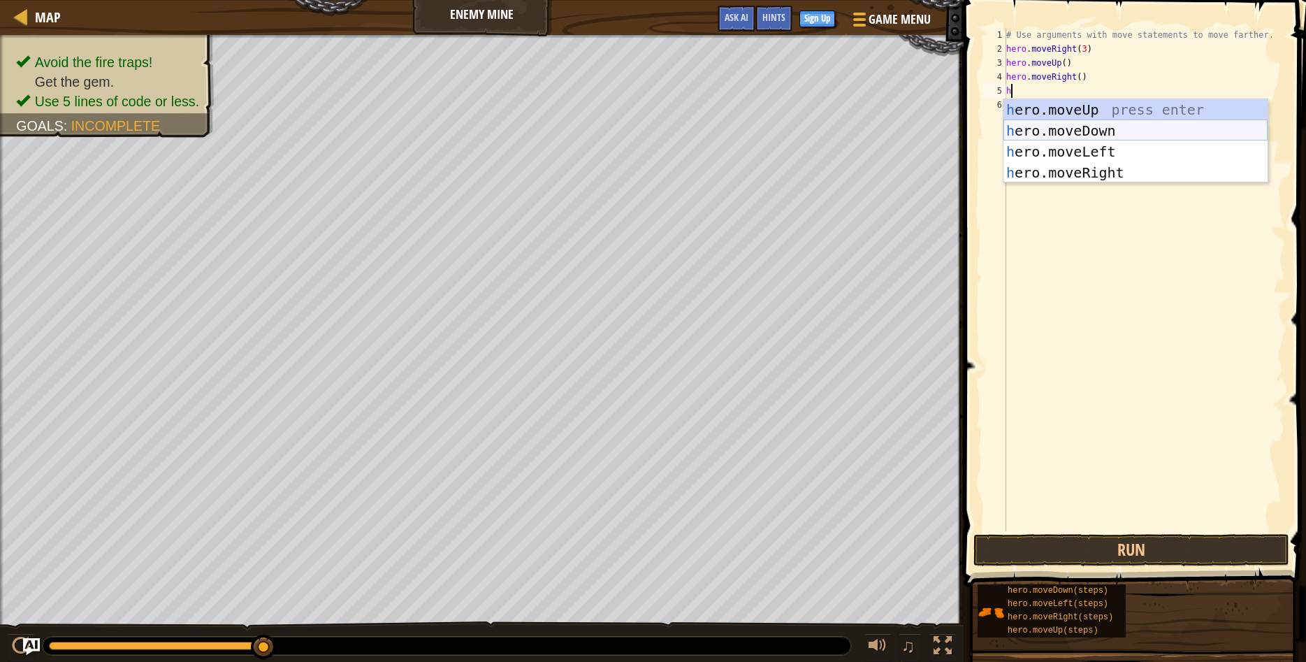
click at [1042, 124] on div "h ero.moveUp press enter h ero.moveDown press enter h ero.moveLeft press enter …" at bounding box center [1135, 162] width 264 height 126
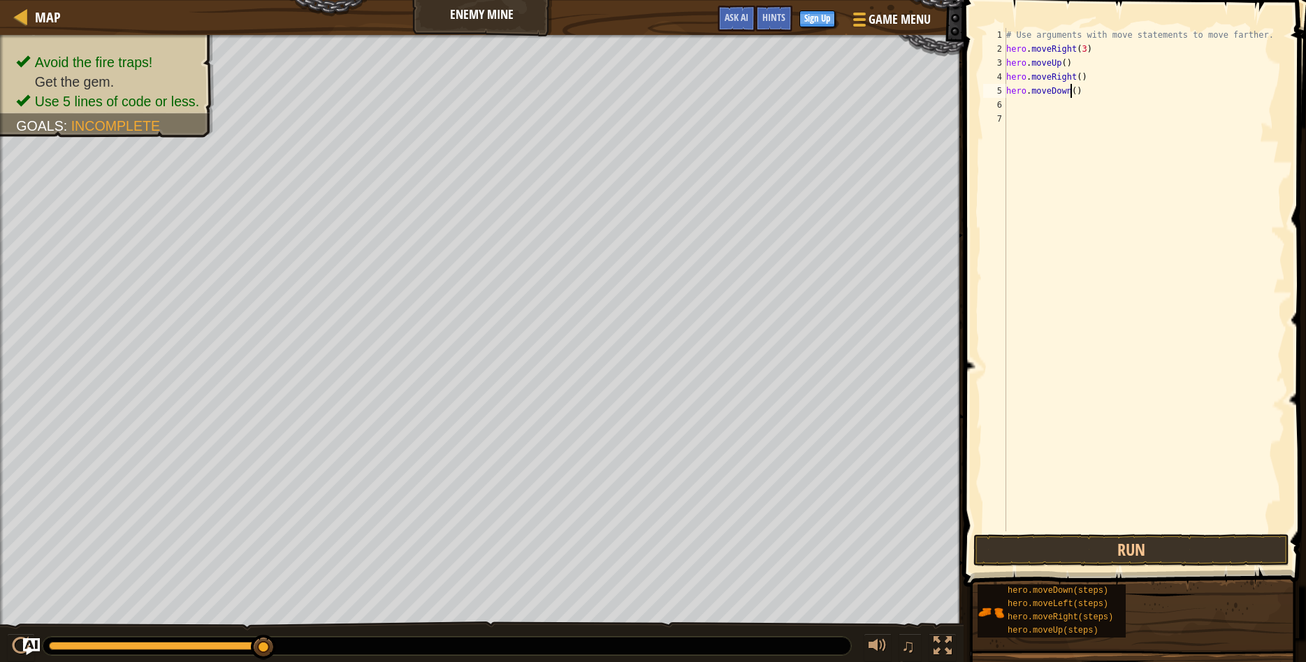
click at [1071, 90] on div "# Use arguments with move statements to move farther. hero . moveRight ( 3 ) he…" at bounding box center [1144, 293] width 282 height 531
type textarea "hero.moveDown(2)"
click at [1035, 108] on div "# Use arguments with move statements to move farther. hero . moveRight ( 3 ) he…" at bounding box center [1144, 293] width 282 height 531
click at [1074, 94] on div "# Use arguments with move statements to move farther. hero . moveRight ( 3 ) he…" at bounding box center [1144, 293] width 282 height 531
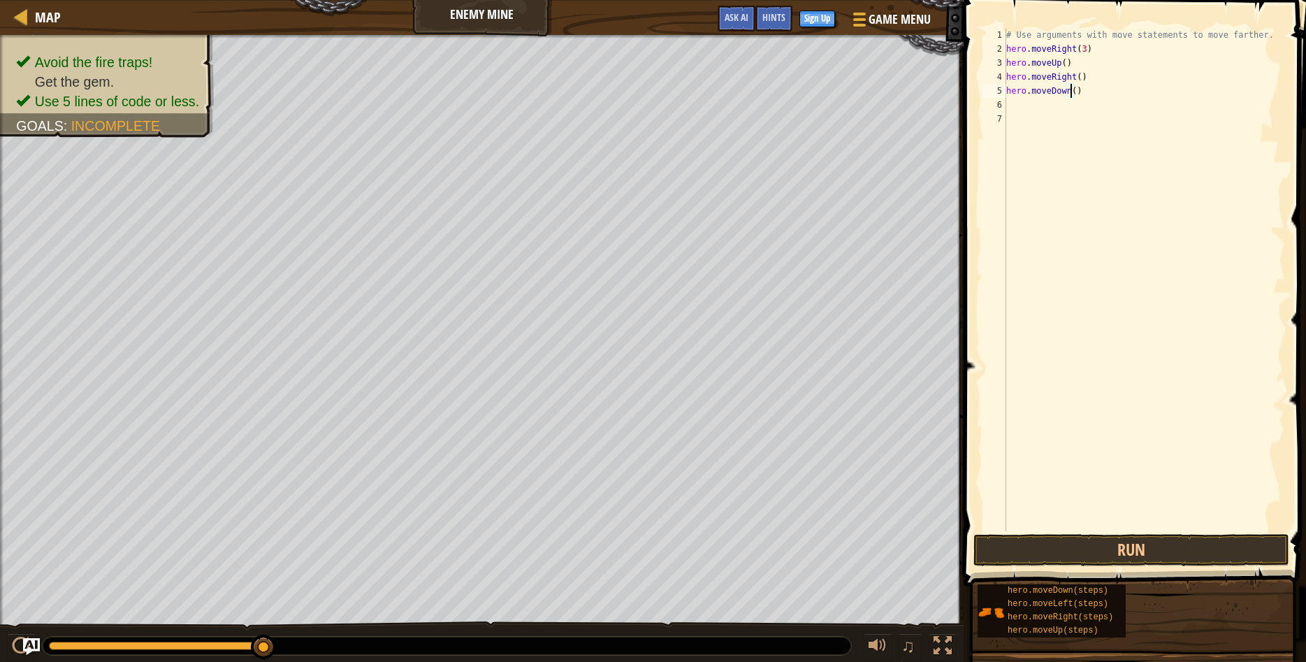
type textarea "hero.moveDown(3)"
click at [1042, 108] on div "# Use arguments with move statements to move farther. hero . moveRight ( 3 ) he…" at bounding box center [1144, 293] width 282 height 531
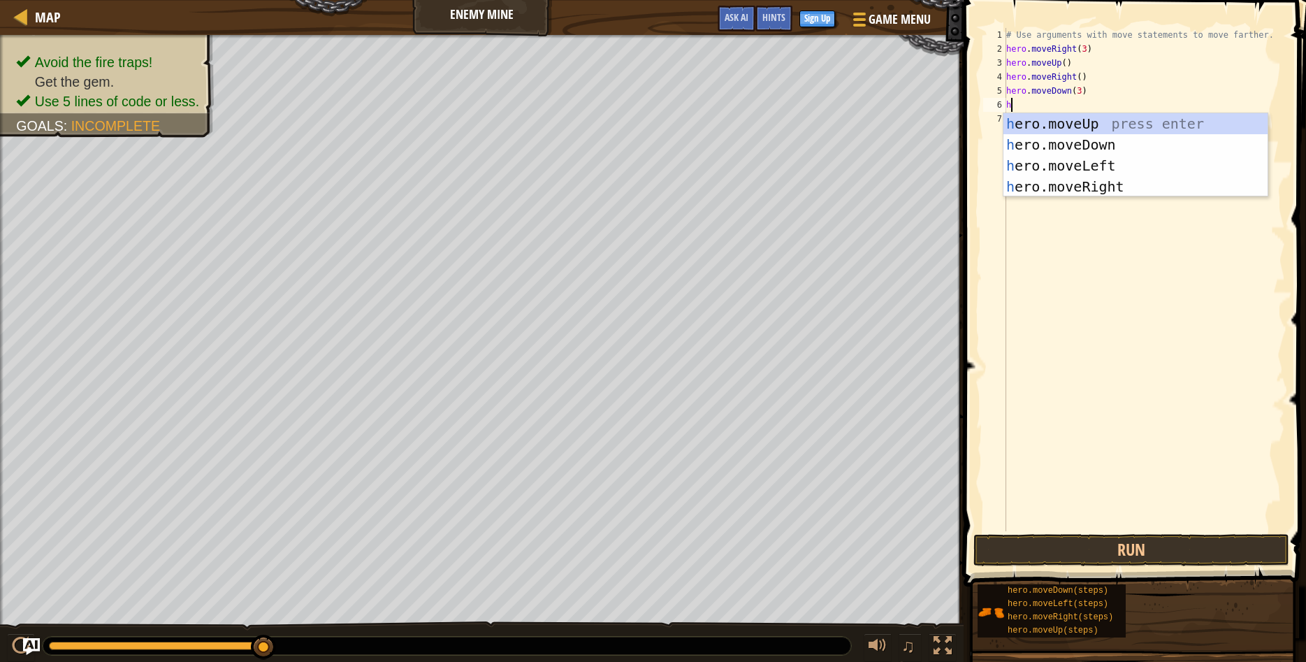
type textarea "h"
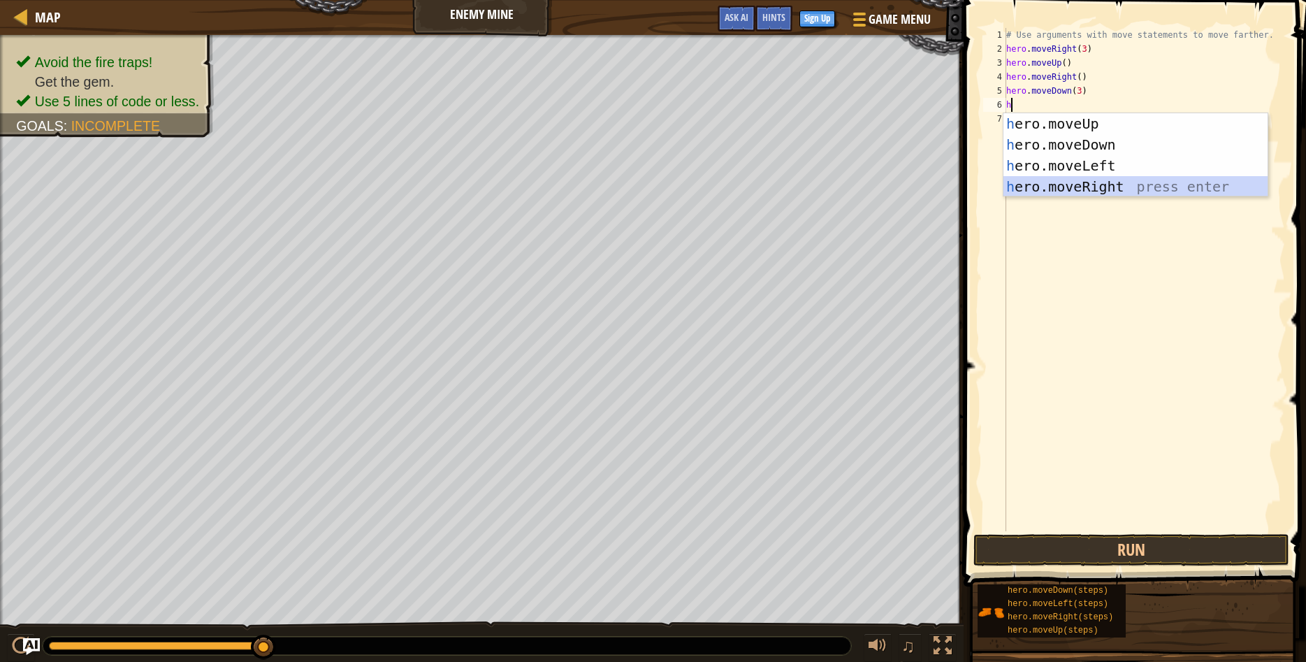
click at [1051, 183] on div "h ero.moveUp press enter h ero.moveDown press enter h ero.moveLeft press enter …" at bounding box center [1135, 176] width 264 height 126
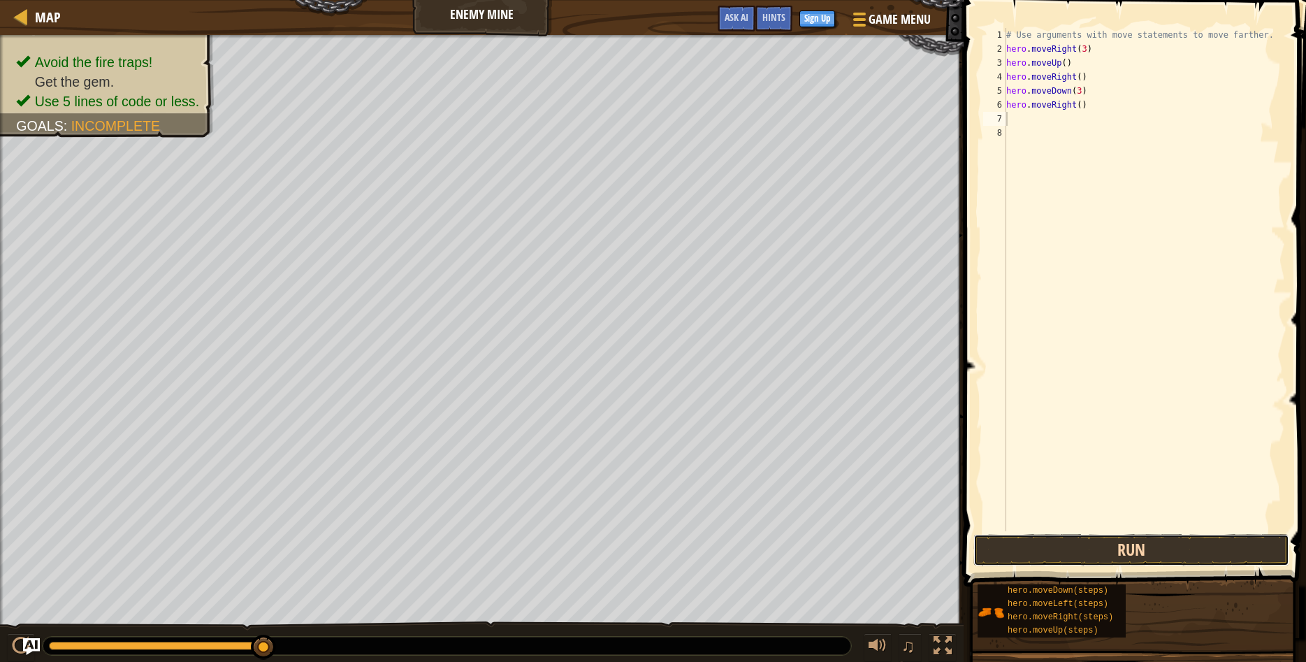
click at [1055, 553] on button "Run" at bounding box center [1131, 550] width 316 height 32
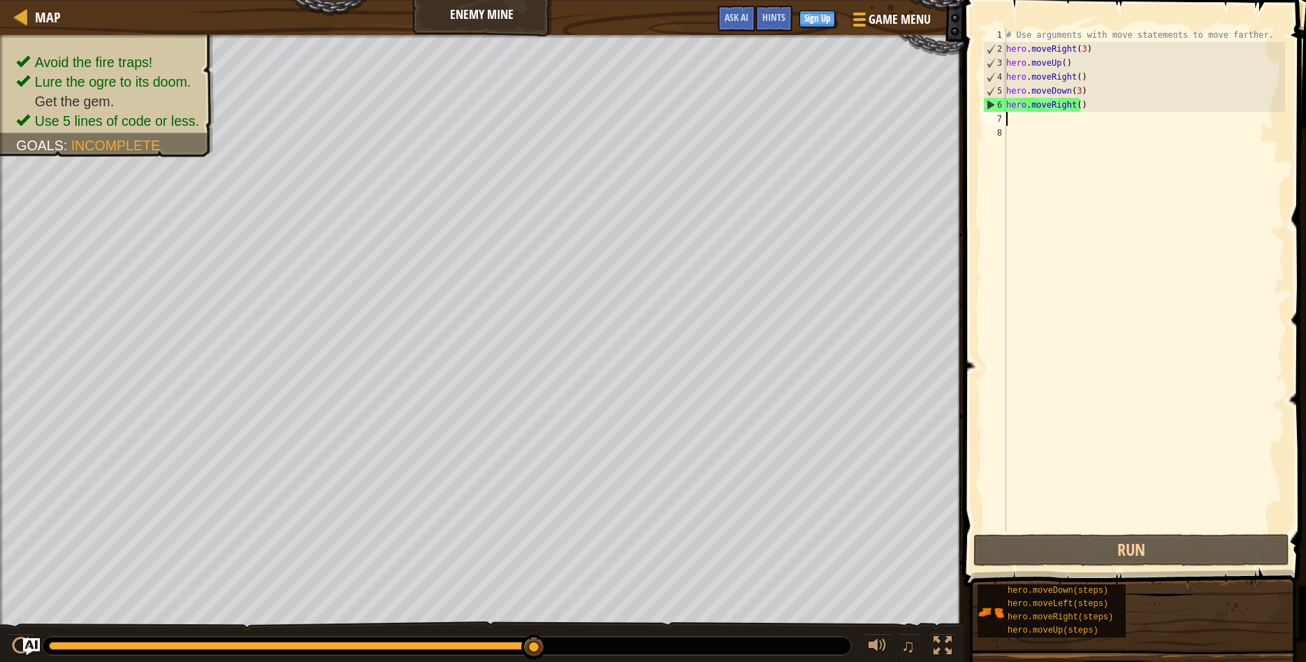
click at [1074, 106] on div "# Use arguments with move statements to move farther. hero . moveRight ( 3 ) he…" at bounding box center [1144, 293] width 282 height 531
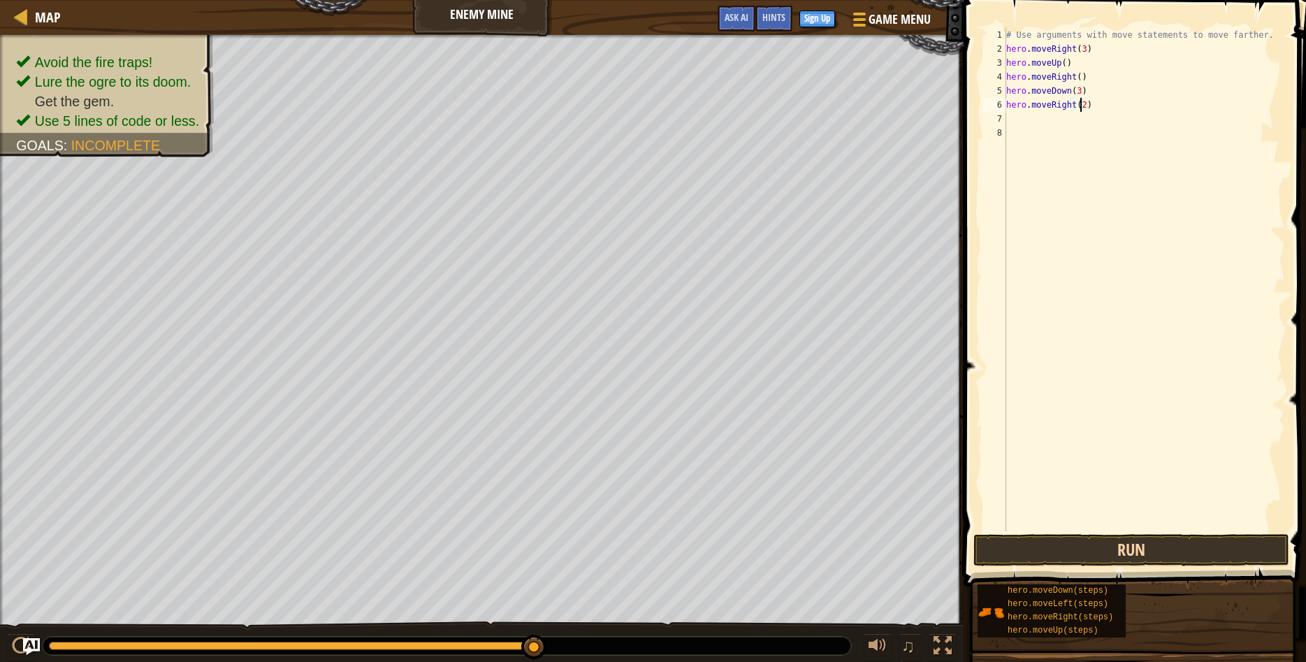
type textarea "hero.moveRight(2)"
click at [1063, 545] on button "Run" at bounding box center [1131, 550] width 316 height 32
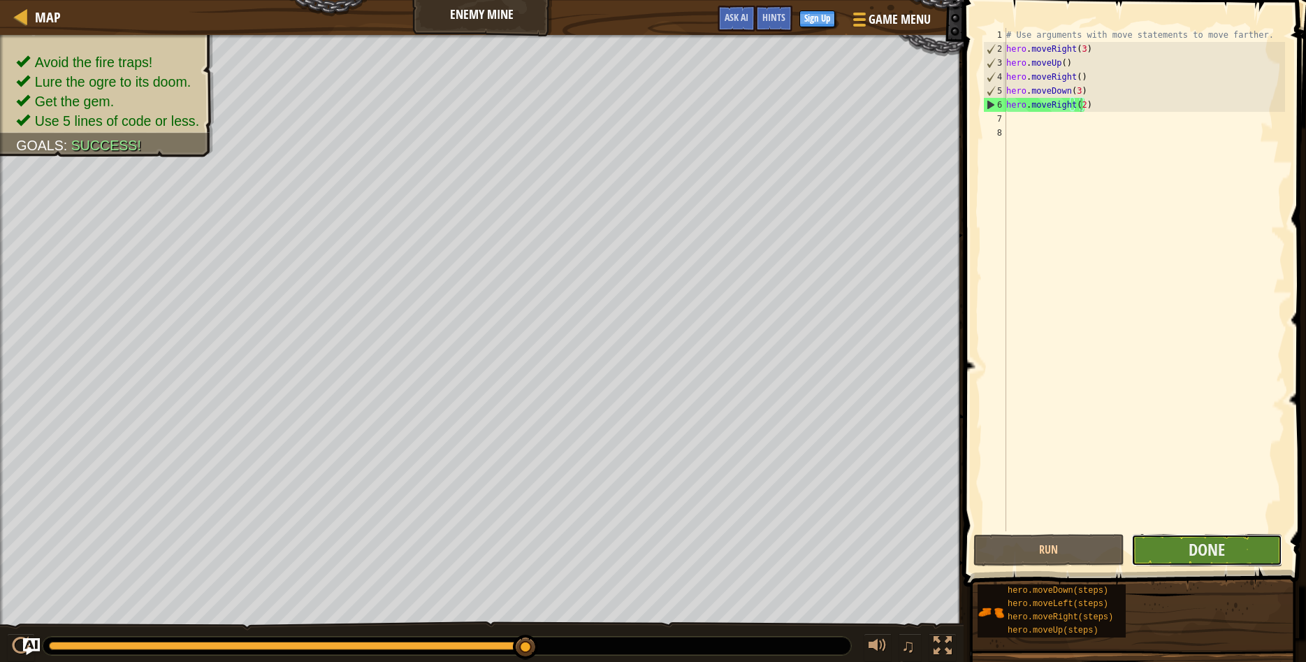
click at [1230, 542] on button "Done" at bounding box center [1206, 550] width 151 height 32
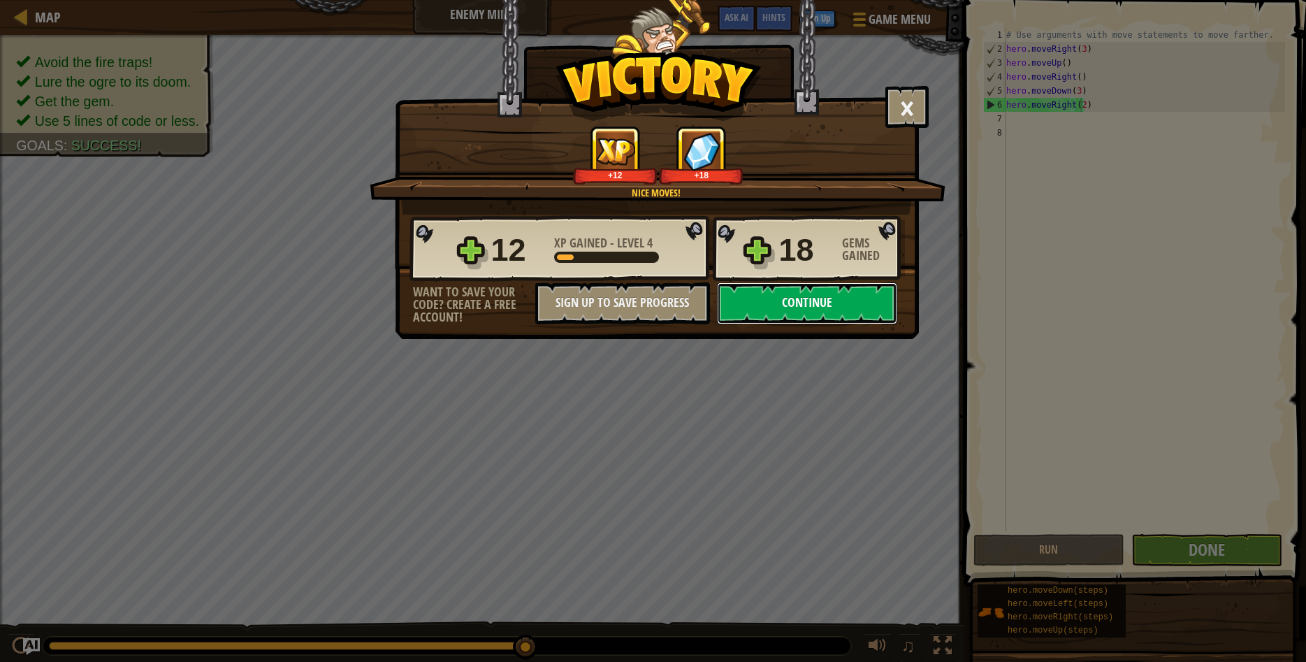
click at [783, 302] on button "Continue" at bounding box center [807, 303] width 180 height 42
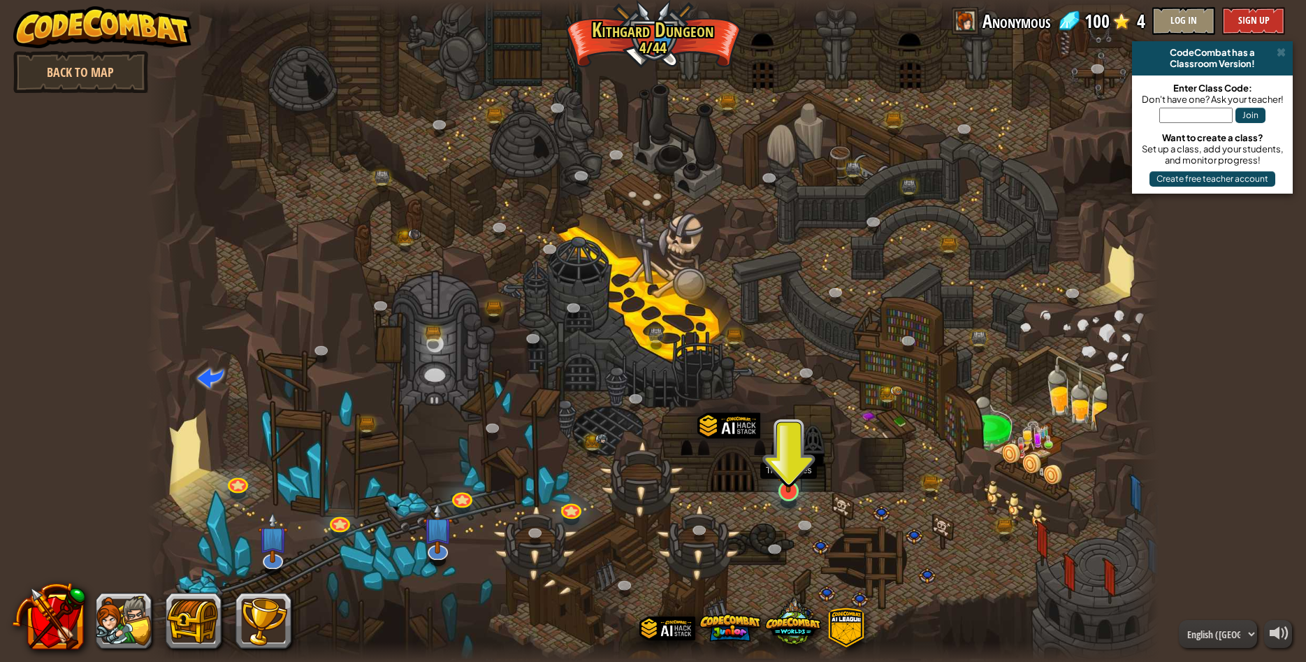
click at [789, 486] on img at bounding box center [788, 461] width 27 height 63
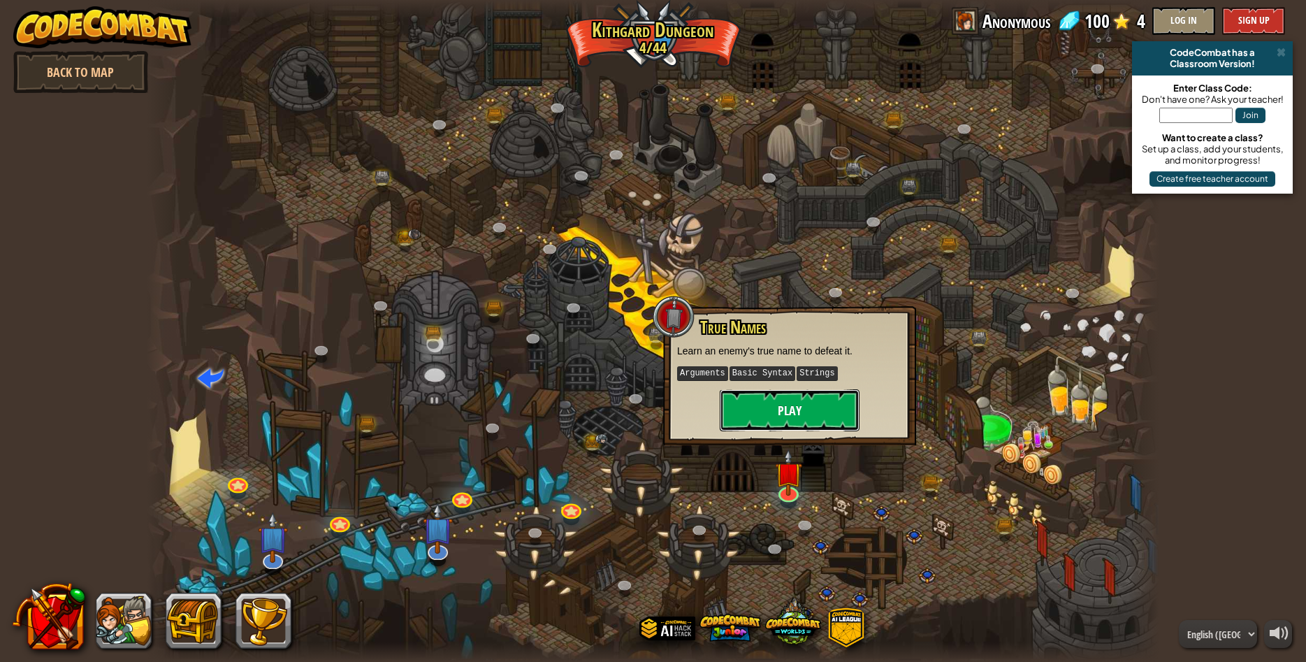
click at [813, 391] on button "Play" at bounding box center [790, 410] width 140 height 42
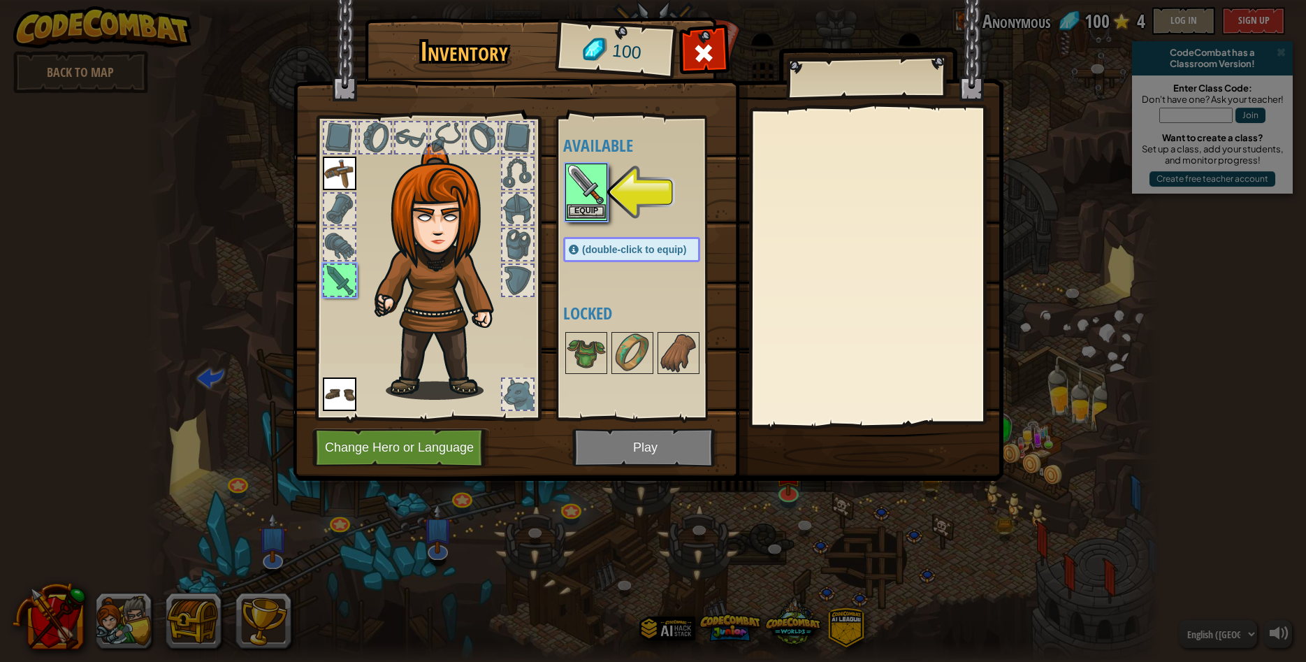
click at [576, 204] on img at bounding box center [586, 184] width 39 height 39
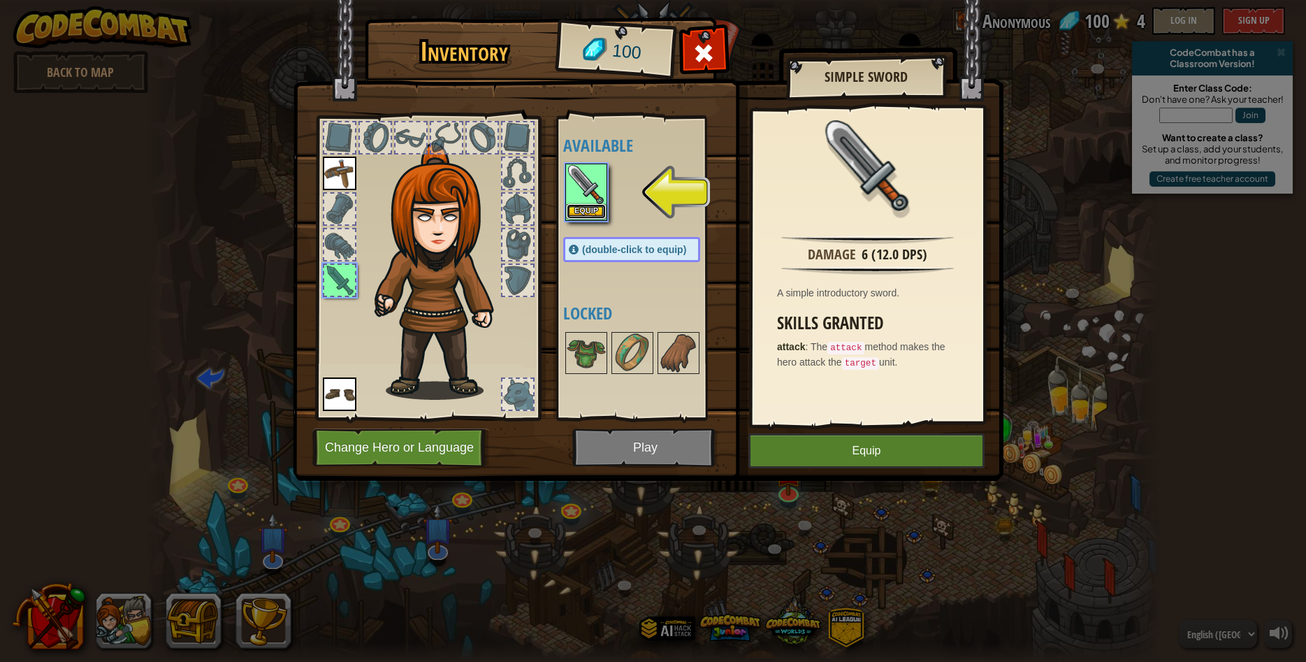
click at [596, 205] on button "Equip" at bounding box center [586, 211] width 39 height 15
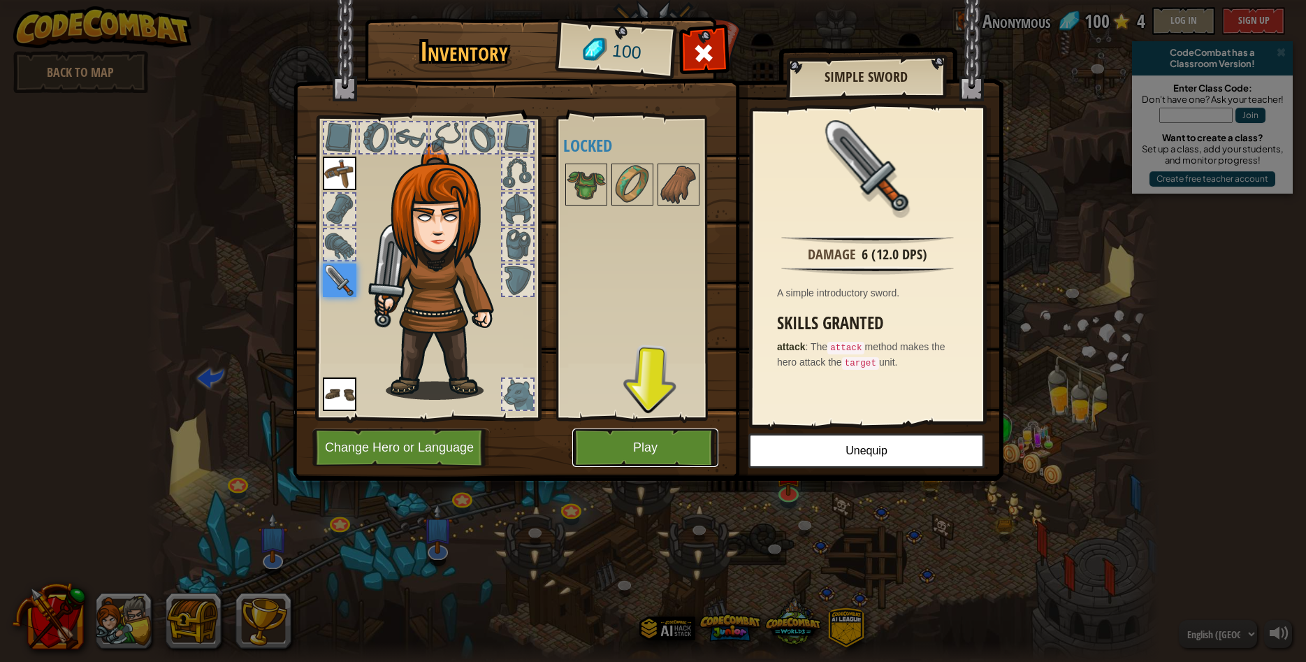
click at [647, 453] on button "Play" at bounding box center [645, 447] width 146 height 38
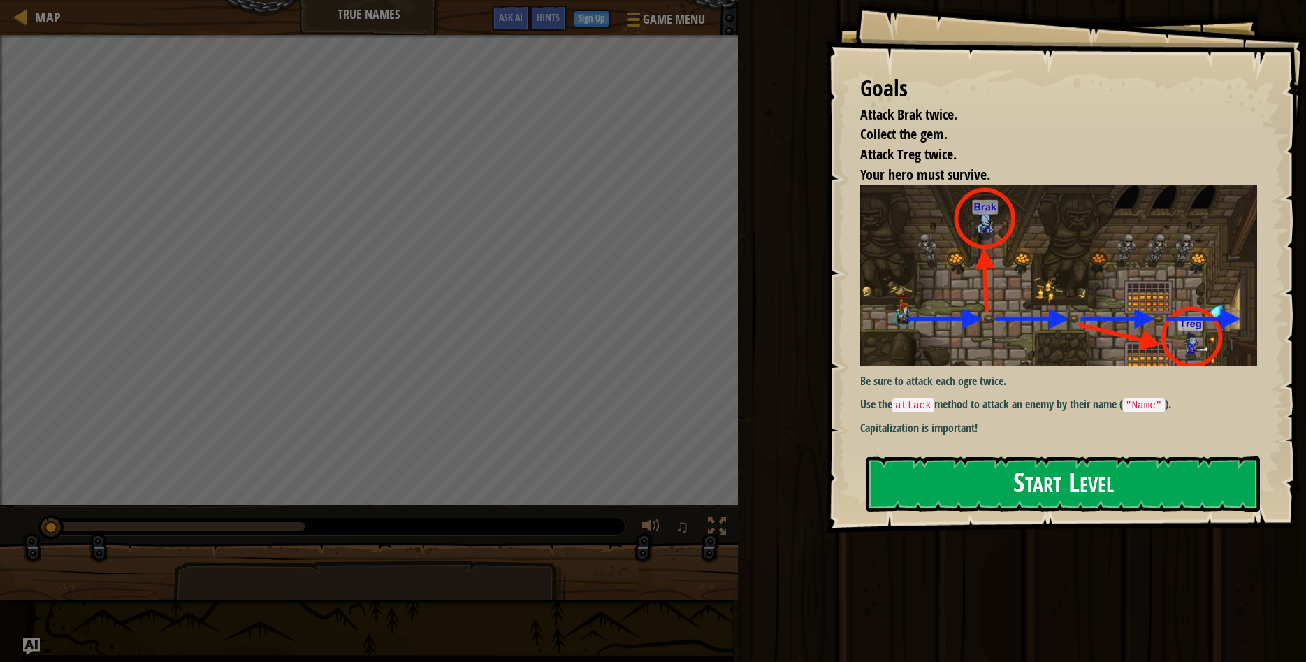
click at [975, 472] on button "Start Level" at bounding box center [1062, 483] width 393 height 55
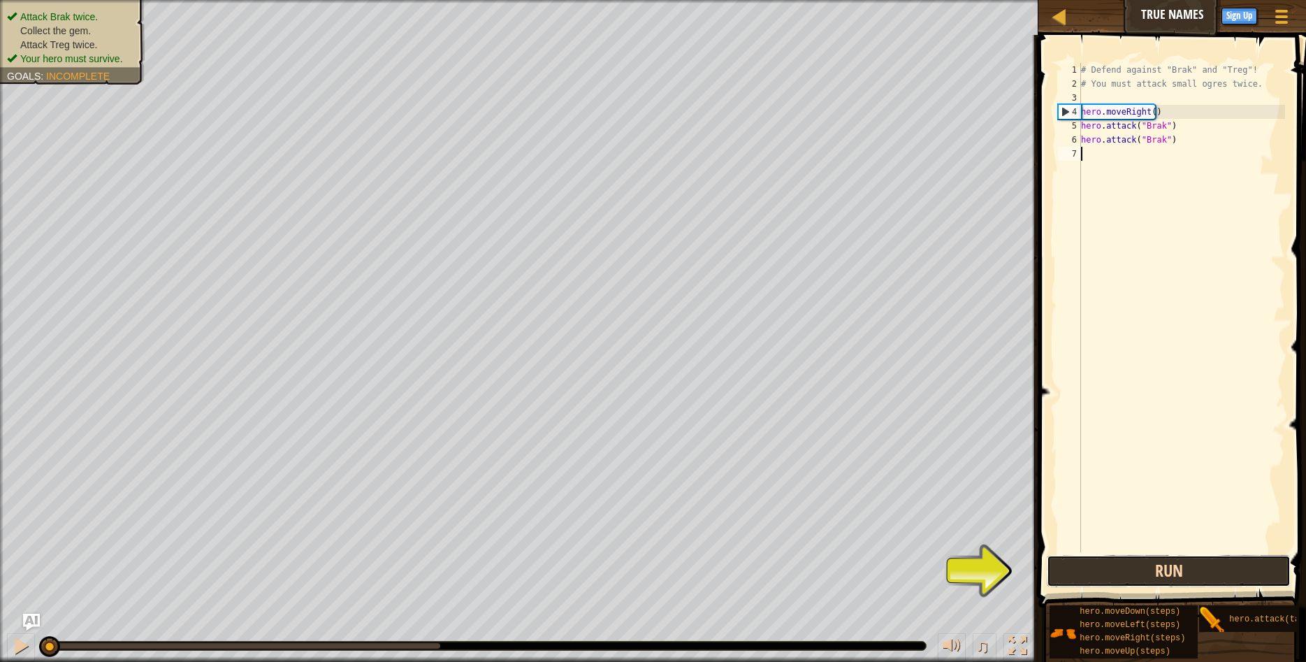
click at [1087, 564] on button "Run" at bounding box center [1169, 571] width 244 height 32
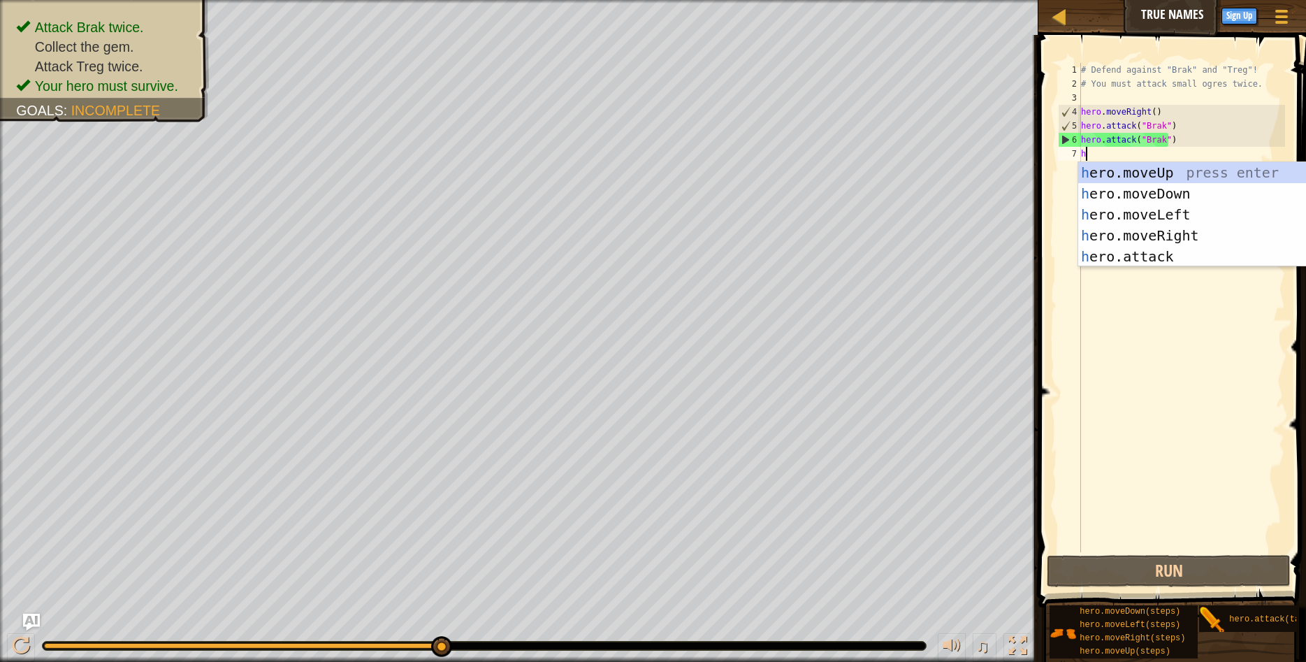
type textarea "h"
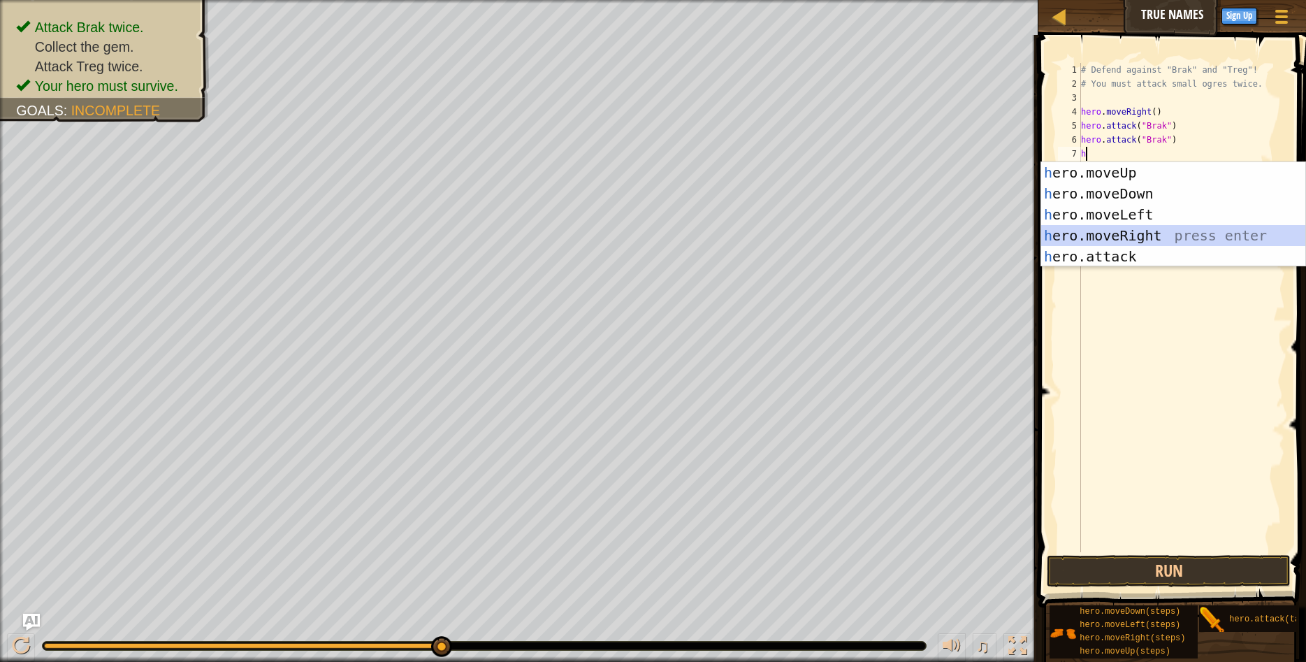
click at [1068, 231] on div "h ero.moveUp press enter h ero.moveDown press enter h ero.moveLeft press enter …" at bounding box center [1173, 235] width 264 height 147
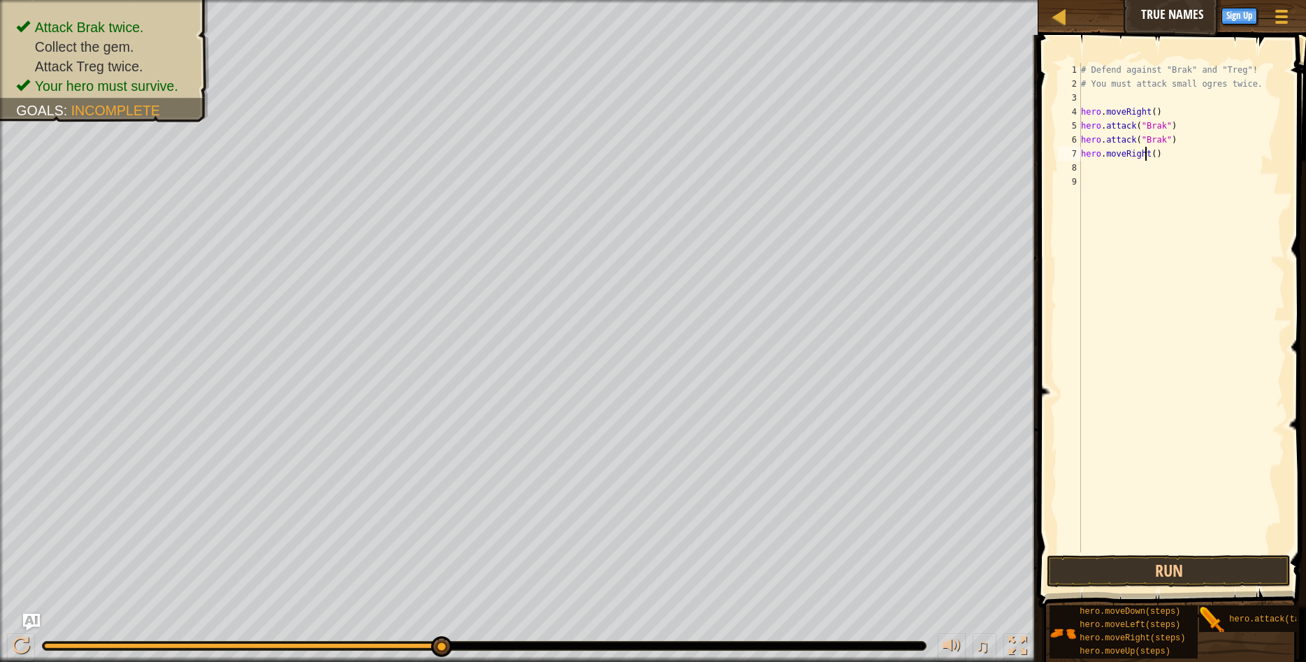
click at [1147, 153] on div "# Defend against "Brak" and "Treg"! # You must attack small ogres twice. hero .…" at bounding box center [1181, 321] width 207 height 517
click at [1150, 154] on div "# Defend against "Brak" and "Treg"! # You must attack small ogres twice. hero .…" at bounding box center [1181, 321] width 207 height 517
type textarea "hero.moveRight(2)"
click at [1082, 166] on div "# Defend against "Brak" and "Treg"! # You must attack small ogres twice. hero .…" at bounding box center [1181, 321] width 207 height 517
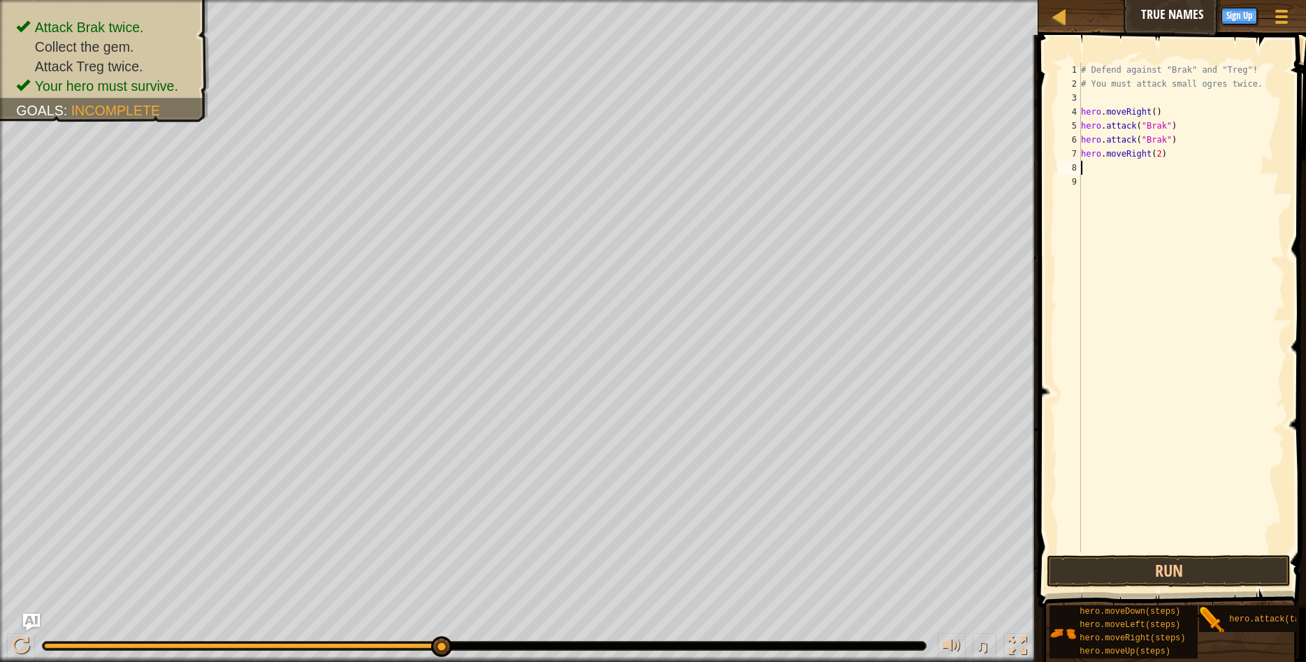
scroll to position [6, 0]
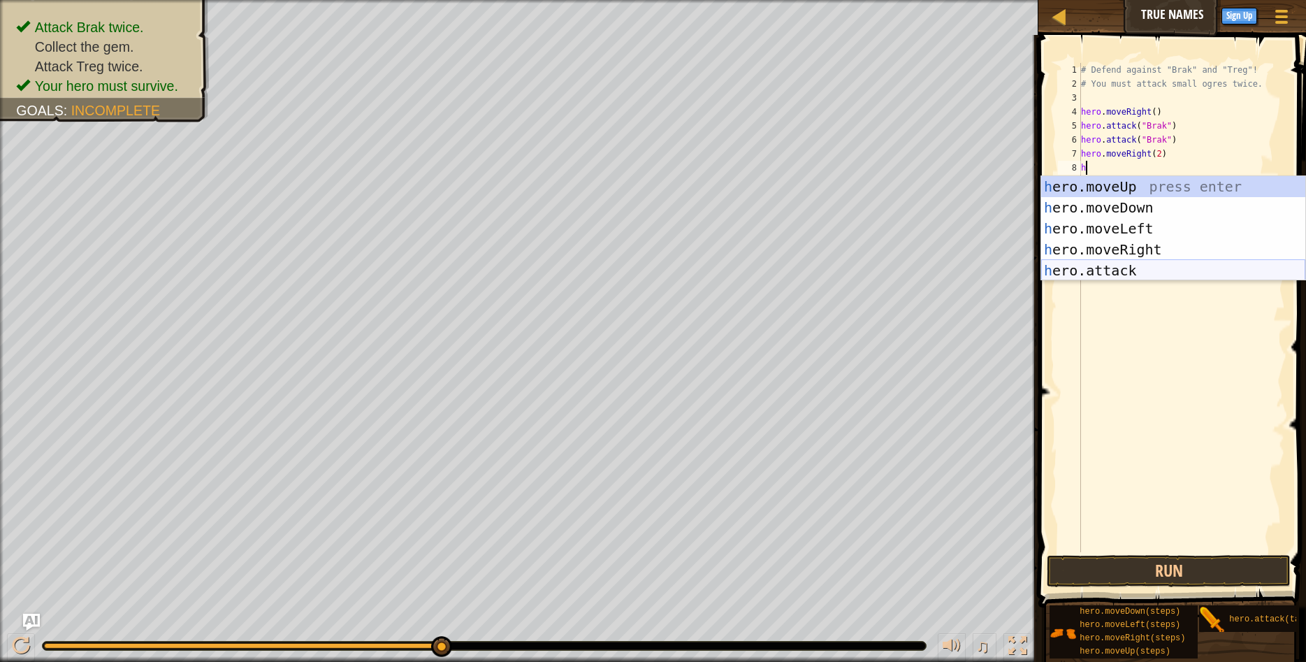
click at [1096, 265] on div "h ero.moveUp press enter h ero.moveDown press enter h ero.moveLeft press enter …" at bounding box center [1173, 249] width 264 height 147
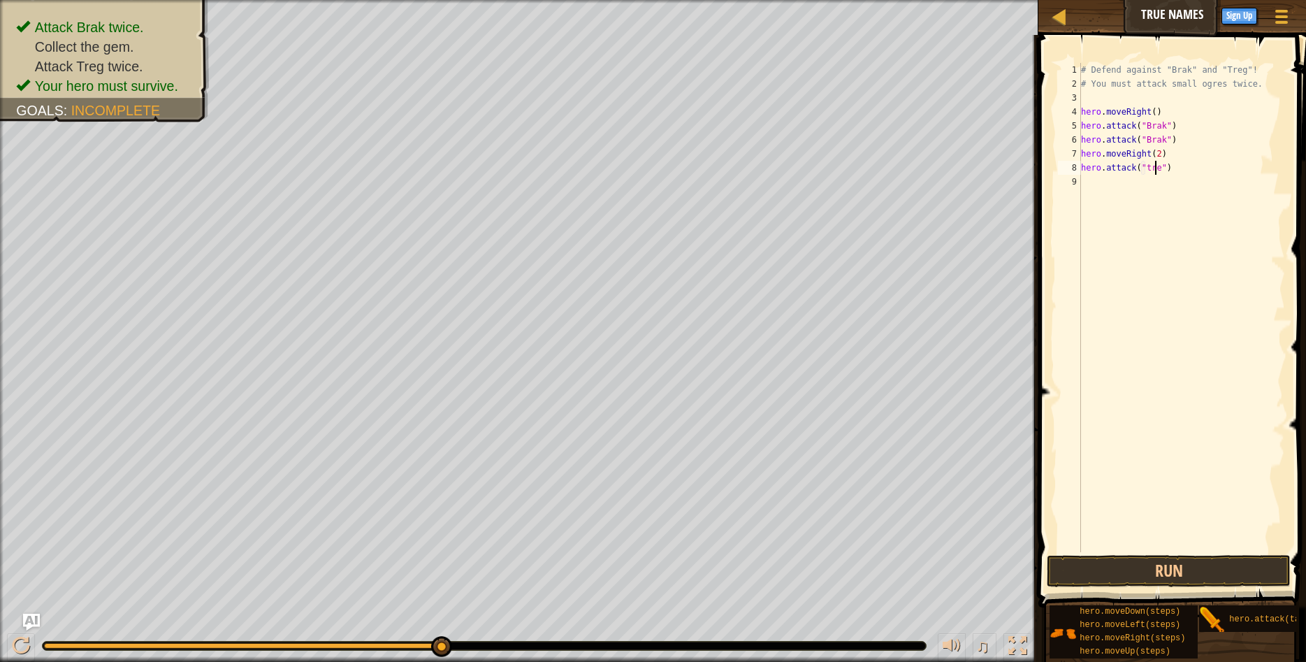
scroll to position [6, 6]
click at [1187, 572] on button "Run" at bounding box center [1169, 571] width 244 height 32
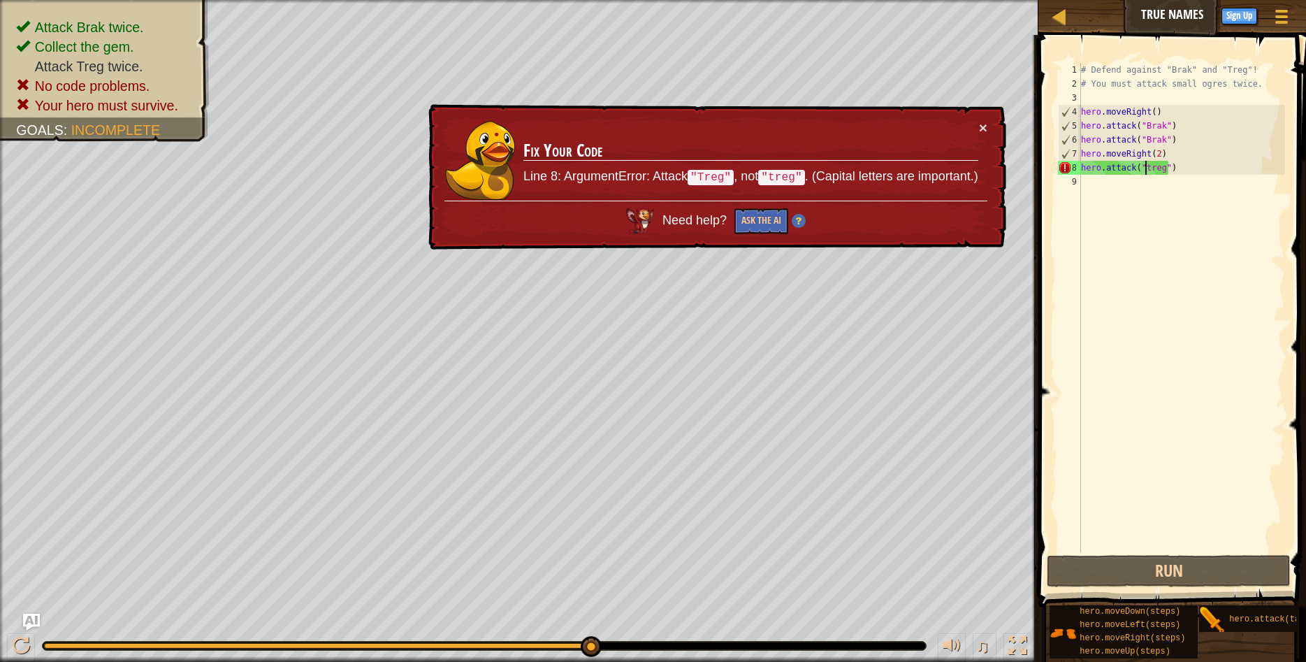
click at [1144, 168] on div "# Defend against "Brak" and "Treg"! # You must attack small ogres twice. hero .…" at bounding box center [1181, 321] width 207 height 517
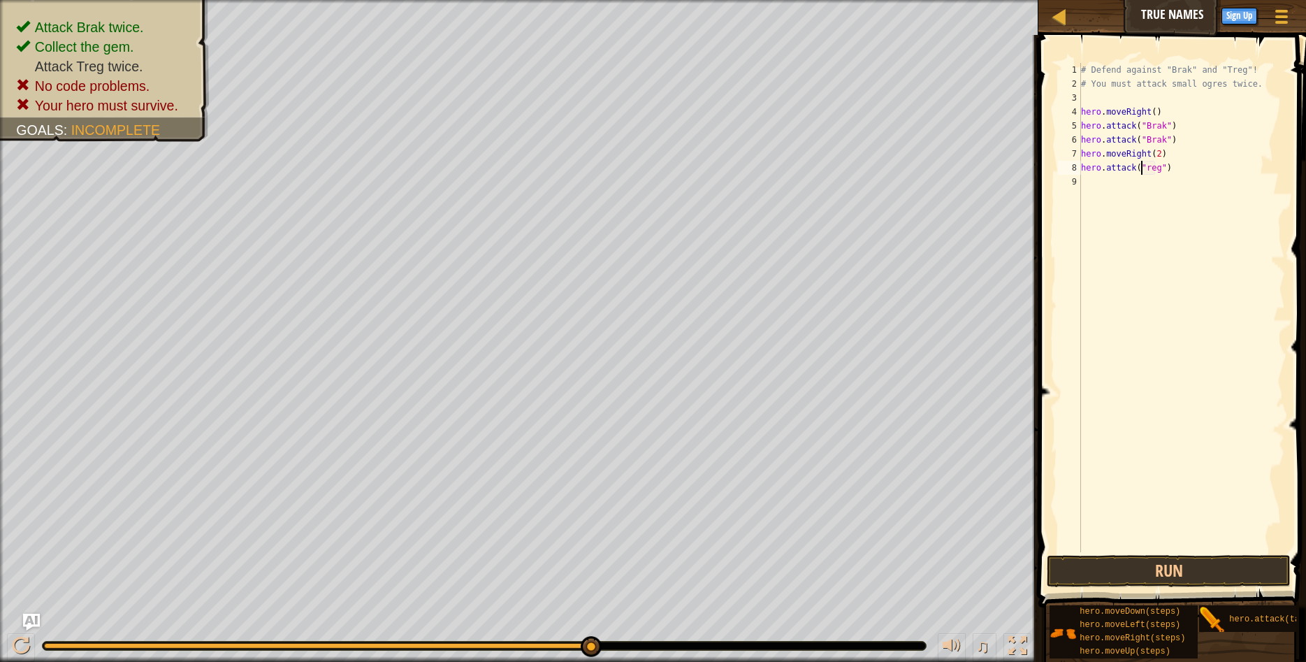
scroll to position [6, 5]
click at [1122, 561] on button "Run" at bounding box center [1169, 571] width 244 height 32
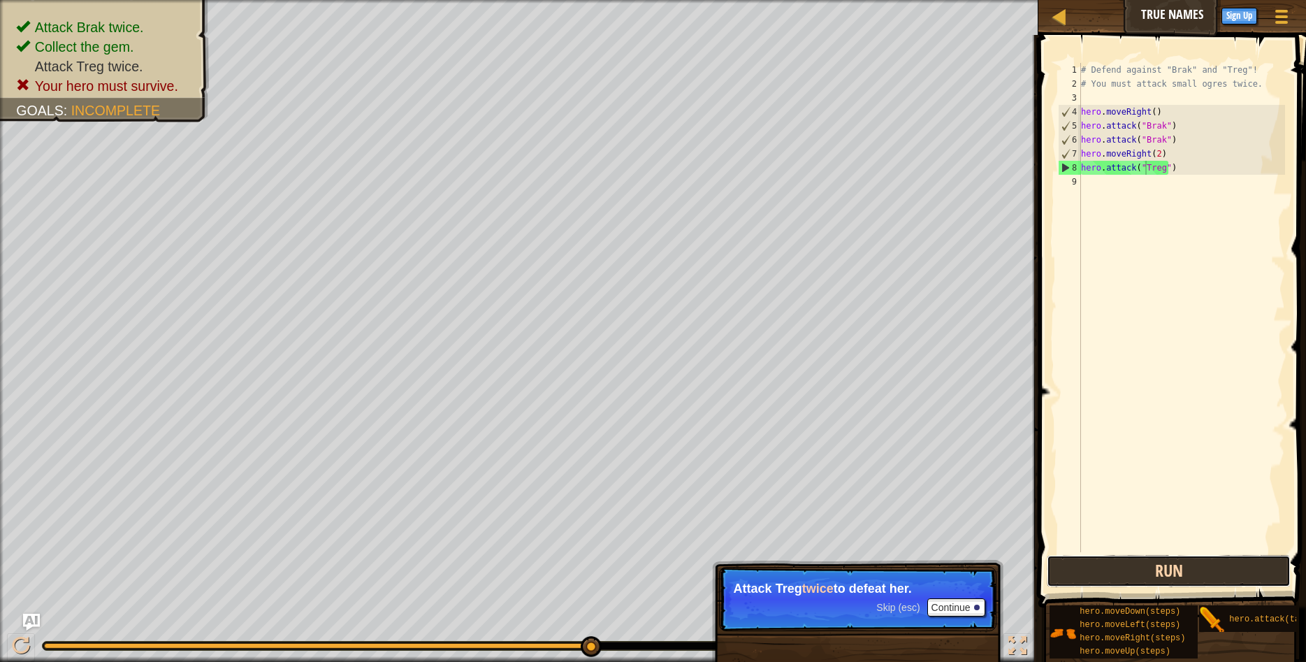
click at [1087, 570] on button "Run" at bounding box center [1169, 571] width 244 height 32
click at [1163, 166] on div "# Defend against "Brak" and "Treg"! # You must attack small ogres twice. hero .…" at bounding box center [1181, 321] width 207 height 517
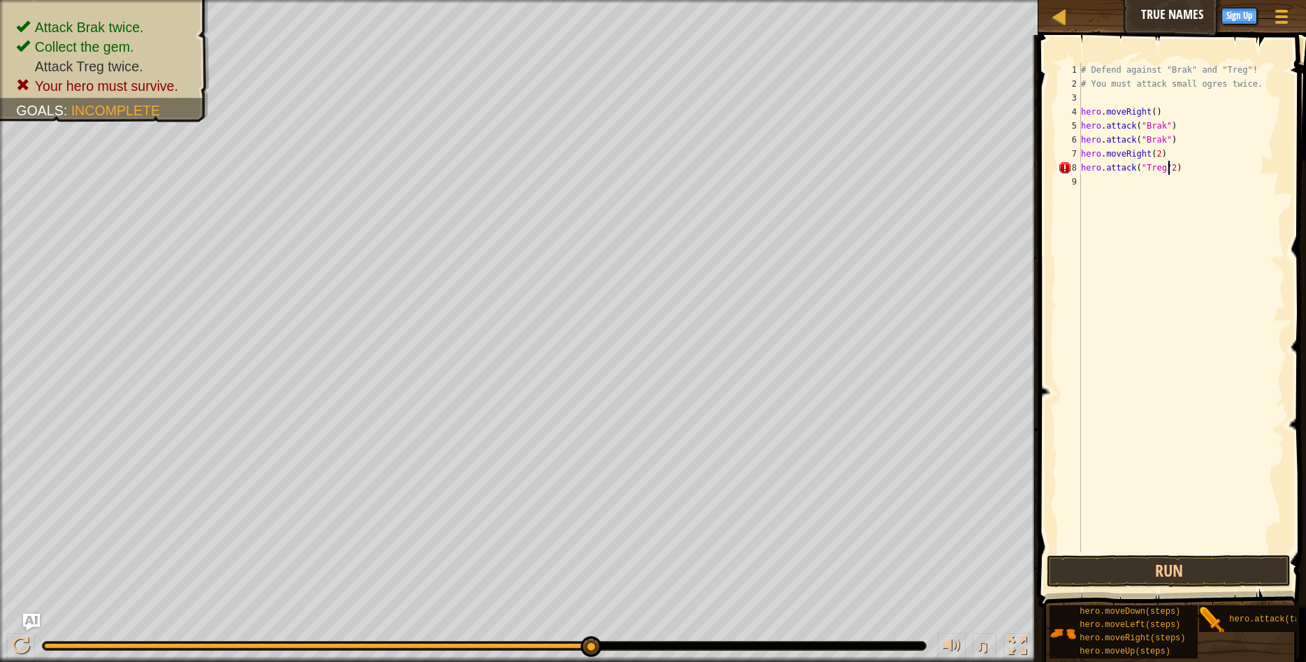
type textarea "hero.attack("Treg")"
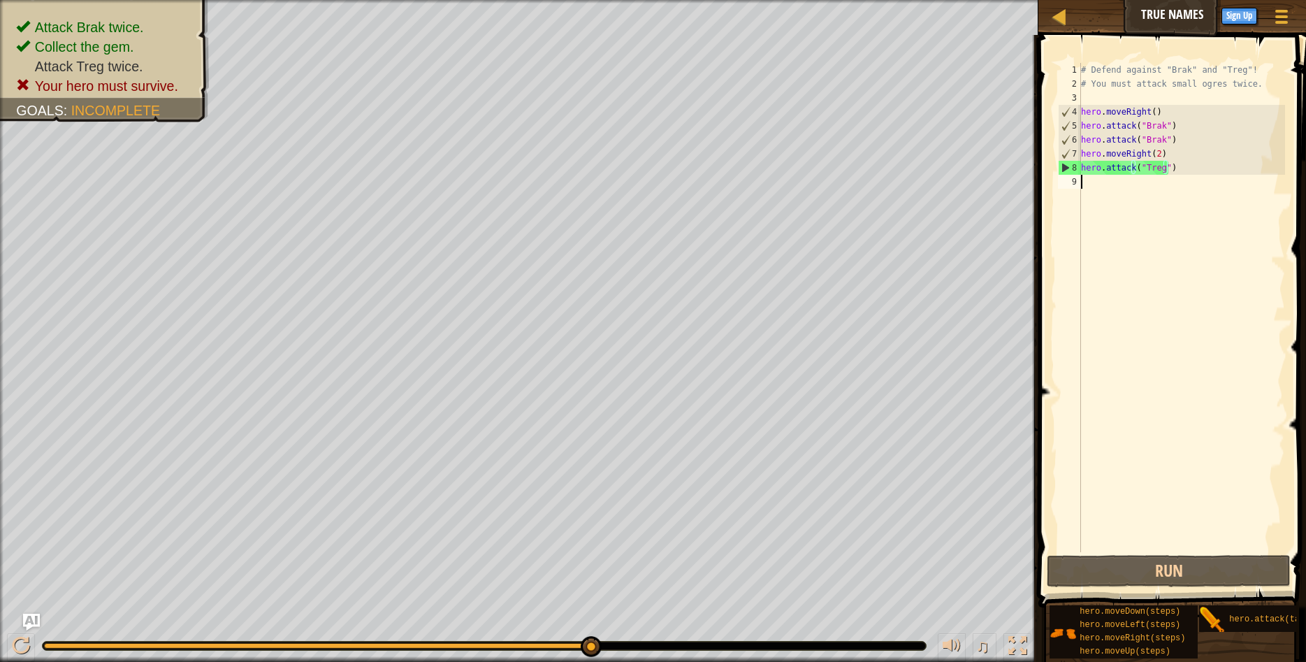
click at [1097, 182] on div "# Defend against "Brak" and "Treg"! # You must attack small ogres twice. hero .…" at bounding box center [1181, 321] width 207 height 517
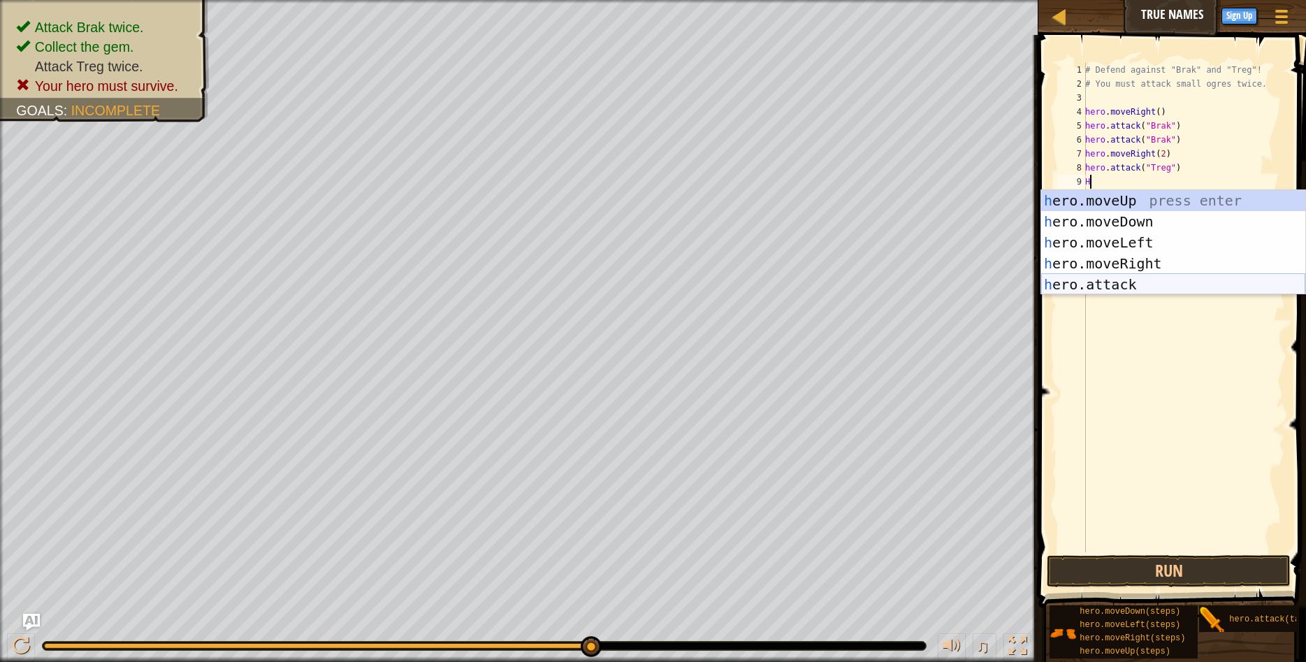
click at [1090, 286] on div "h ero.moveUp press enter h ero.moveDown press enter h ero.moveLeft press enter …" at bounding box center [1173, 263] width 264 height 147
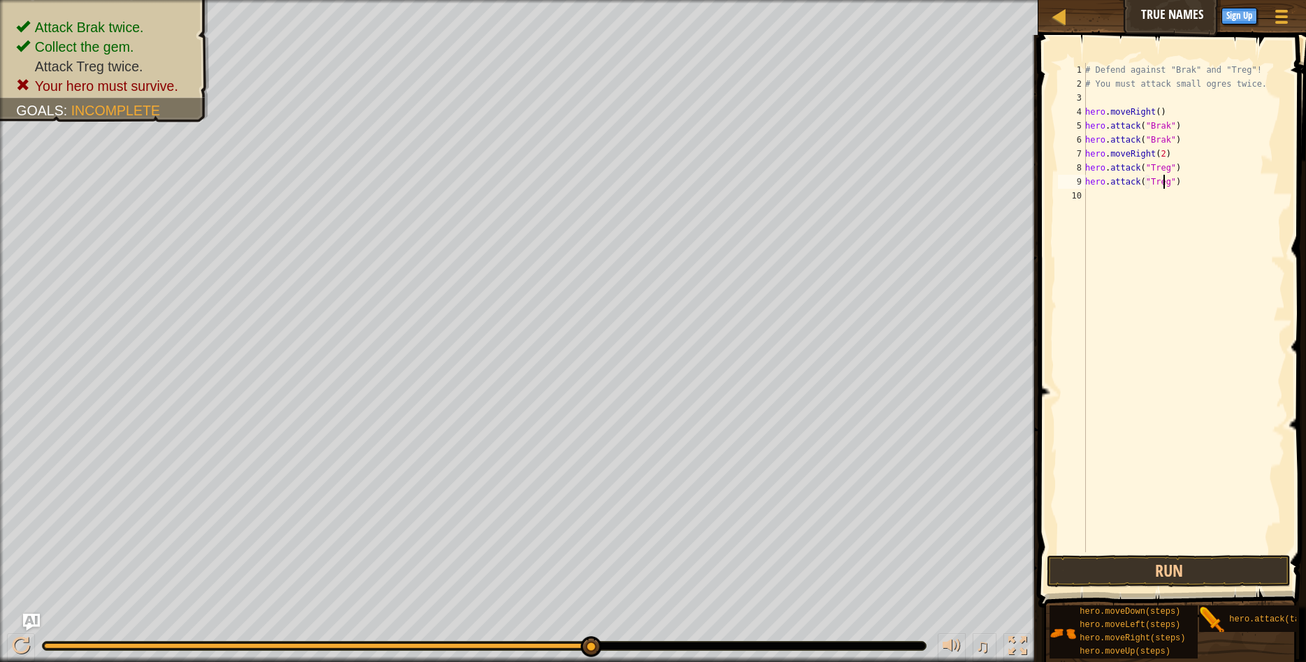
scroll to position [6, 6]
type textarea "hero.attack("Treg")"
click at [1125, 567] on button "Run" at bounding box center [1169, 571] width 244 height 32
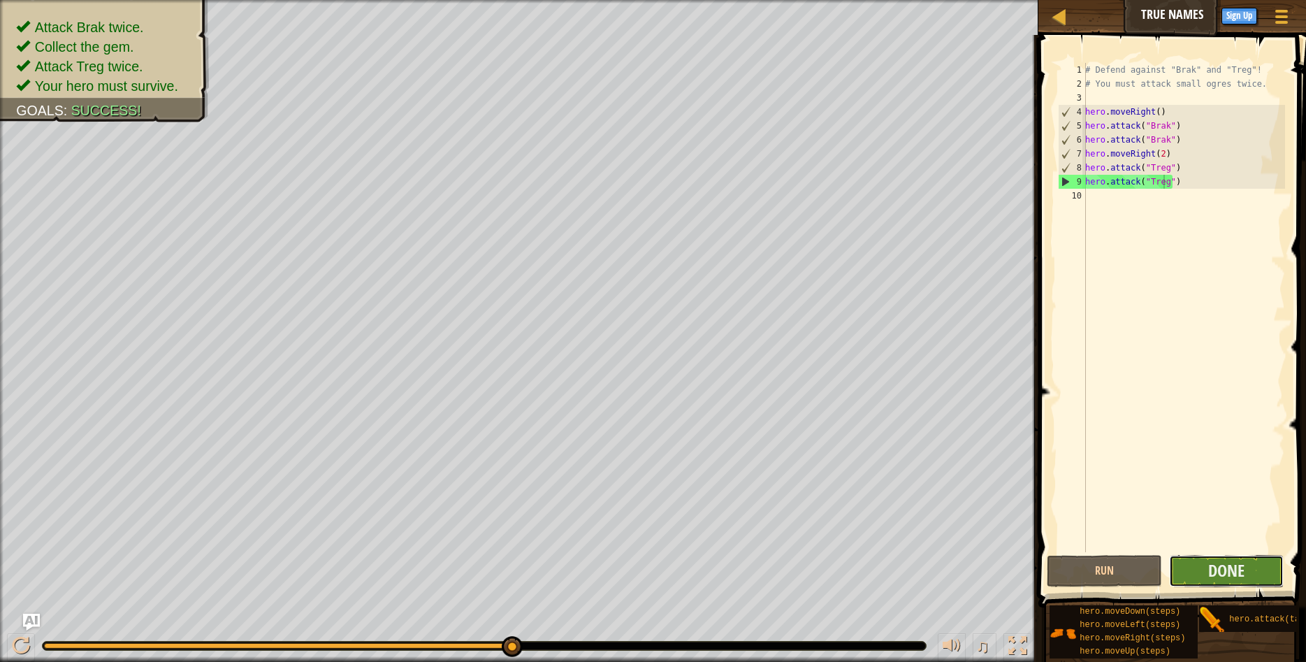
click at [1219, 557] on button "Done" at bounding box center [1226, 571] width 115 height 32
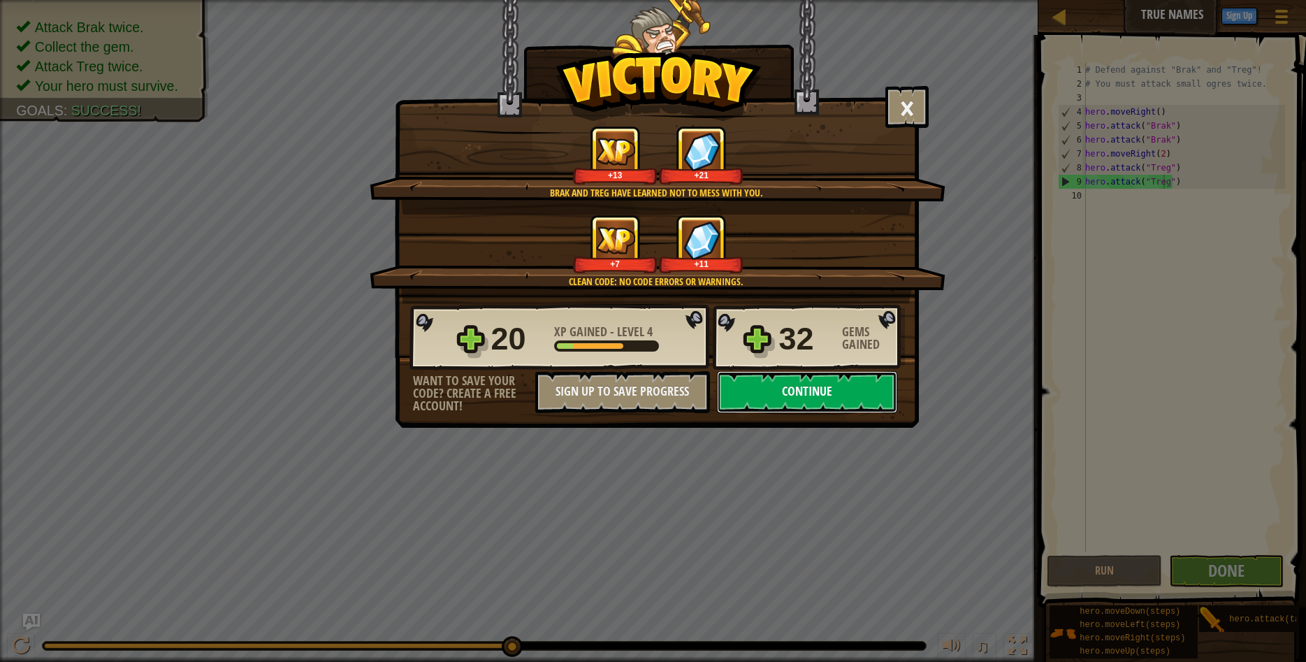
click at [847, 391] on button "Continue" at bounding box center [807, 392] width 180 height 42
